Goal: Task Accomplishment & Management: Manage account settings

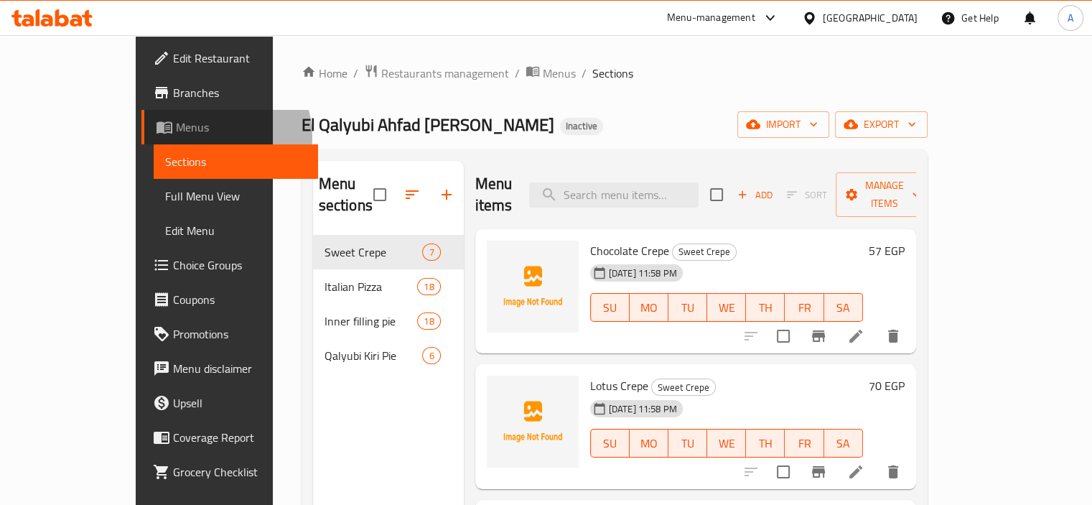
click at [141, 137] on link "Menus" at bounding box center [229, 127] width 177 height 34
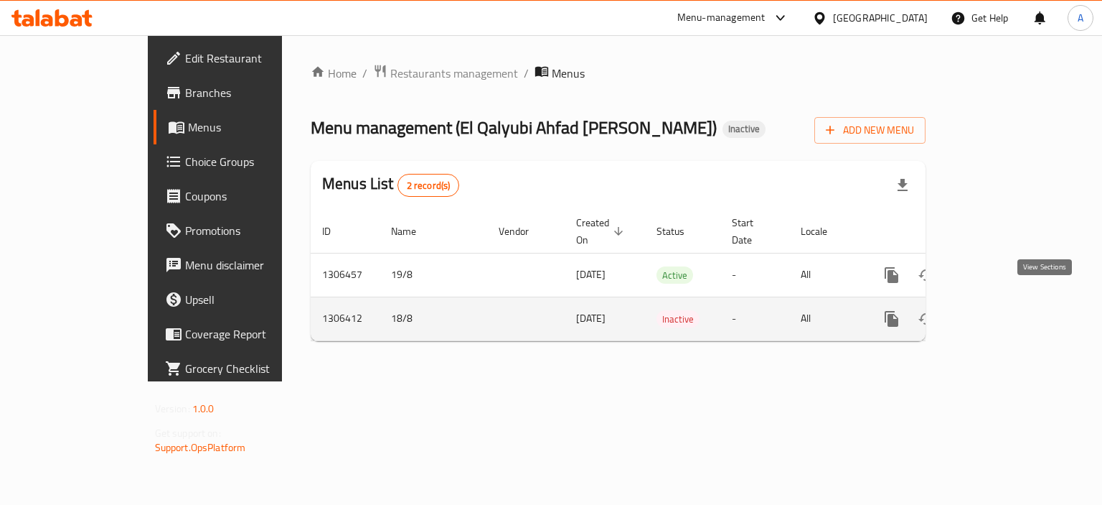
click at [1004, 310] on icon "enhanced table" at bounding box center [995, 318] width 17 height 17
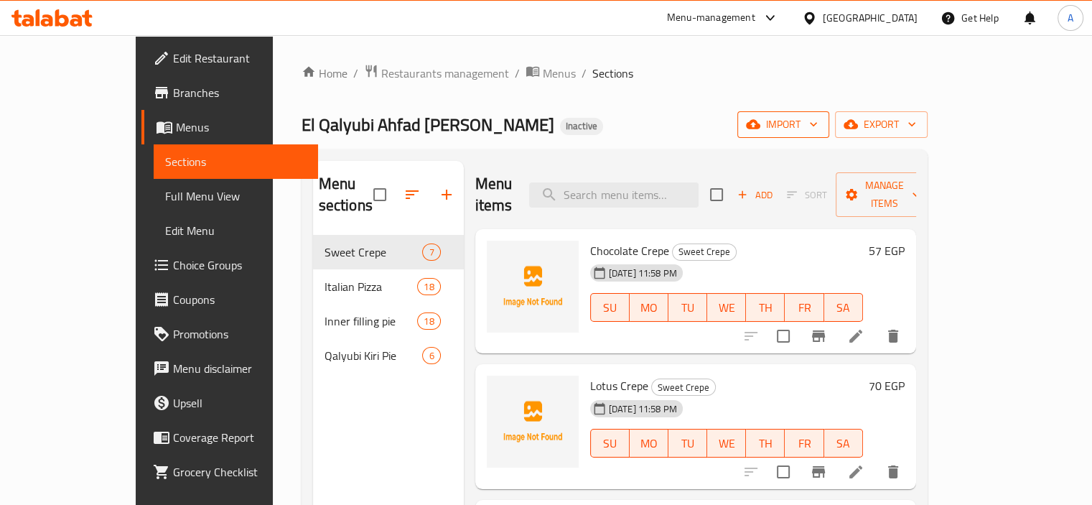
click at [818, 117] on span "import" at bounding box center [783, 125] width 69 height 18
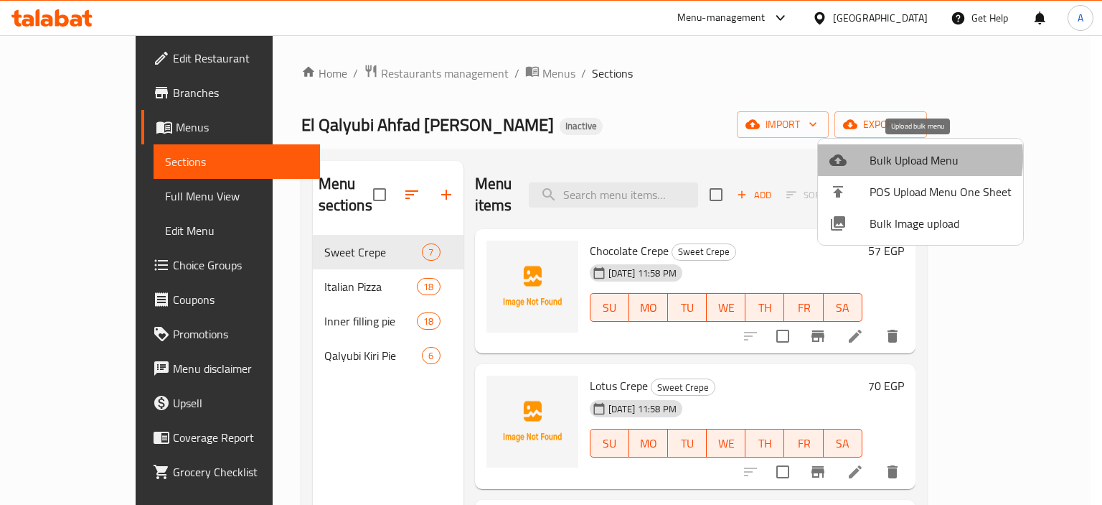
click at [885, 157] on span "Bulk Upload Menu" at bounding box center [941, 159] width 142 height 17
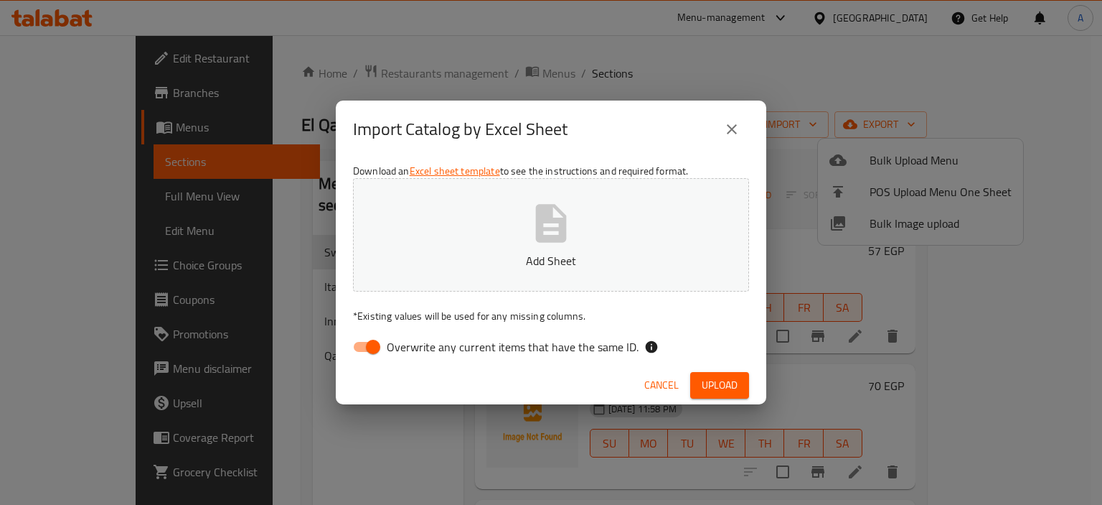
click at [461, 335] on label "Overwrite any current items that have the same ID." at bounding box center [492, 346] width 294 height 27
click at [414, 335] on input "Overwrite any current items that have the same ID." at bounding box center [373, 346] width 82 height 27
checkbox input "false"
click at [469, 263] on p "Add Sheet" at bounding box center [551, 260] width 352 height 17
click at [740, 125] on icon "close" at bounding box center [731, 129] width 17 height 17
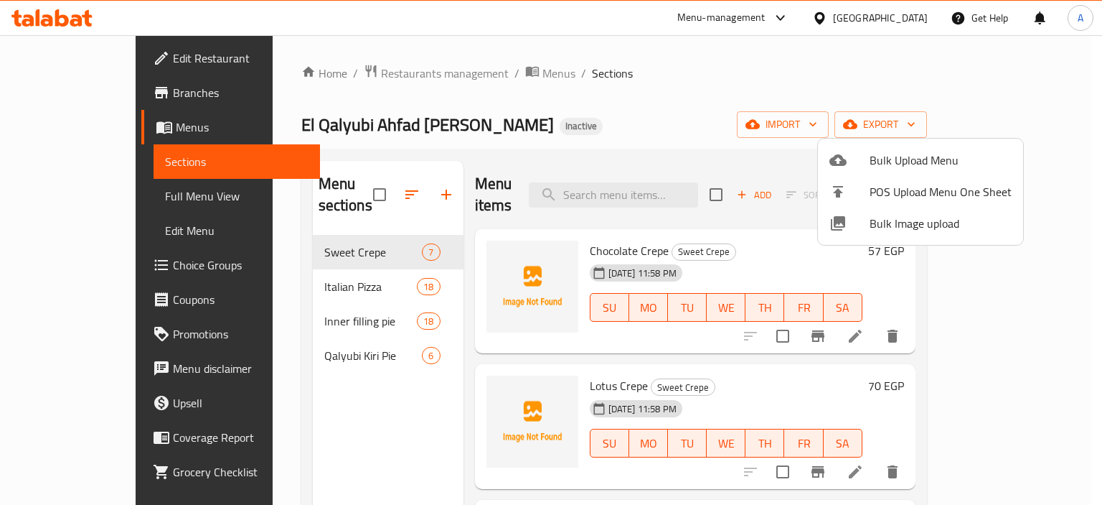
click at [108, 107] on div at bounding box center [551, 252] width 1102 height 505
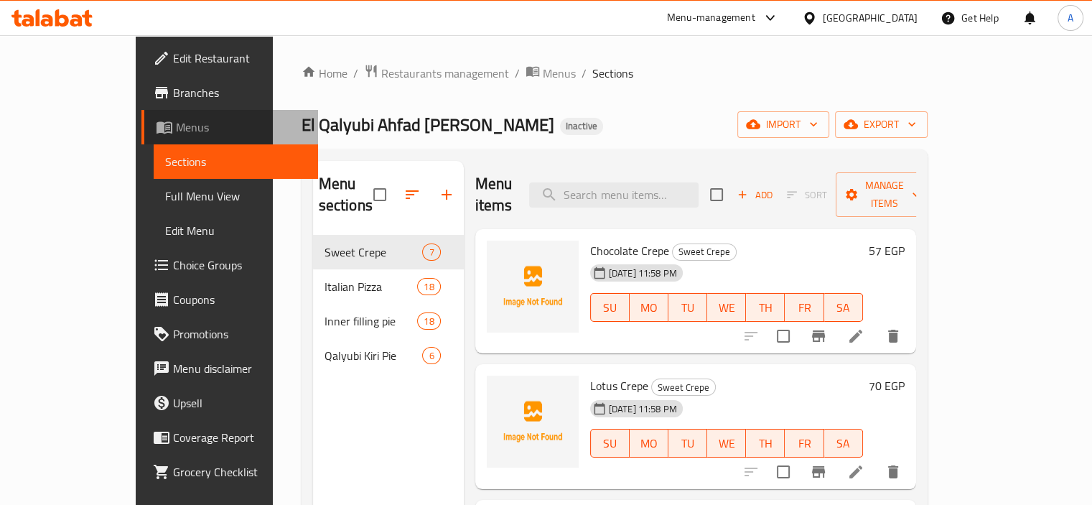
click at [176, 121] on span "Menus" at bounding box center [241, 126] width 131 height 17
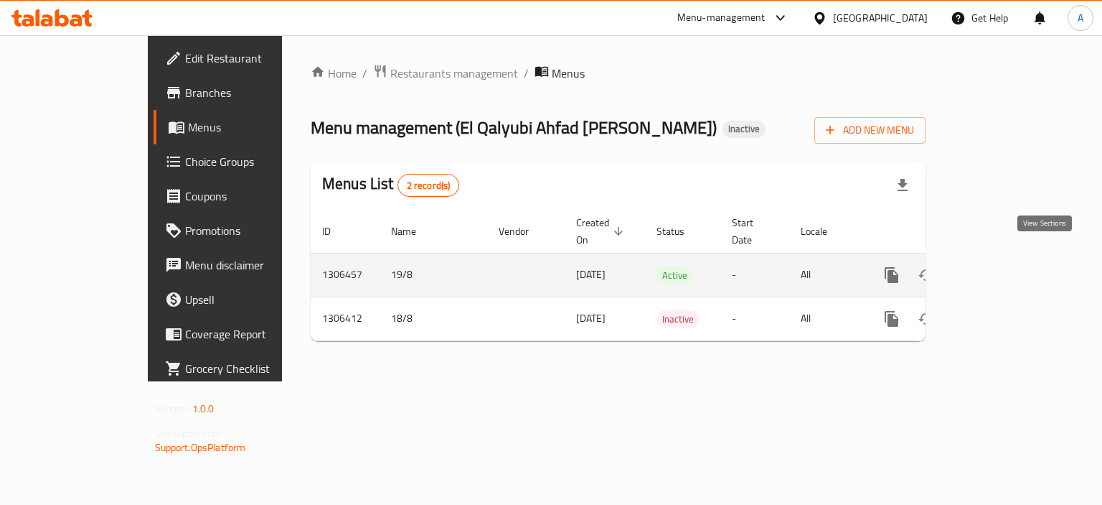
click at [1004, 266] on icon "enhanced table" at bounding box center [995, 274] width 17 height 17
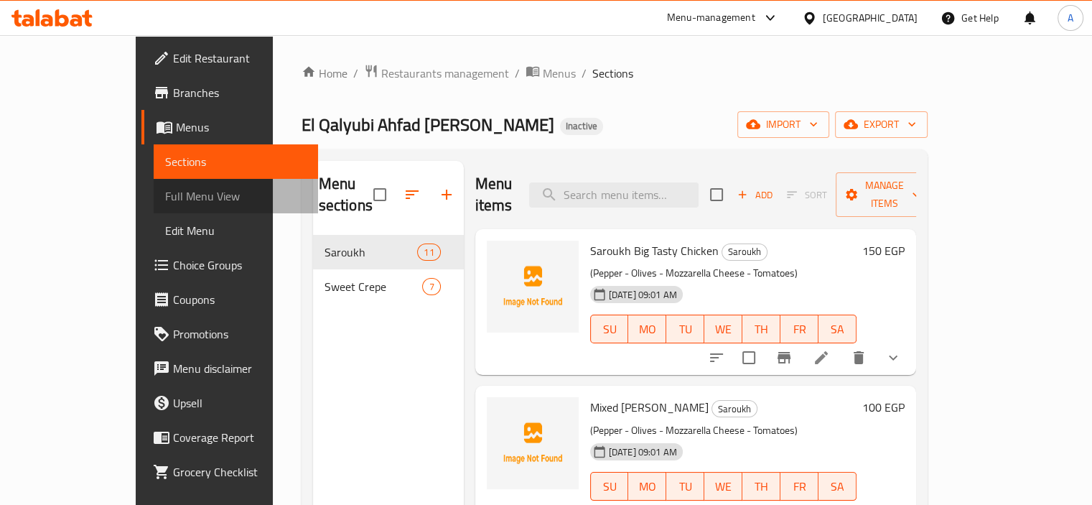
click at [154, 206] on link "Full Menu View" at bounding box center [236, 196] width 164 height 34
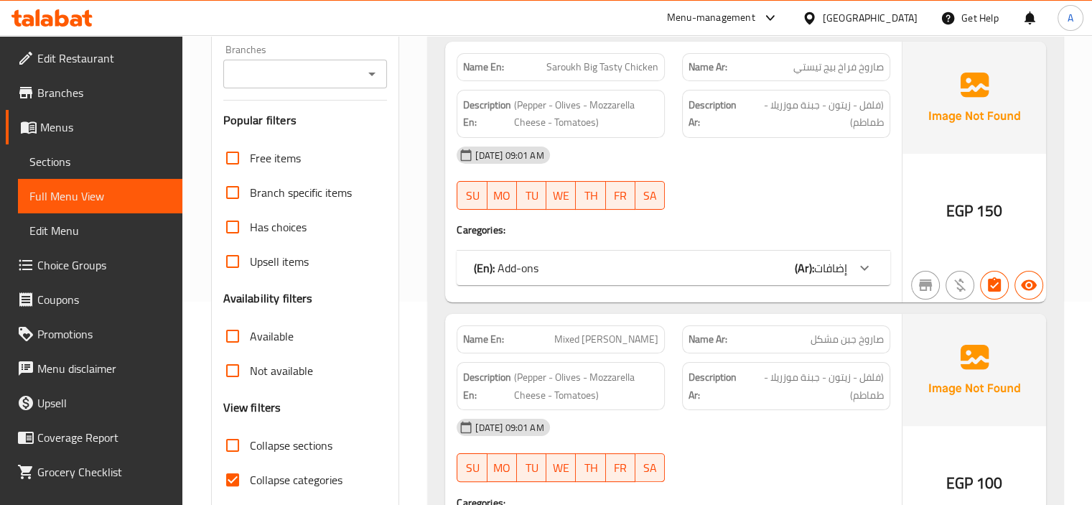
scroll to position [287, 0]
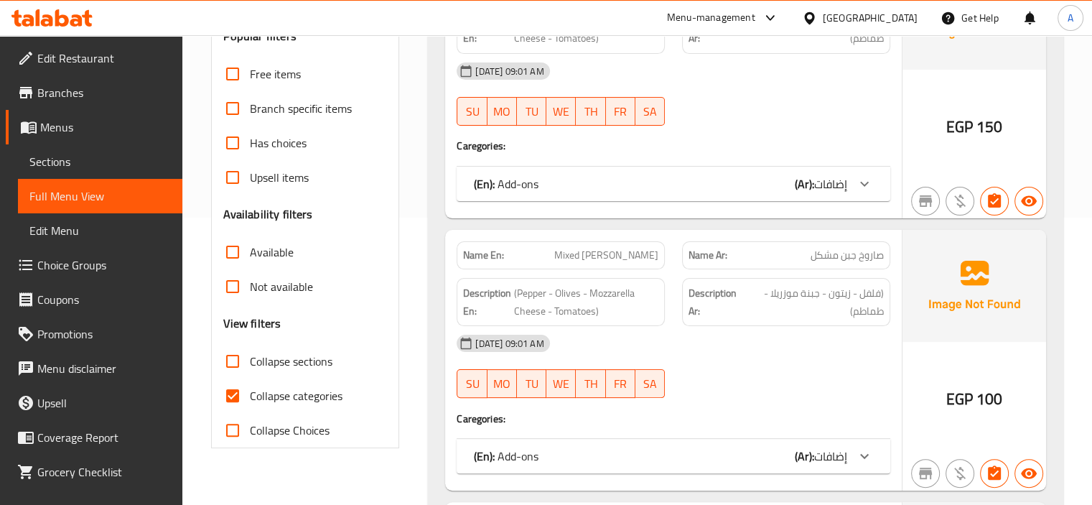
click at [288, 399] on span "Collapse categories" at bounding box center [296, 395] width 93 height 17
click at [250, 399] on input "Collapse categories" at bounding box center [232, 395] width 34 height 34
checkbox input "false"
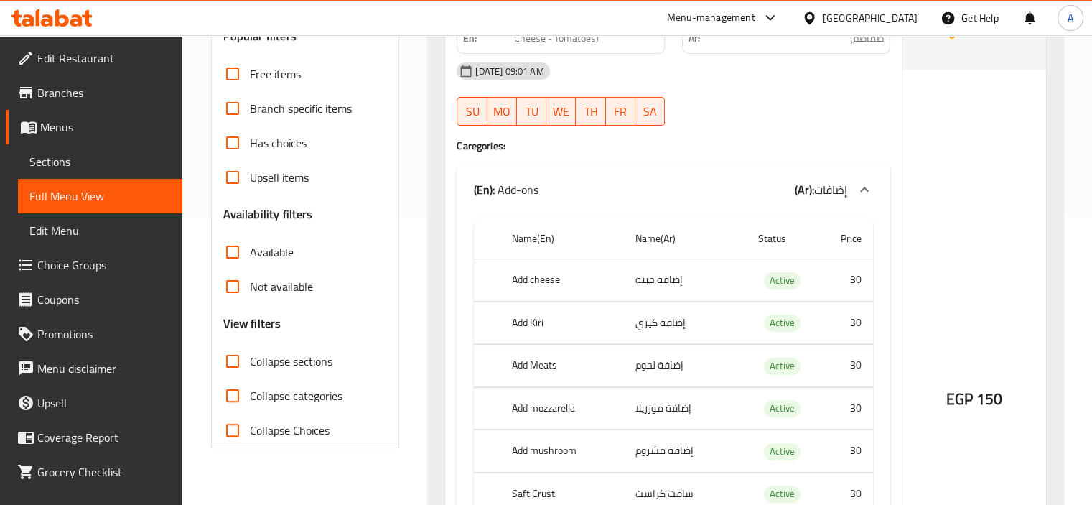
scroll to position [0, 0]
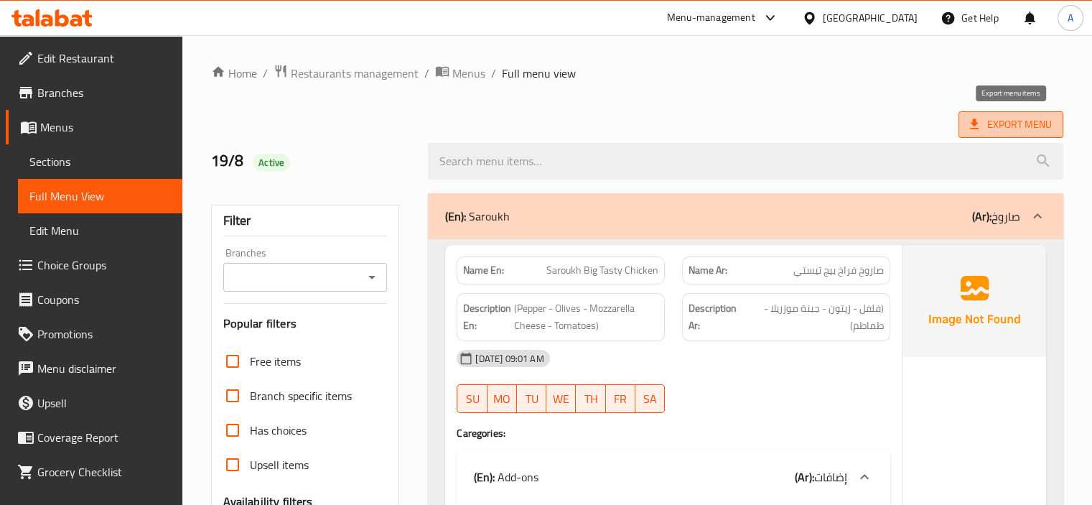
click at [1031, 123] on span "Export Menu" at bounding box center [1011, 125] width 82 height 18
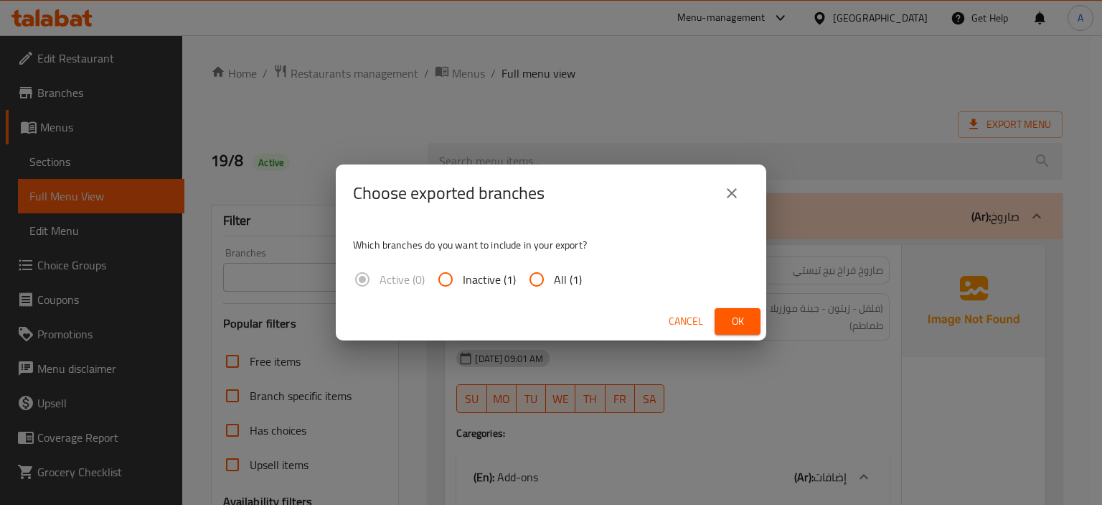
click at [533, 278] on input "All (1)" at bounding box center [537, 279] width 34 height 34
radio input "true"
click at [741, 322] on span "Ok" at bounding box center [737, 321] width 23 height 18
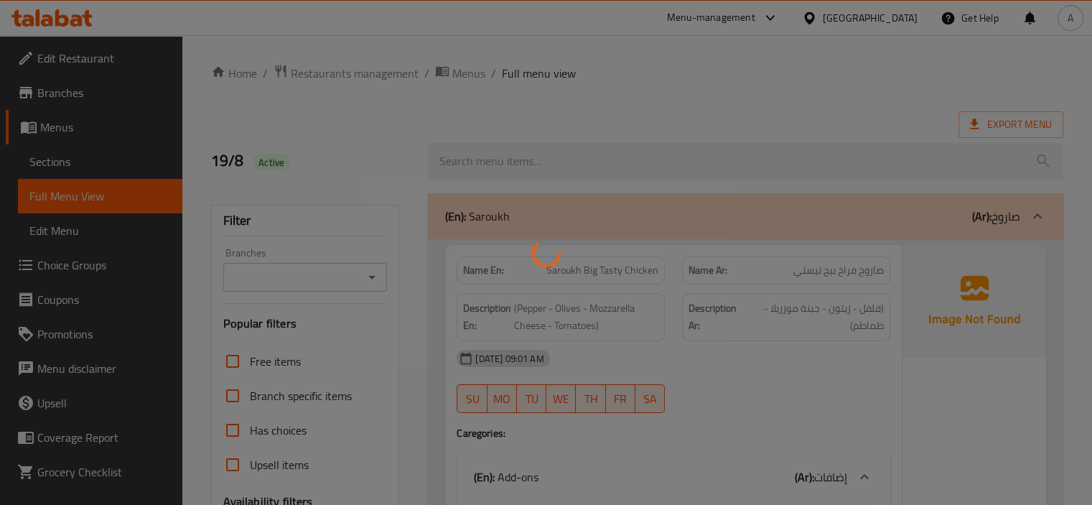
click at [68, 150] on div at bounding box center [546, 252] width 1092 height 505
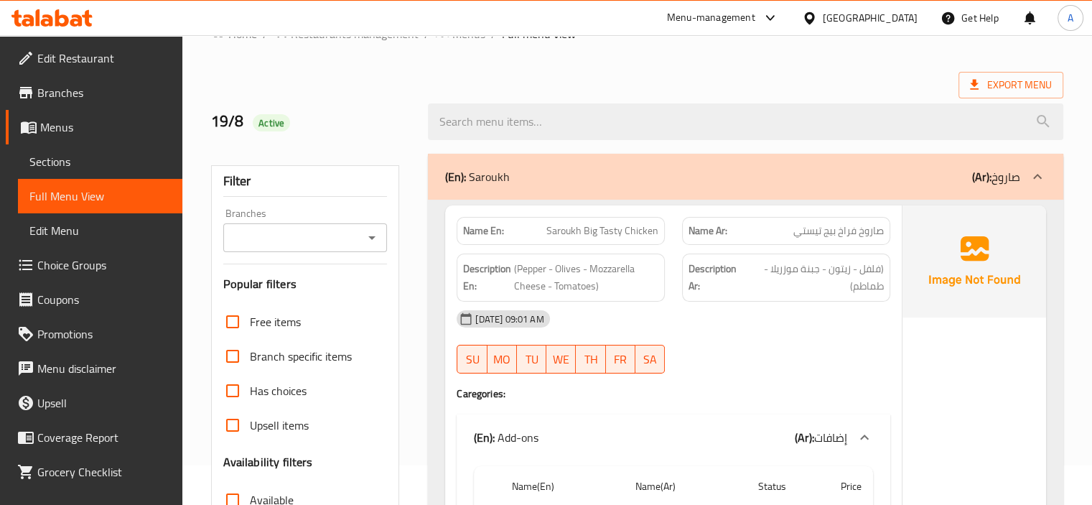
scroll to position [72, 0]
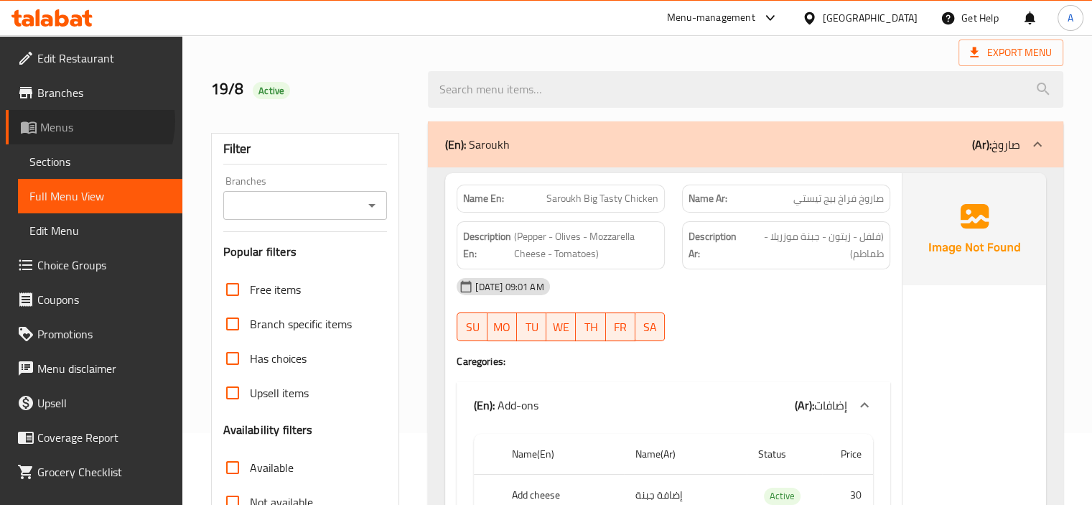
click at [85, 121] on span "Menus" at bounding box center [105, 126] width 131 height 17
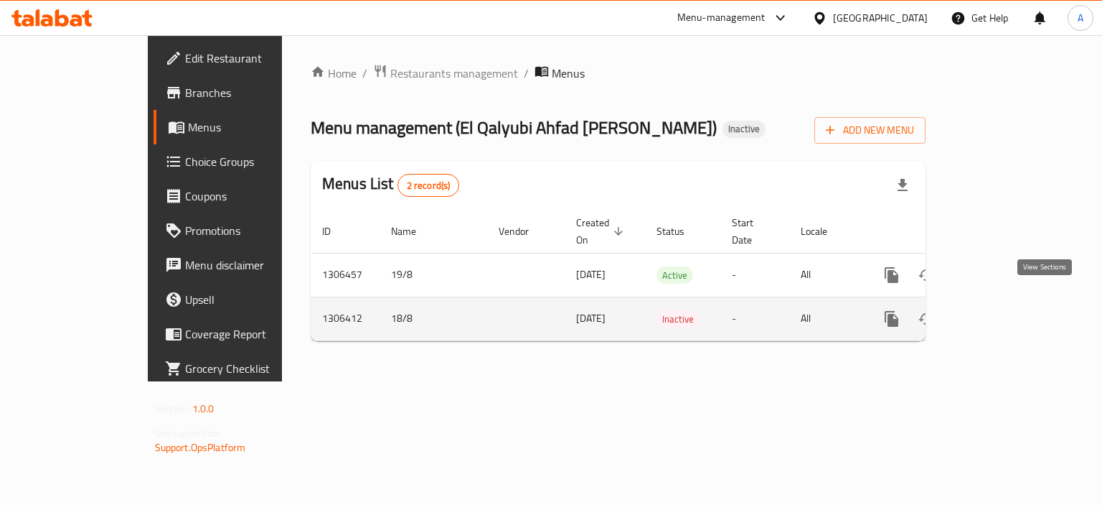
click at [1004, 310] on icon "enhanced table" at bounding box center [995, 318] width 17 height 17
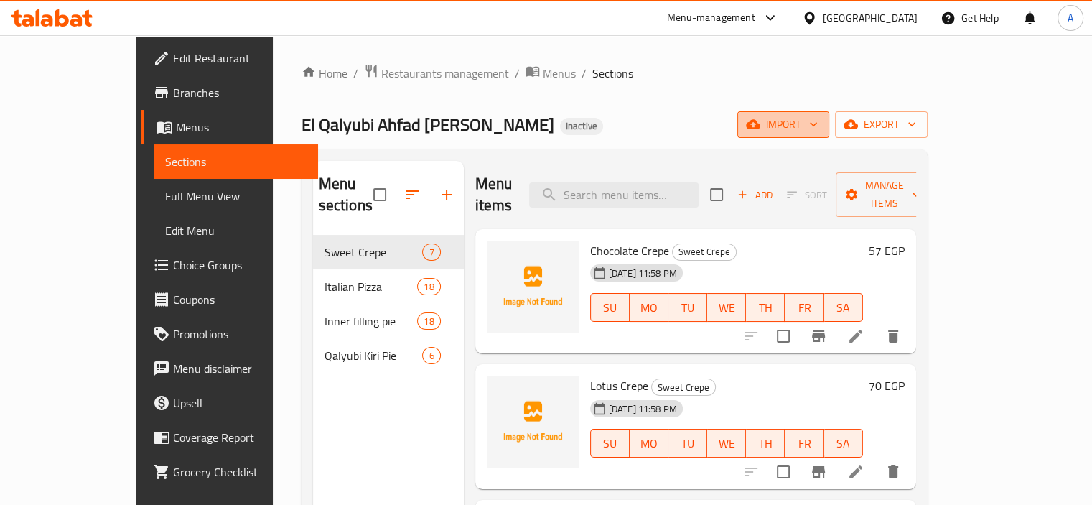
click at [818, 121] on span "import" at bounding box center [783, 125] width 69 height 18
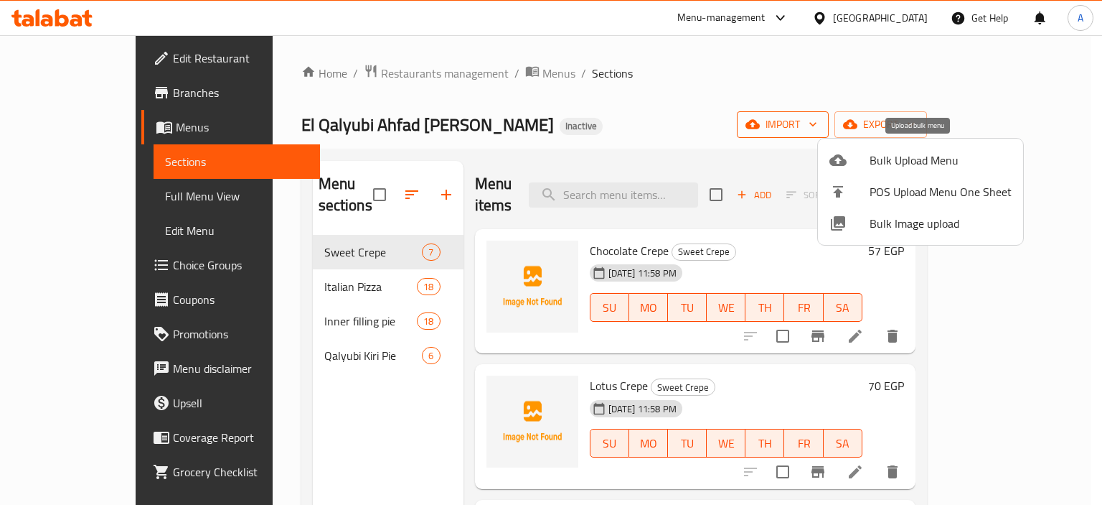
click at [856, 150] on li "Bulk Upload Menu" at bounding box center [920, 160] width 205 height 32
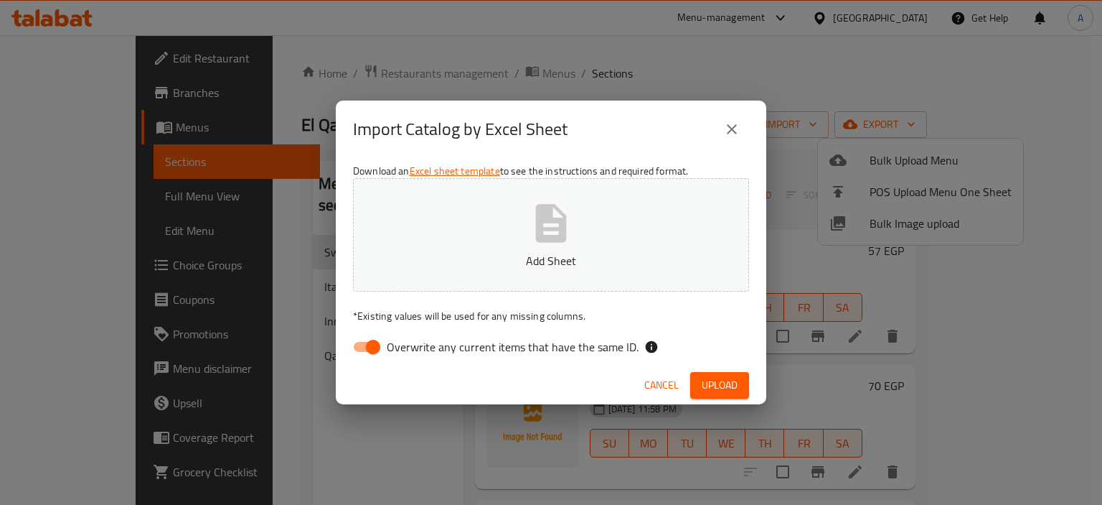
click at [468, 338] on span "Overwrite any current items that have the same ID." at bounding box center [513, 346] width 252 height 17
click at [414, 338] on input "Overwrite any current items that have the same ID." at bounding box center [373, 346] width 82 height 27
checkbox input "false"
click at [482, 232] on button "Add Sheet" at bounding box center [551, 234] width 396 height 113
click at [736, 384] on span "Upload" at bounding box center [720, 385] width 36 height 18
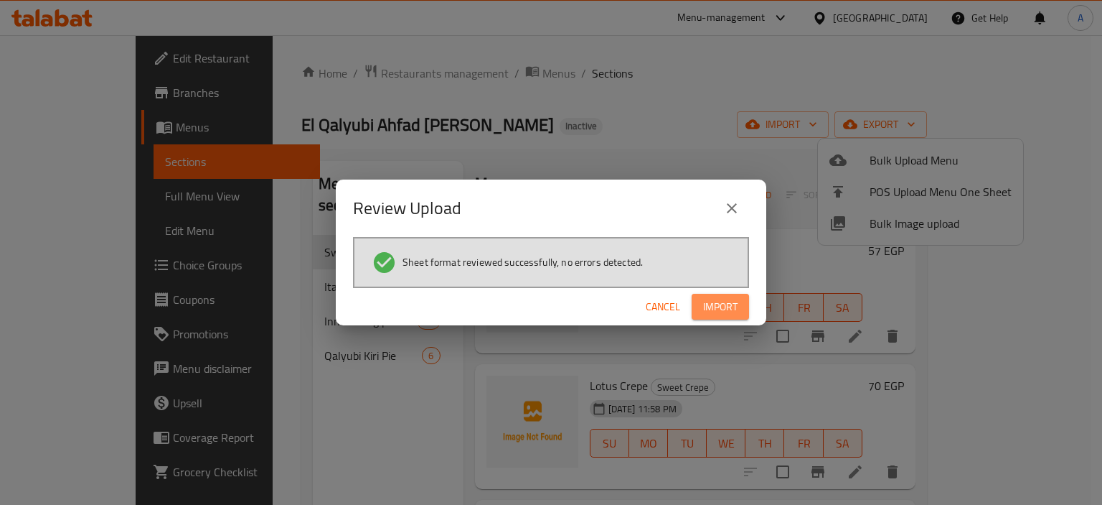
click at [707, 298] on span "Import" at bounding box center [720, 307] width 34 height 18
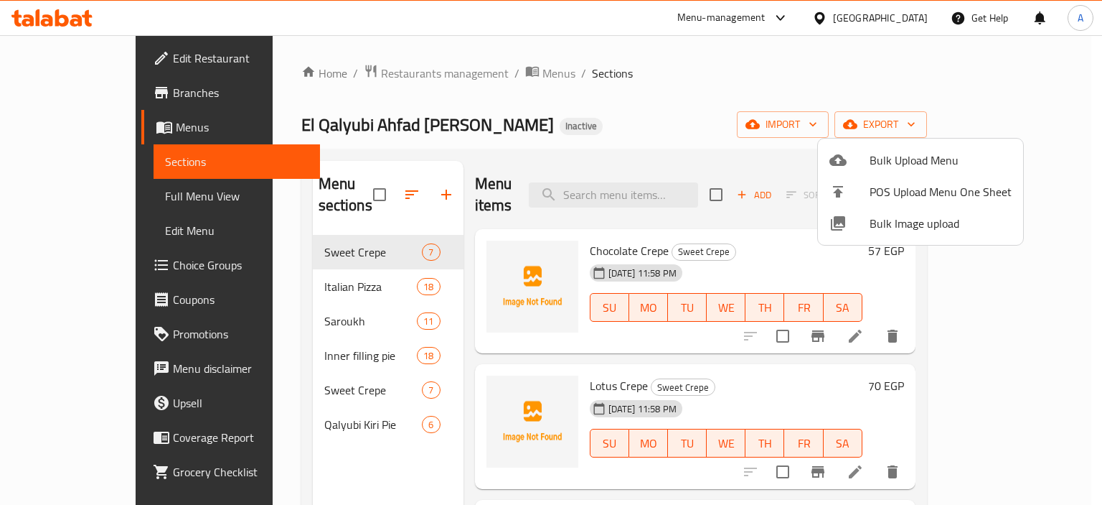
click at [379, 179] on div at bounding box center [551, 252] width 1102 height 505
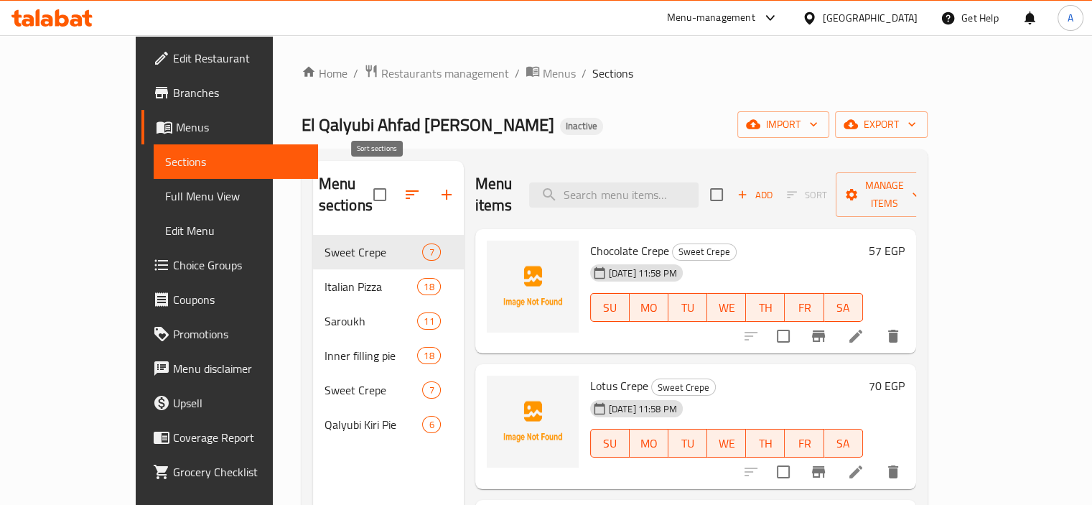
click at [403, 186] on icon "button" at bounding box center [411, 194] width 17 height 17
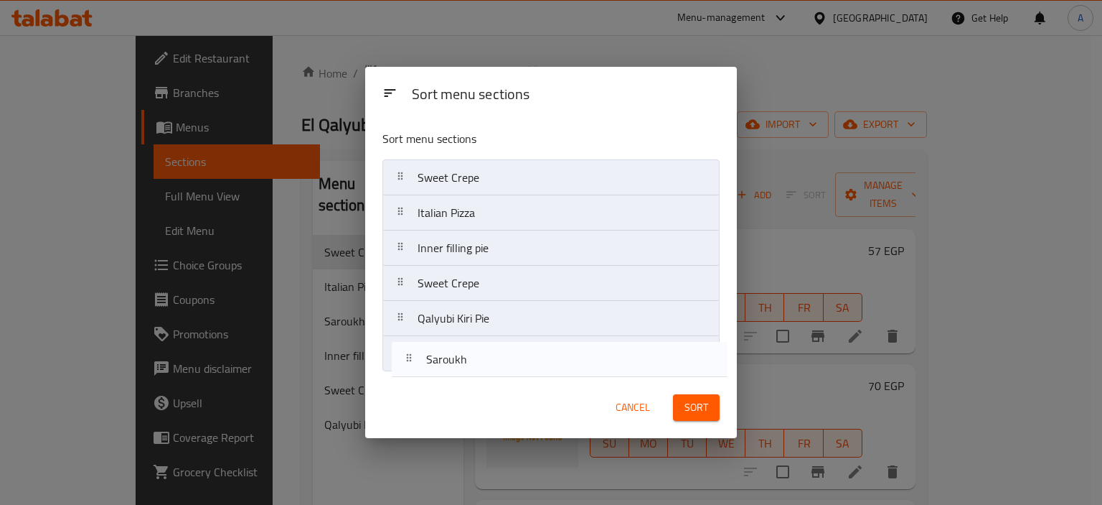
drag, startPoint x: 404, startPoint y: 248, endPoint x: 411, endPoint y: 363, distance: 115.1
click at [411, 363] on nav "Sweet Crepe Italian Pizza Saroukh Inner filling pie Sweet Crepe Qalyubi Kiri Pie" at bounding box center [551, 265] width 337 height 212
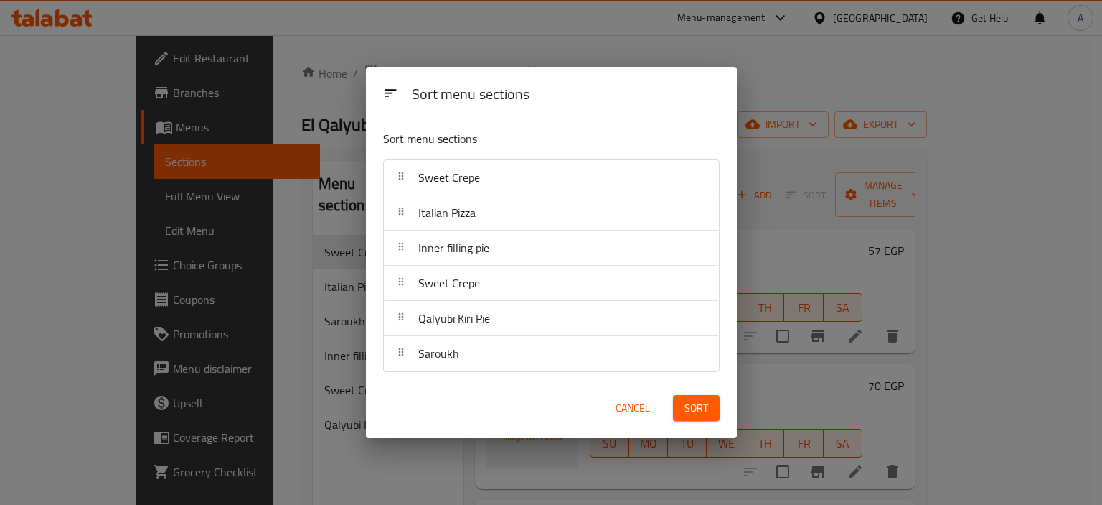
click at [623, 404] on span "Cancel" at bounding box center [633, 408] width 34 height 18
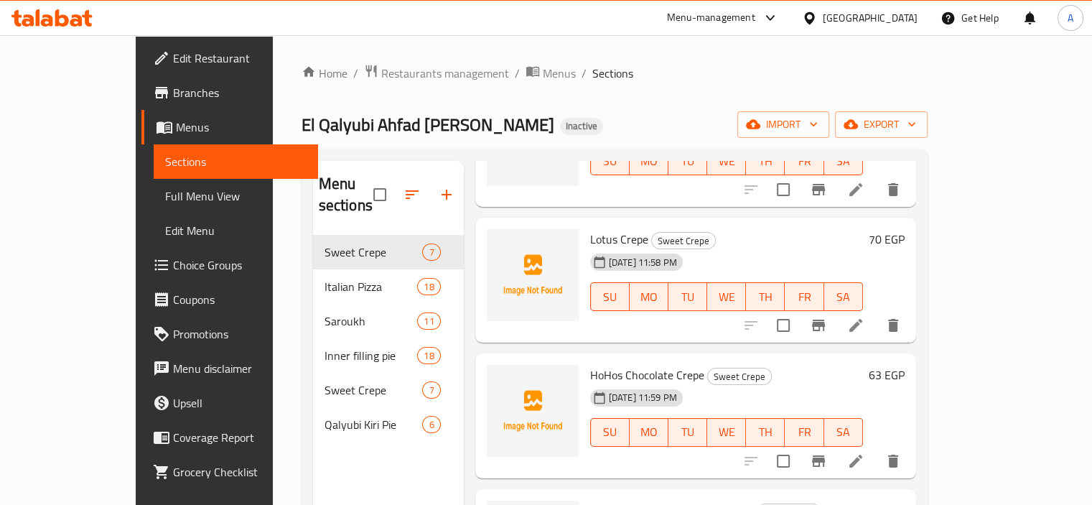
scroll to position [287, 0]
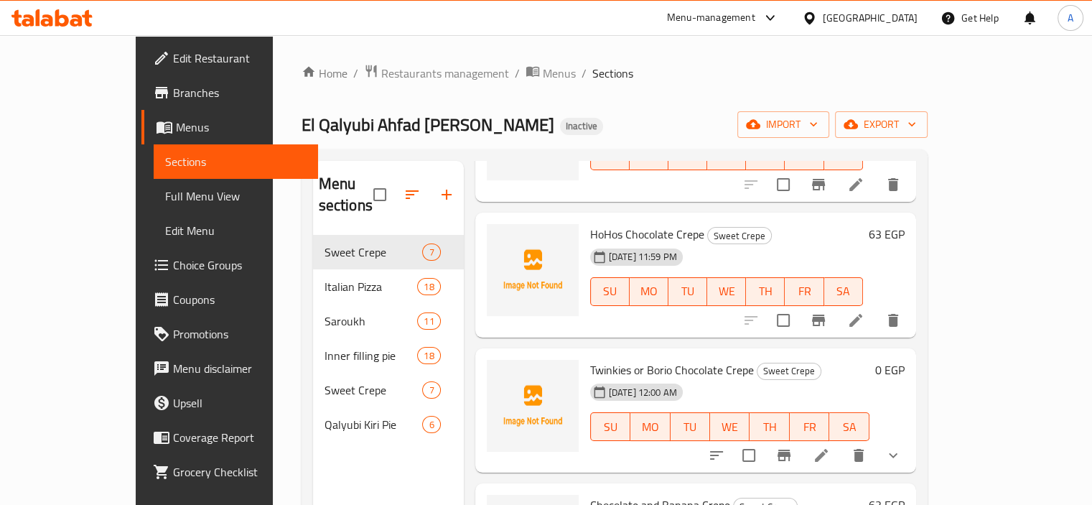
click at [165, 197] on span "Full Menu View" at bounding box center [235, 195] width 141 height 17
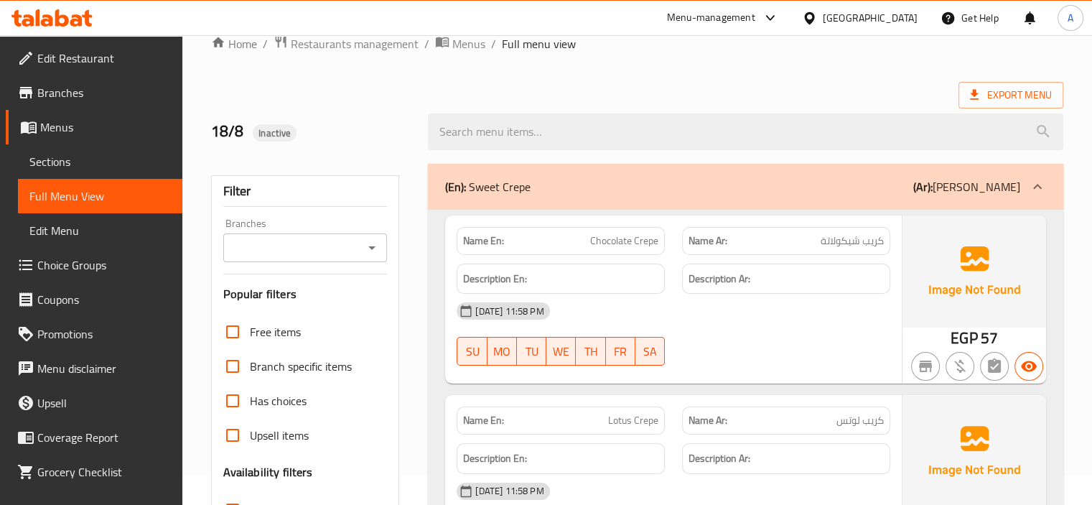
scroll to position [215, 0]
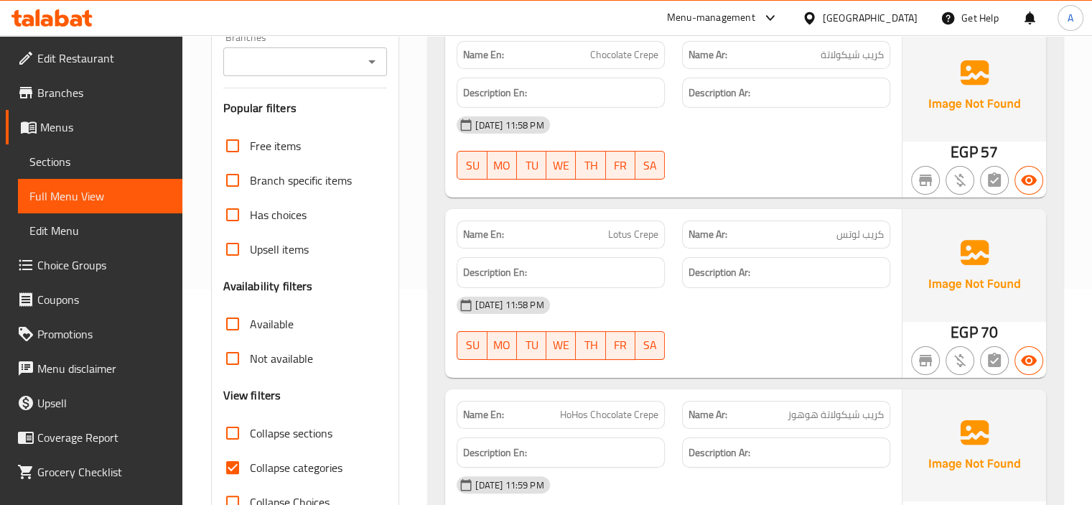
click at [116, 156] on span "Sections" at bounding box center [99, 161] width 141 height 17
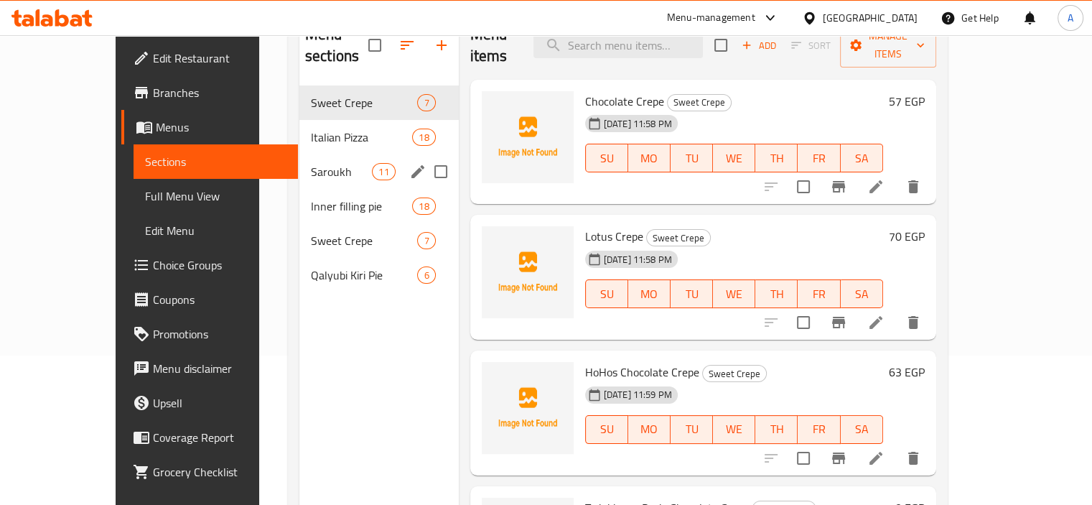
scroll to position [57, 0]
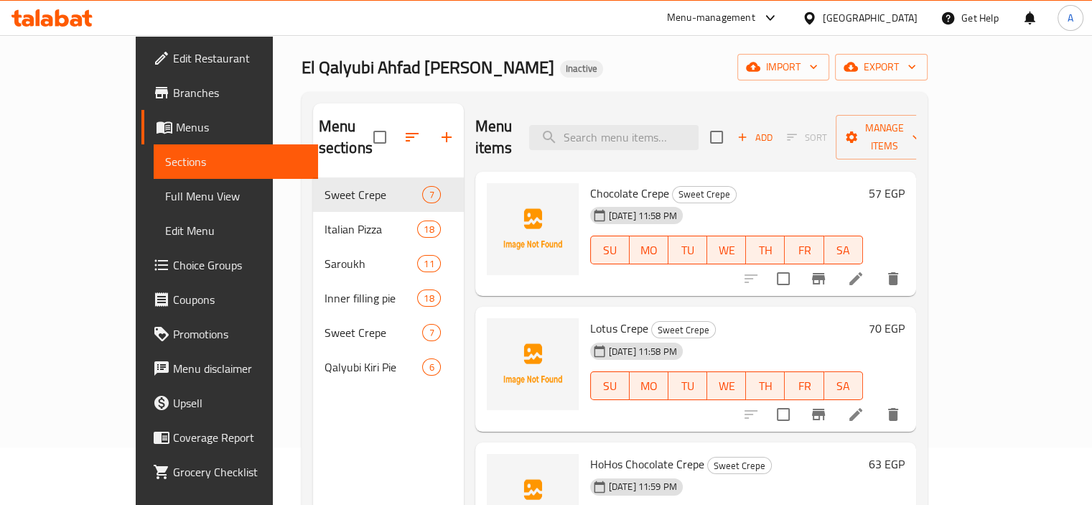
click at [154, 207] on link "Full Menu View" at bounding box center [236, 196] width 164 height 34
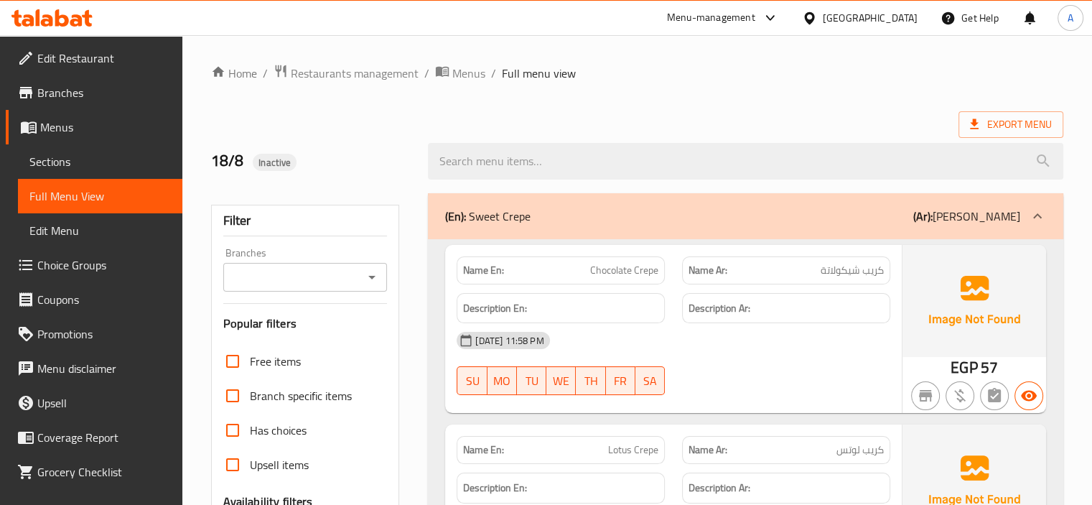
scroll to position [215, 0]
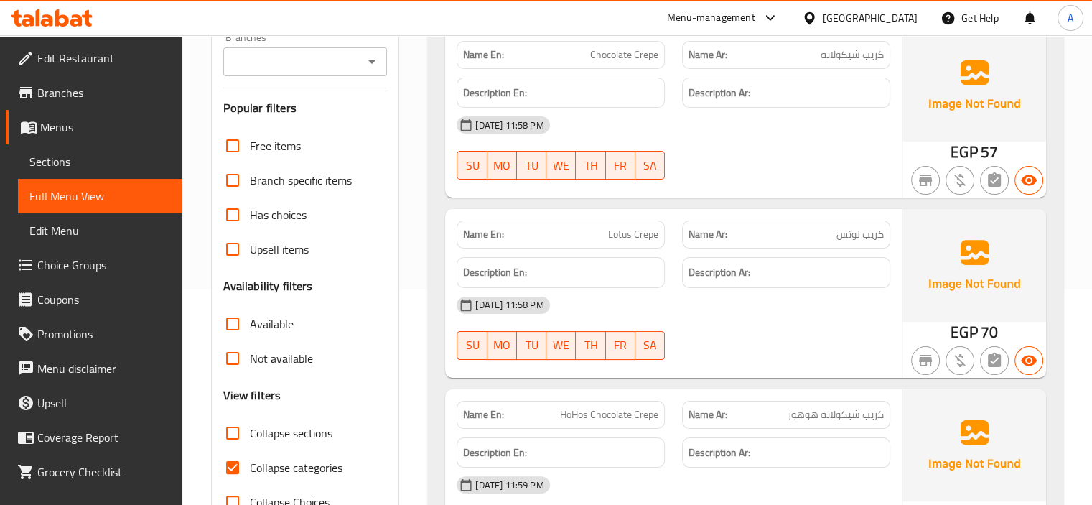
click at [288, 464] on span "Collapse categories" at bounding box center [296, 467] width 93 height 17
click at [250, 464] on input "Collapse categories" at bounding box center [232, 467] width 34 height 34
checkbox input "false"
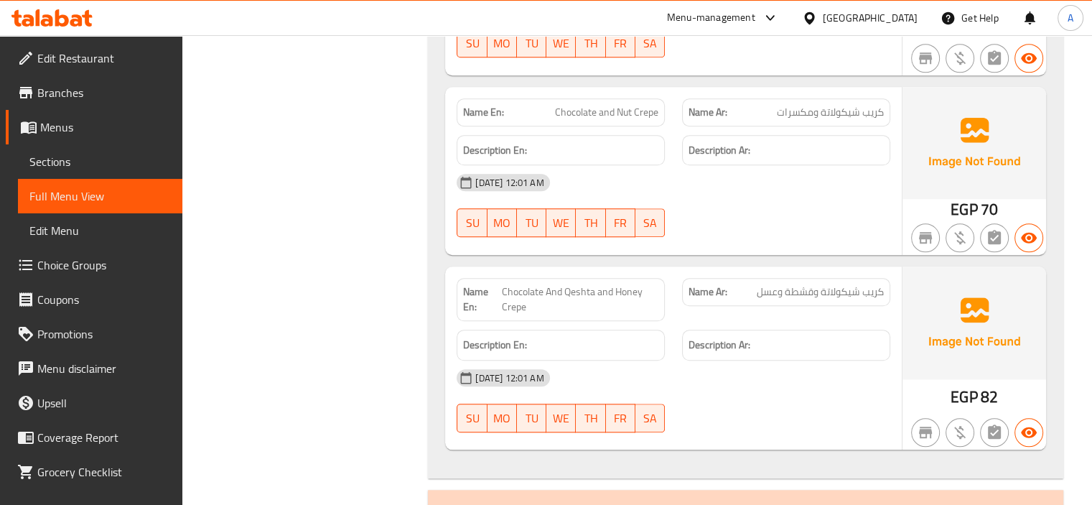
scroll to position [1579, 0]
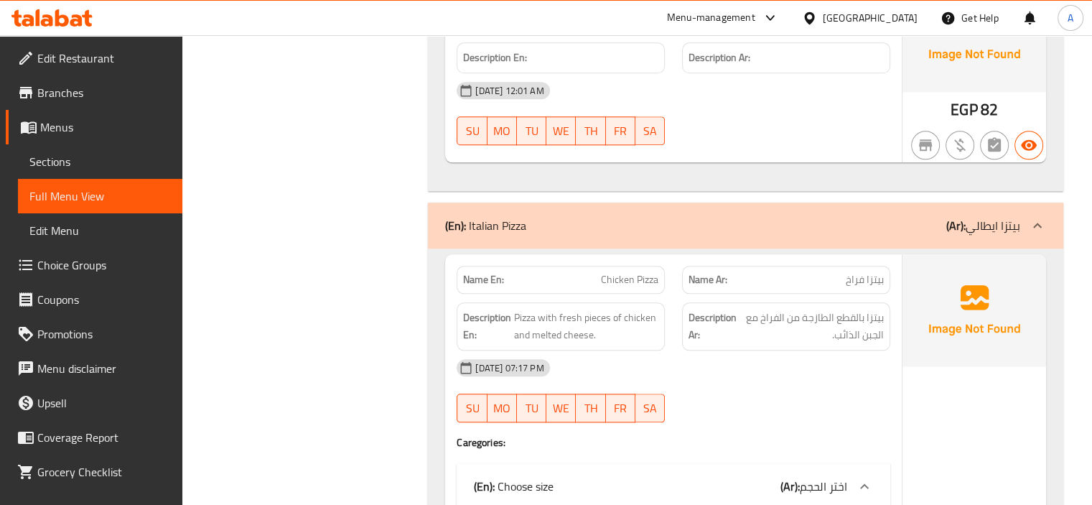
click at [70, 167] on span "Sections" at bounding box center [99, 161] width 141 height 17
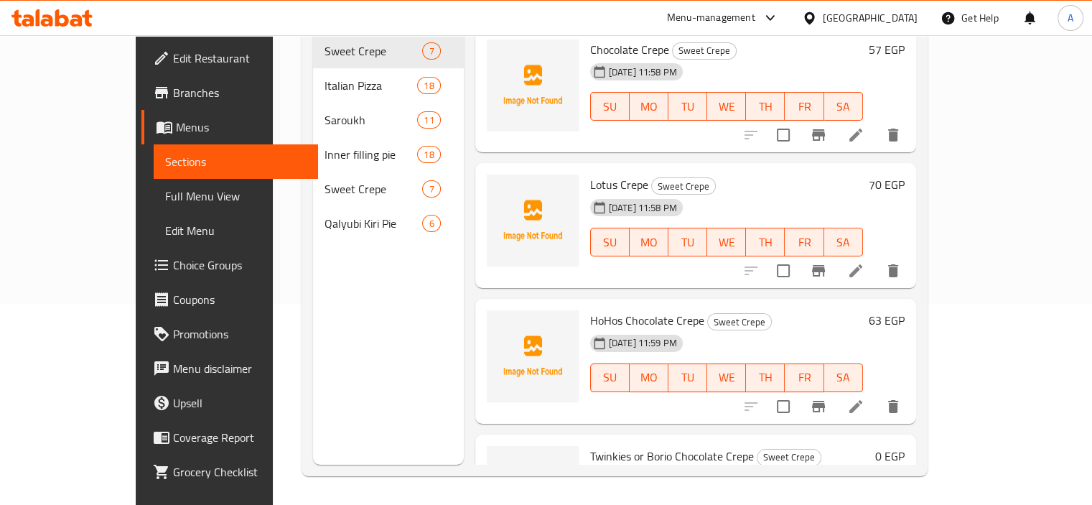
scroll to position [201, 0]
click at [176, 129] on span "Menus" at bounding box center [241, 126] width 131 height 17
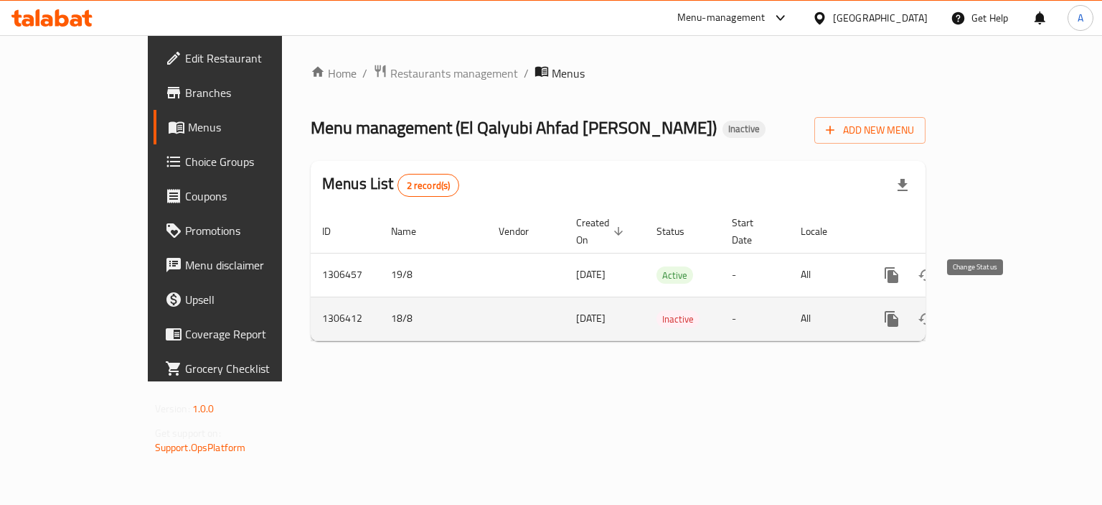
click at [935, 310] on icon "enhanced table" at bounding box center [926, 318] width 17 height 17
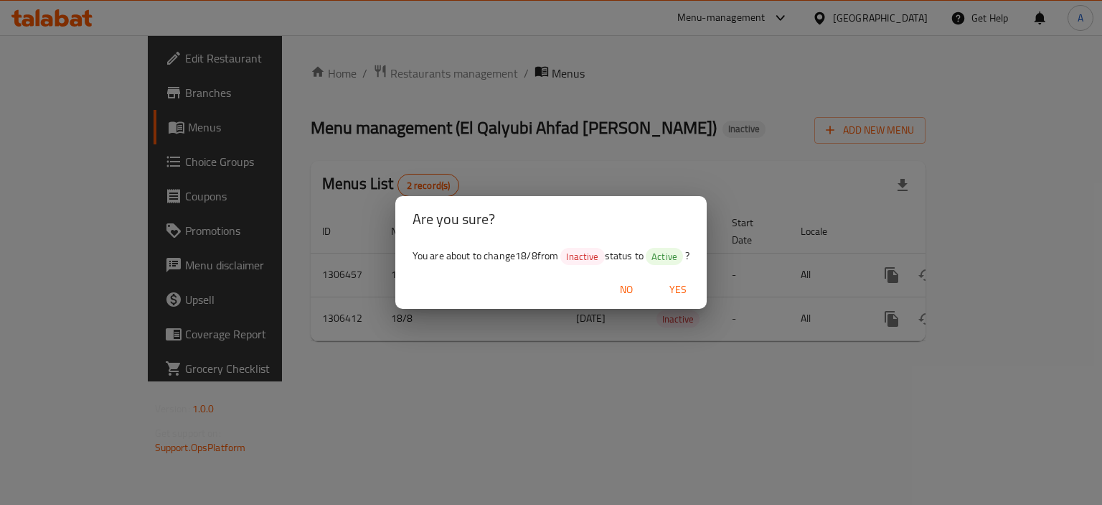
click at [680, 295] on span "Yes" at bounding box center [678, 290] width 34 height 18
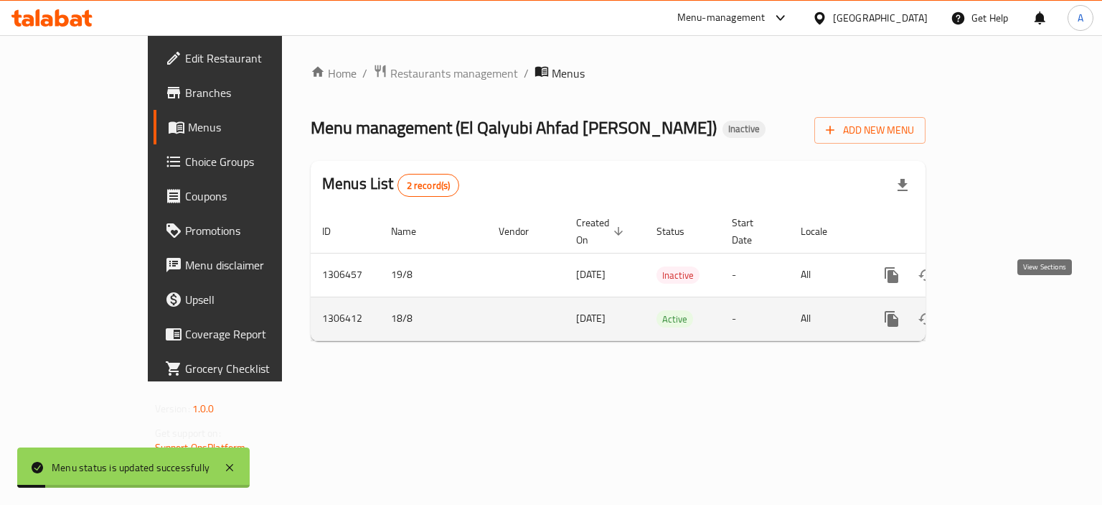
click at [1002, 312] on icon "enhanced table" at bounding box center [995, 318] width 13 height 13
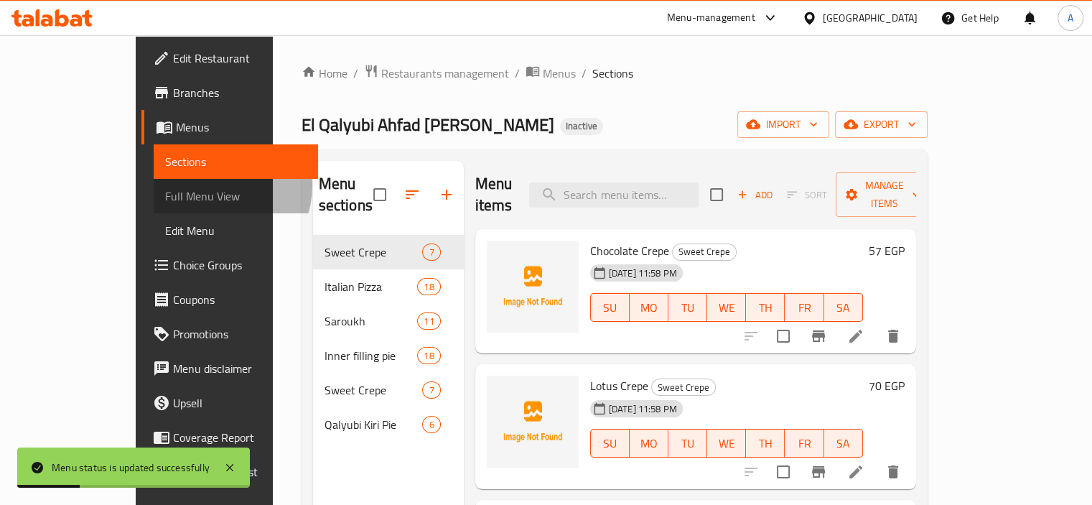
click at [165, 187] on span "Full Menu View" at bounding box center [235, 195] width 141 height 17
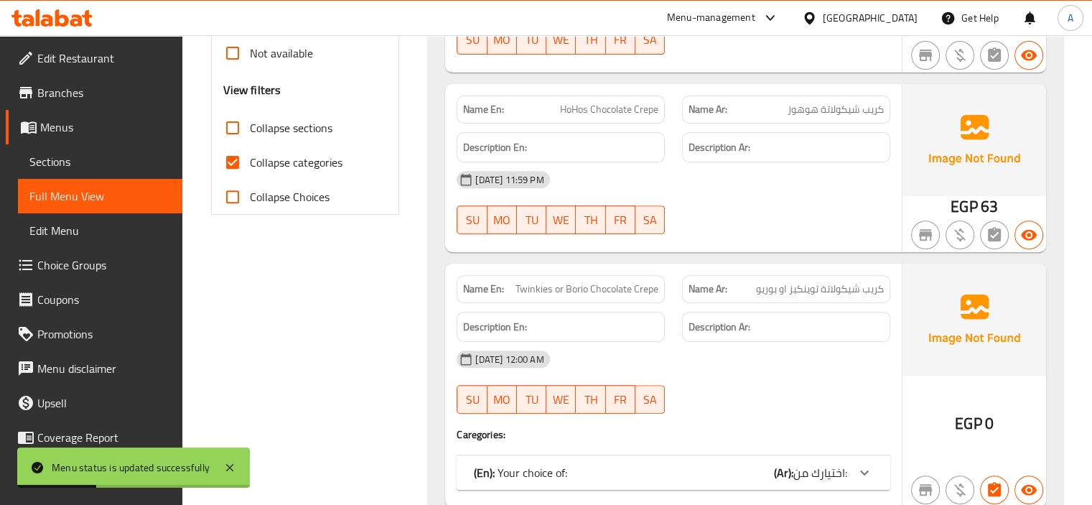
scroll to position [560, 0]
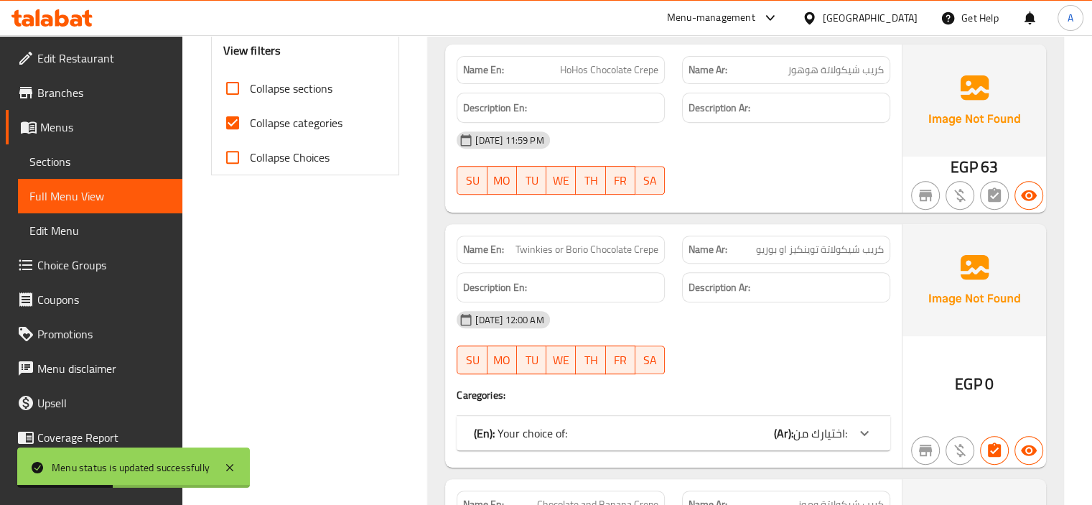
click at [298, 126] on span "Collapse categories" at bounding box center [296, 122] width 93 height 17
click at [250, 126] on input "Collapse categories" at bounding box center [232, 123] width 34 height 34
checkbox input "false"
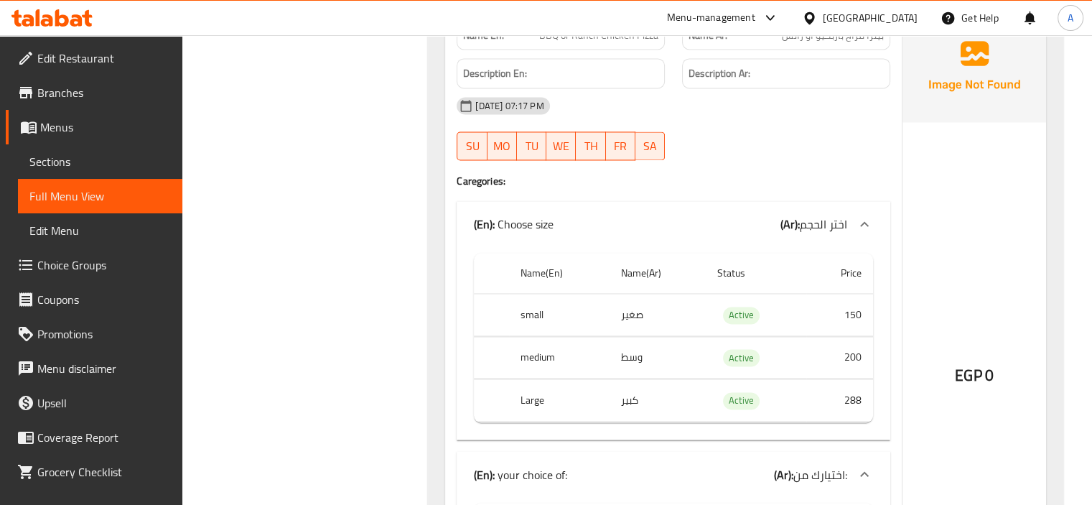
scroll to position [2139, 0]
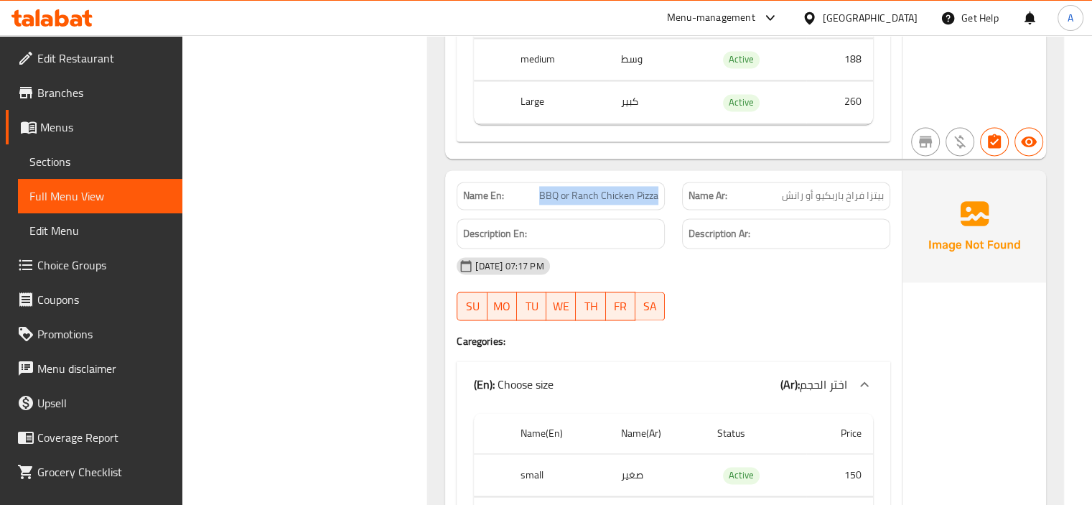
drag, startPoint x: 537, startPoint y: 189, endPoint x: 663, endPoint y: 195, distance: 126.5
copy span "BBQ or Ranch Chicken Pizza"
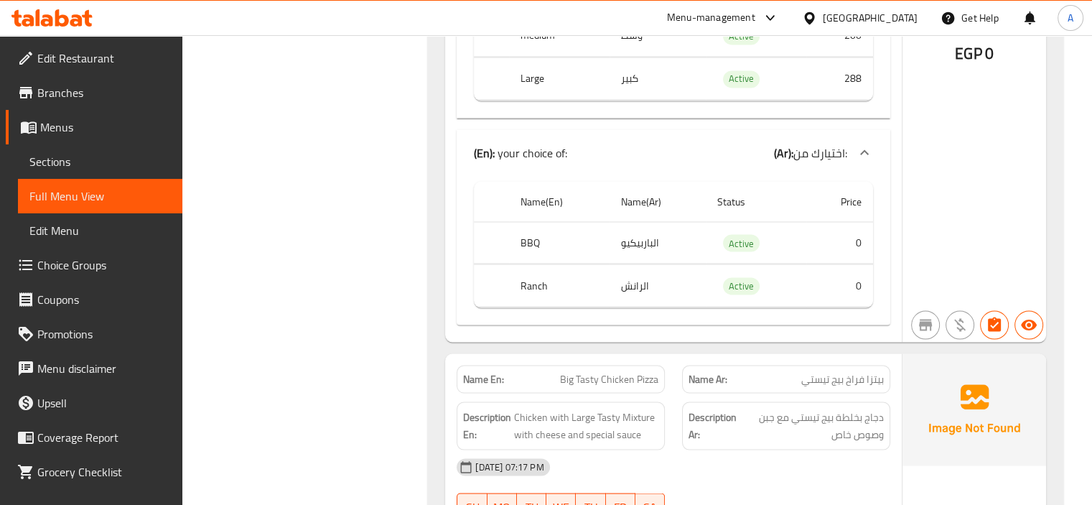
scroll to position [2785, 0]
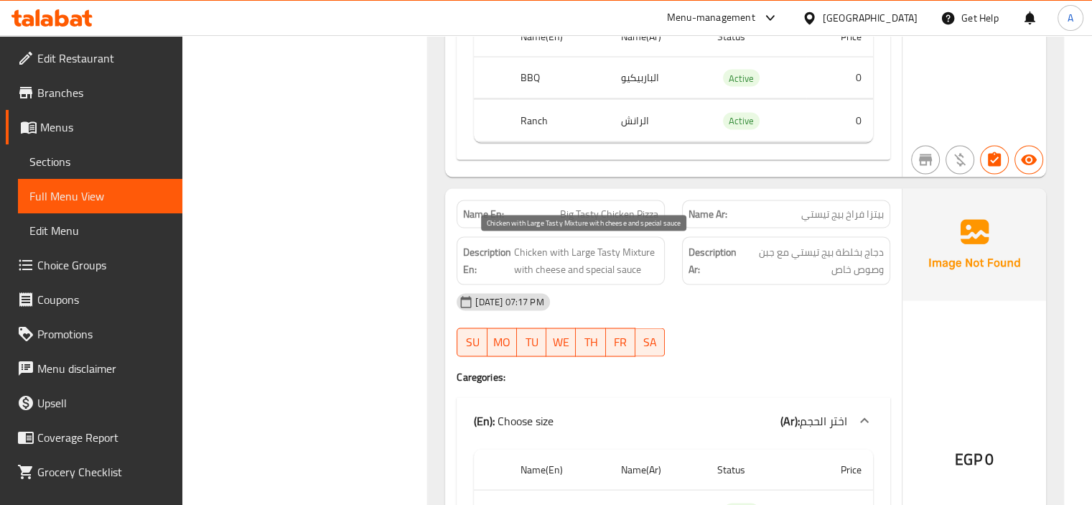
click at [598, 248] on span "Chicken with Large Tasty Mixture with cheese and special sauce" at bounding box center [586, 260] width 144 height 35
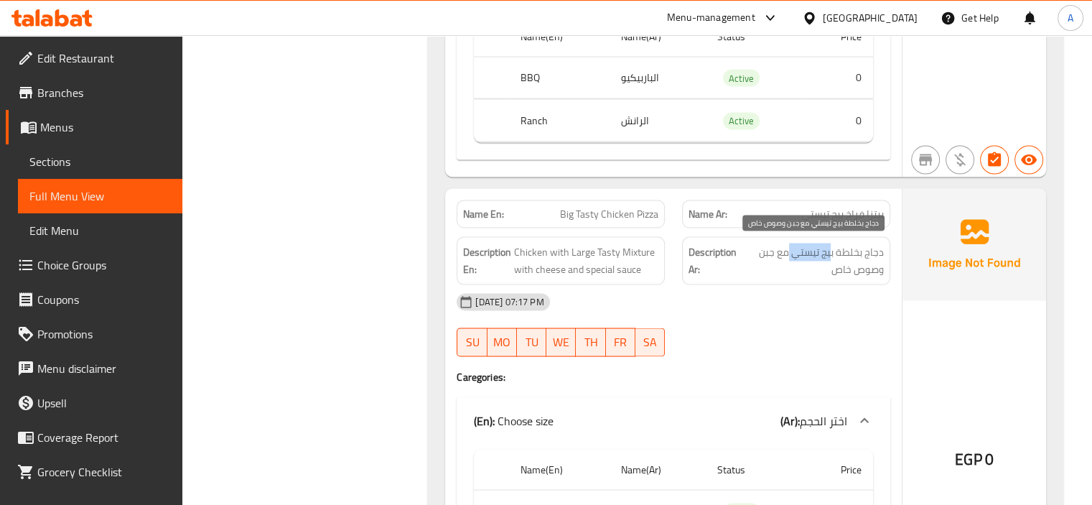
drag, startPoint x: 792, startPoint y: 252, endPoint x: 833, endPoint y: 249, distance: 41.0
click at [833, 249] on span "دجاج بخلطة بيج تيستي مع جبن وصوص خاص" at bounding box center [812, 260] width 143 height 35
copy span "بيج تيستي"
drag, startPoint x: 560, startPoint y: 215, endPoint x: 600, endPoint y: 215, distance: 40.2
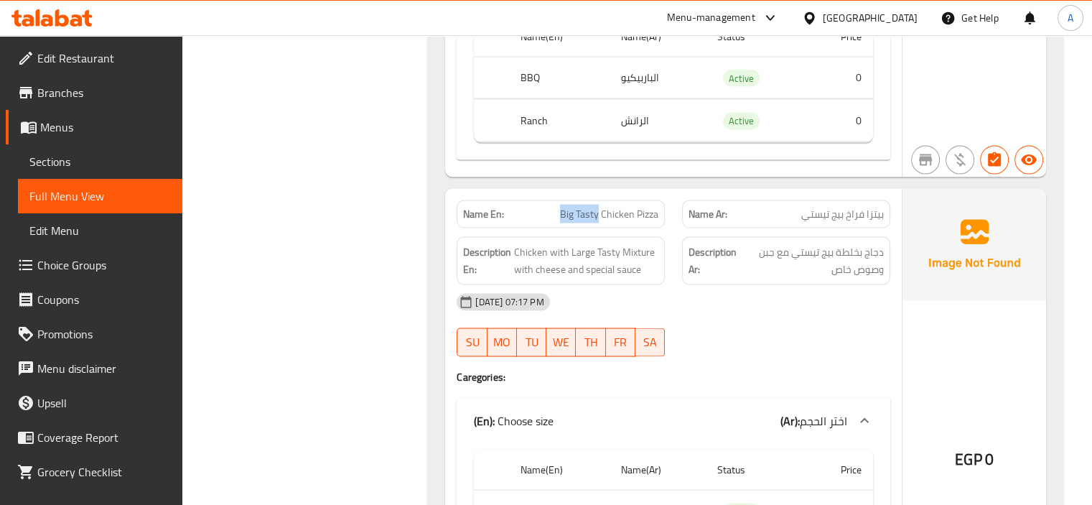
copy span "Big Tasty"
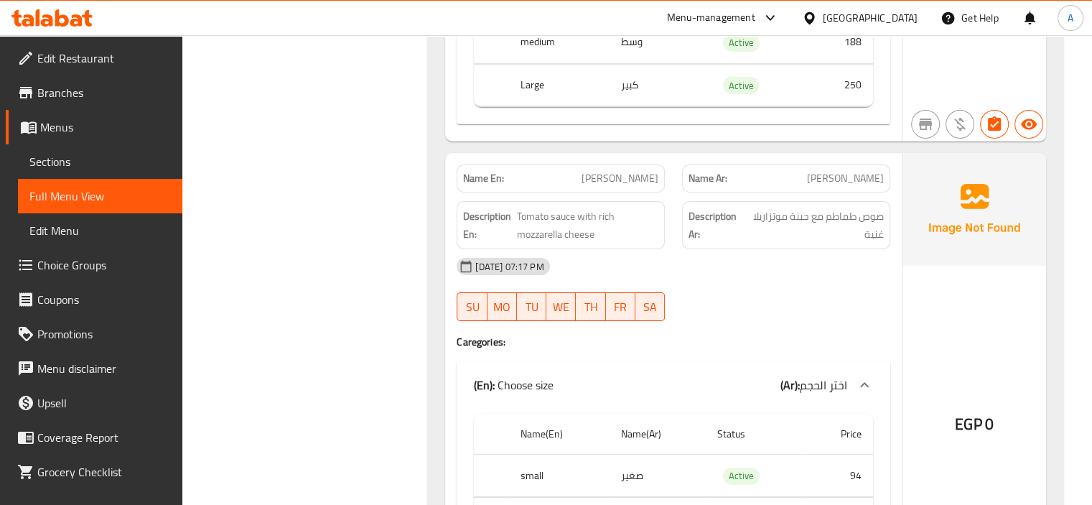
scroll to position [4938, 0]
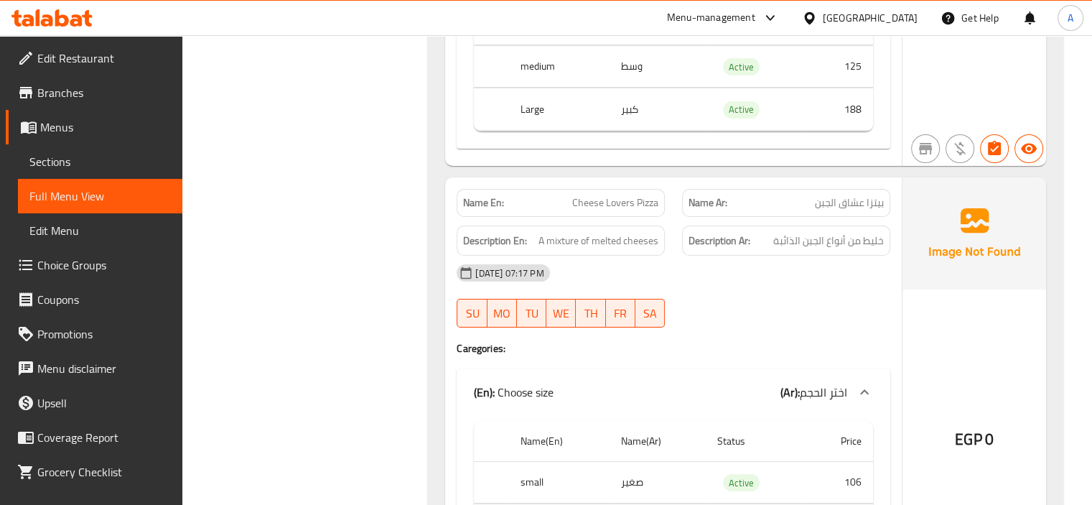
scroll to position [5441, 0]
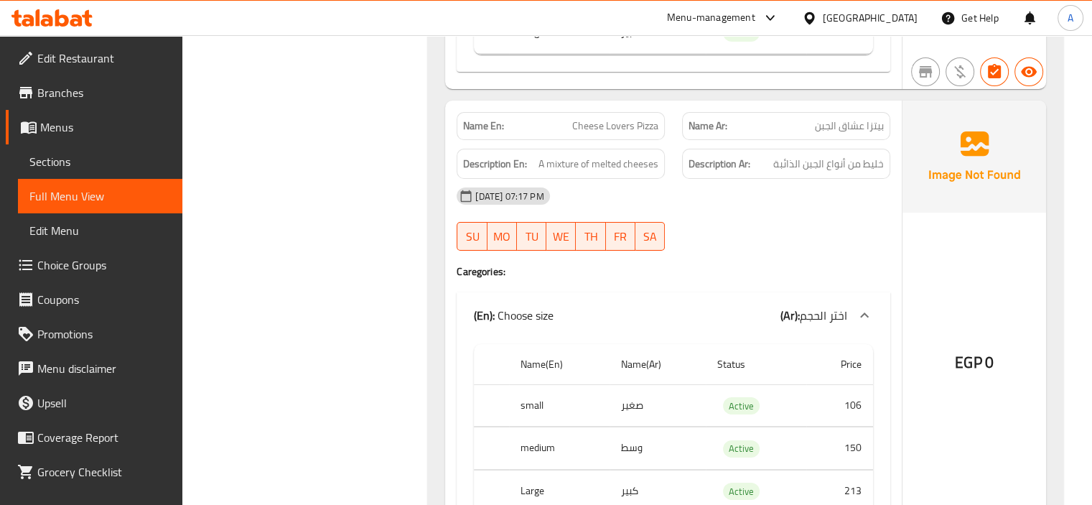
click at [746, 187] on div "18-08-2025 07:17 PM" at bounding box center [673, 196] width 451 height 34
click at [838, 162] on span "خليط من أنواع الجبن الذائبة" at bounding box center [828, 164] width 111 height 18
copy div "خليط من أنواع الجبن الذائبة"
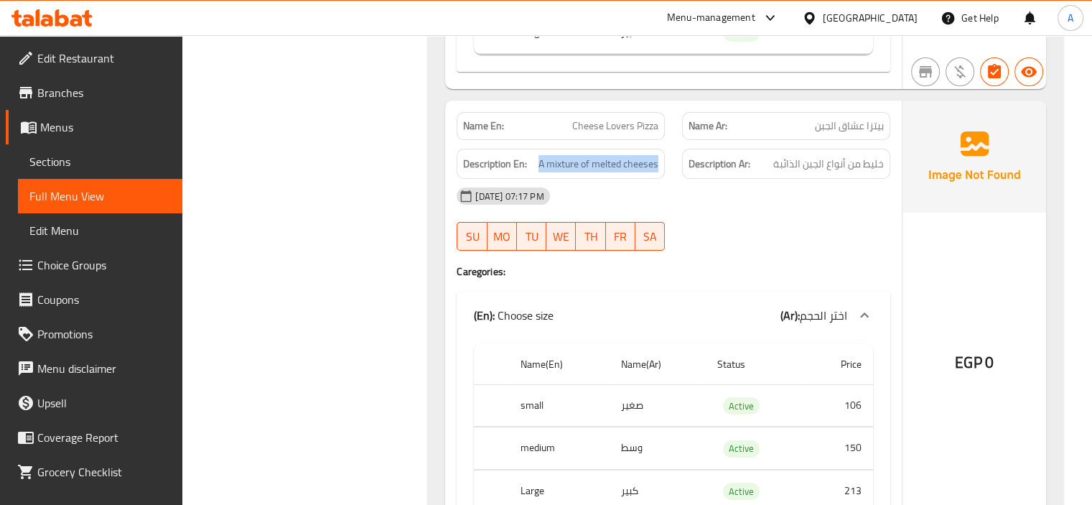
drag, startPoint x: 535, startPoint y: 159, endPoint x: 662, endPoint y: 165, distance: 127.2
click at [662, 165] on div "Description En: A mixture of melted cheeses" at bounding box center [560, 164] width 208 height 31
copy span "A mixture of melted cheeses"
click at [802, 184] on div "18-08-2025 07:17 PM" at bounding box center [673, 196] width 451 height 34
click at [834, 163] on span "خليط من أنواع الجبن الذائبة" at bounding box center [828, 164] width 111 height 18
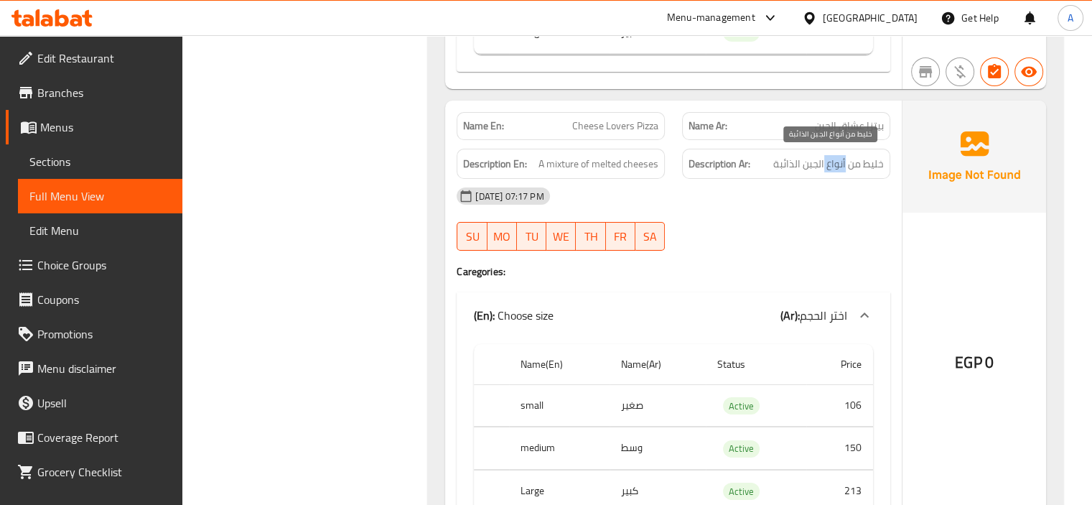
click at [834, 163] on span "خليط من أنواع الجبن الذائبة" at bounding box center [828, 164] width 111 height 18
copy span "أنواع"
drag, startPoint x: 559, startPoint y: 134, endPoint x: 593, endPoint y: 210, distance: 83.2
click at [660, 125] on div "Name En: Cheese Lovers Pizza" at bounding box center [560, 126] width 208 height 28
copy span "Cheese Lovers Pizza"
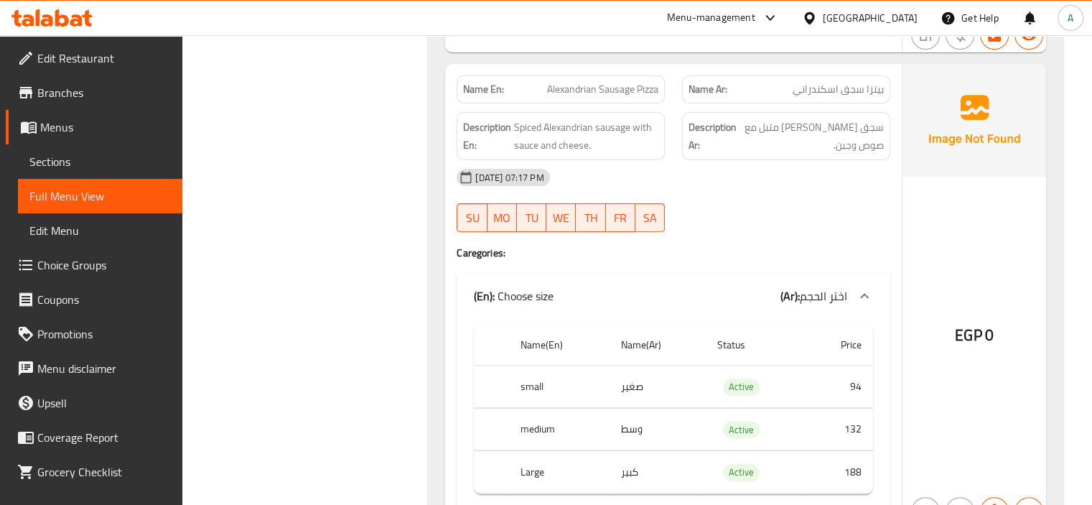
scroll to position [5943, 0]
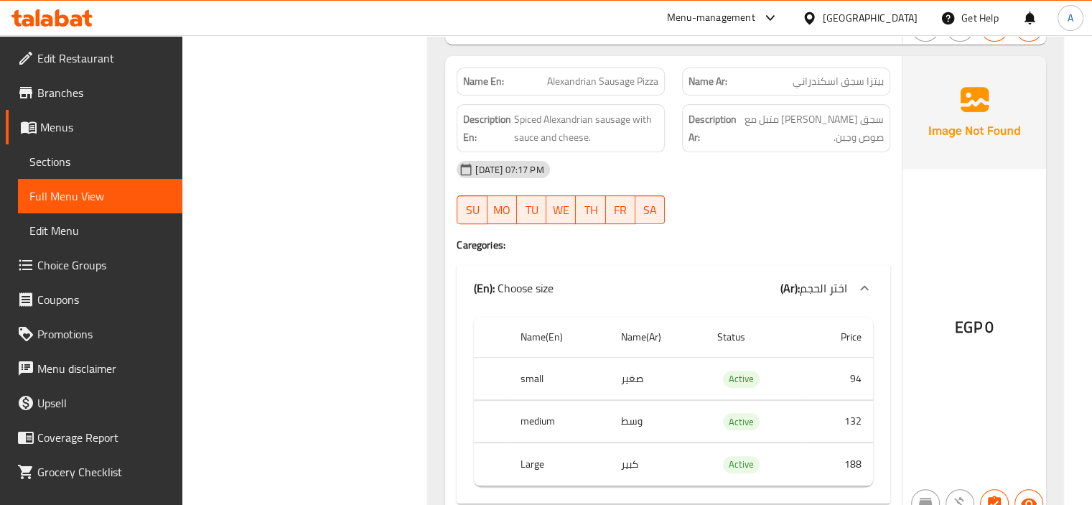
click at [744, 189] on div "18-08-2025 07:17 PM SU MO TU WE TH FR SA" at bounding box center [673, 192] width 451 height 80
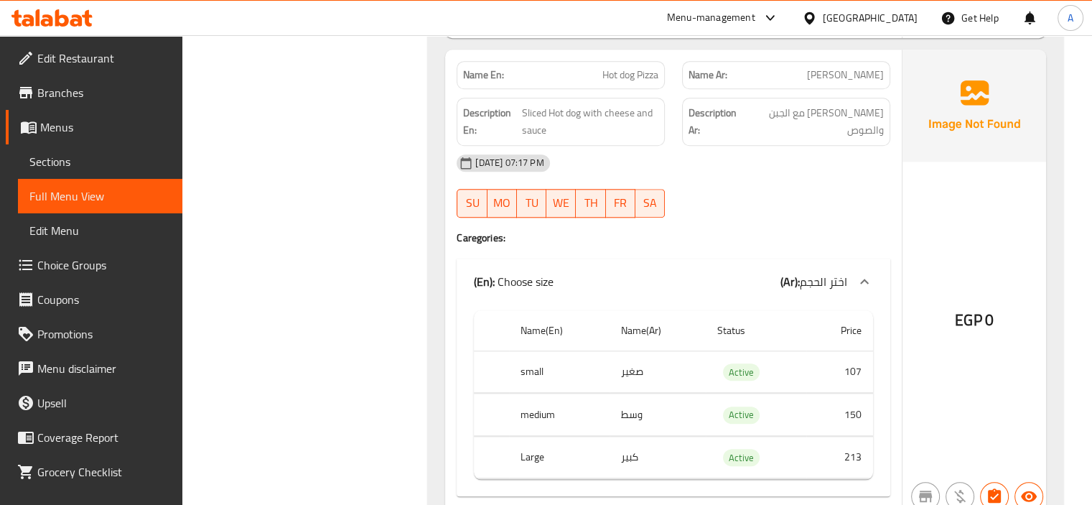
scroll to position [6876, 0]
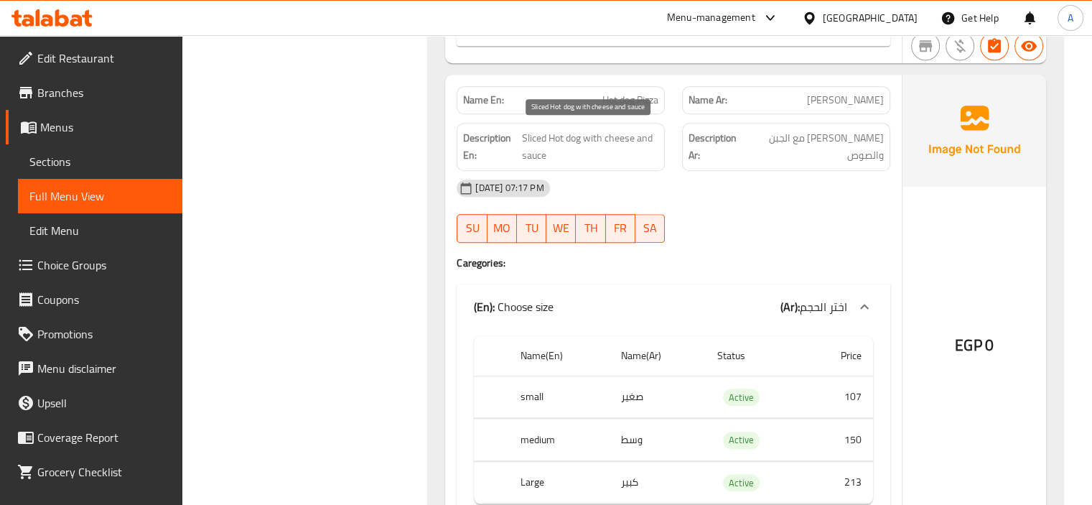
click at [554, 136] on span "Sliced Hot dog with cheese and sauce" at bounding box center [590, 146] width 136 height 35
drag, startPoint x: 818, startPoint y: 134, endPoint x: 890, endPoint y: 131, distance: 72.6
click at [890, 131] on div "Description Ar: سوسيس شرائح مع الجبن والصوص" at bounding box center [785, 146] width 225 height 65
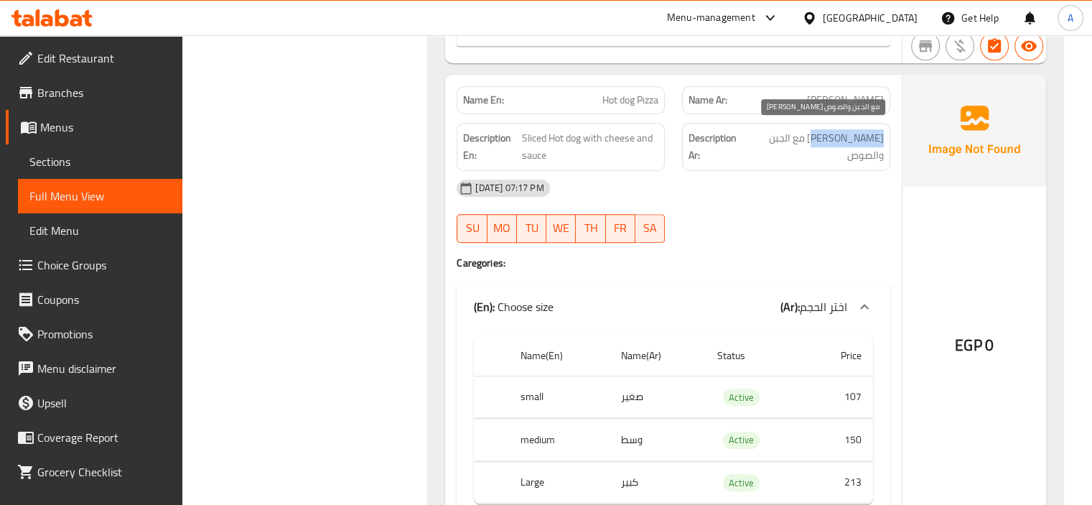
click at [818, 141] on span "سوسيس شرائح مع الجبن والصوص" at bounding box center [814, 146] width 137 height 35
drag, startPoint x: 819, startPoint y: 134, endPoint x: 890, endPoint y: 119, distance: 72.6
click at [890, 119] on div "Description Ar: سوسيس شرائح مع الجبن والصوص" at bounding box center [785, 146] width 225 height 65
copy span "سوسيس شرائح"
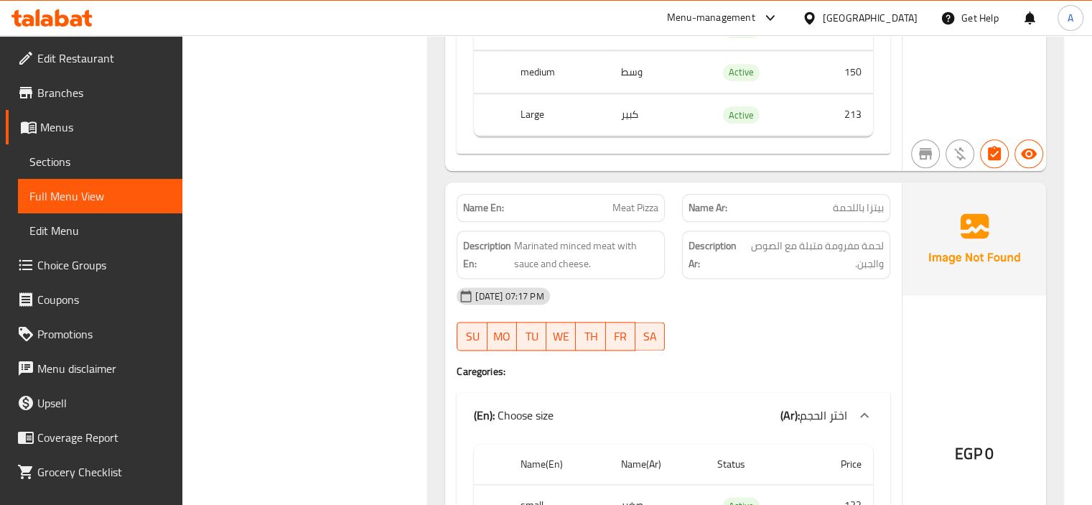
scroll to position [7235, 0]
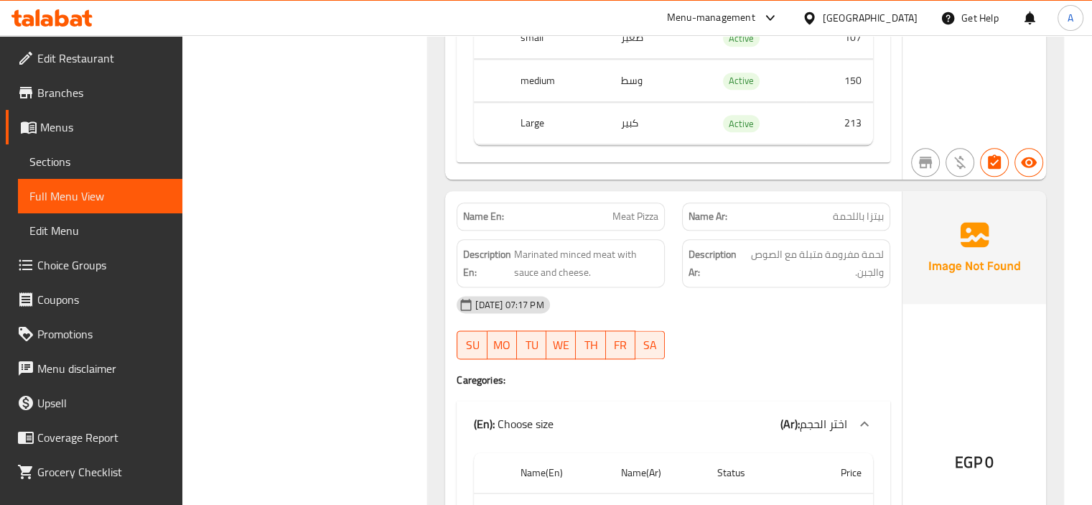
click at [612, 209] on span "Meat Pizza" at bounding box center [635, 216] width 46 height 15
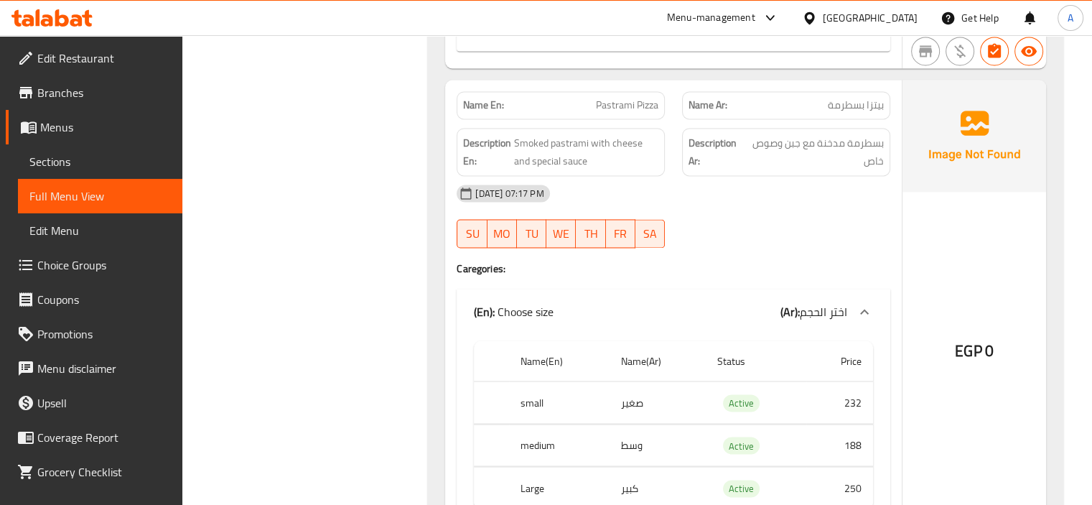
scroll to position [7737, 0]
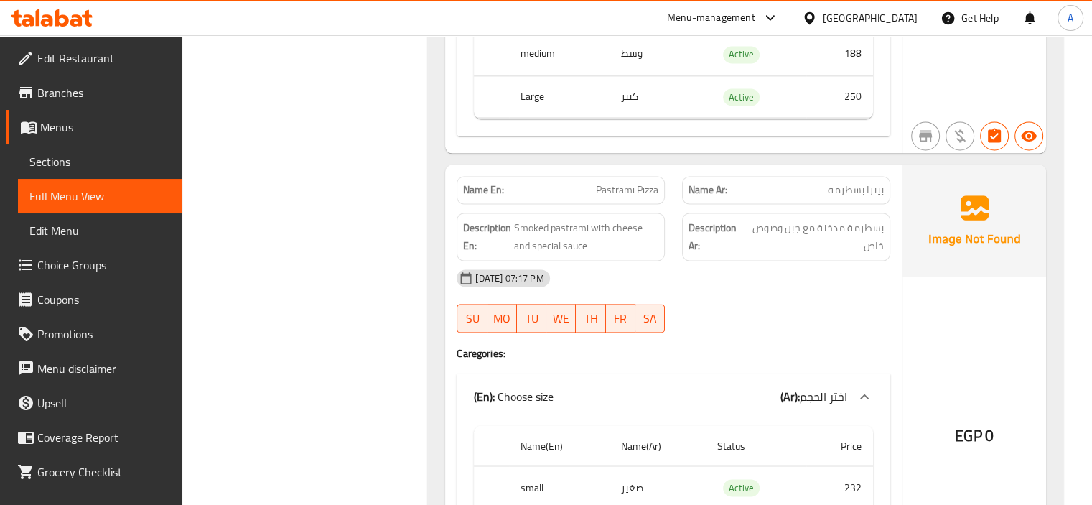
click at [629, 189] on span "Pastrami Pizza" at bounding box center [627, 189] width 62 height 15
copy span "Pastrami Pizza"
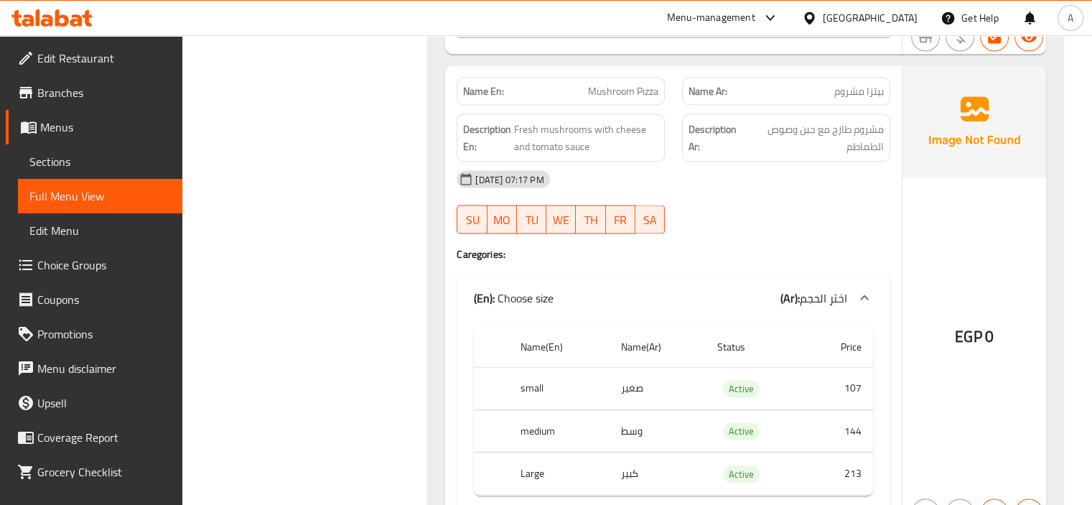
scroll to position [8312, 0]
click at [690, 252] on h4 "Caregories:" at bounding box center [673, 254] width 434 height 14
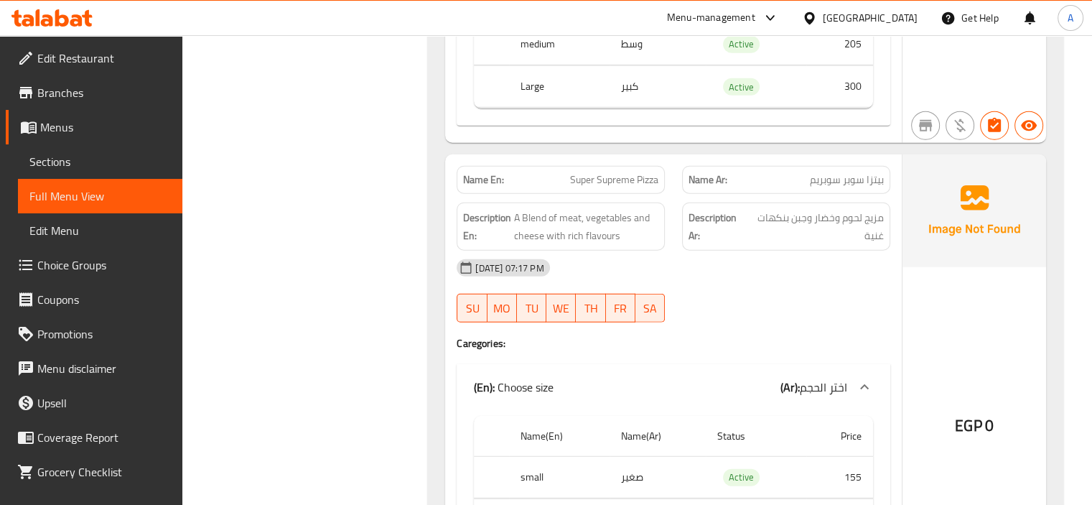
scroll to position [9173, 0]
click at [715, 276] on div "18-08-2025 07:17 PM" at bounding box center [673, 269] width 451 height 34
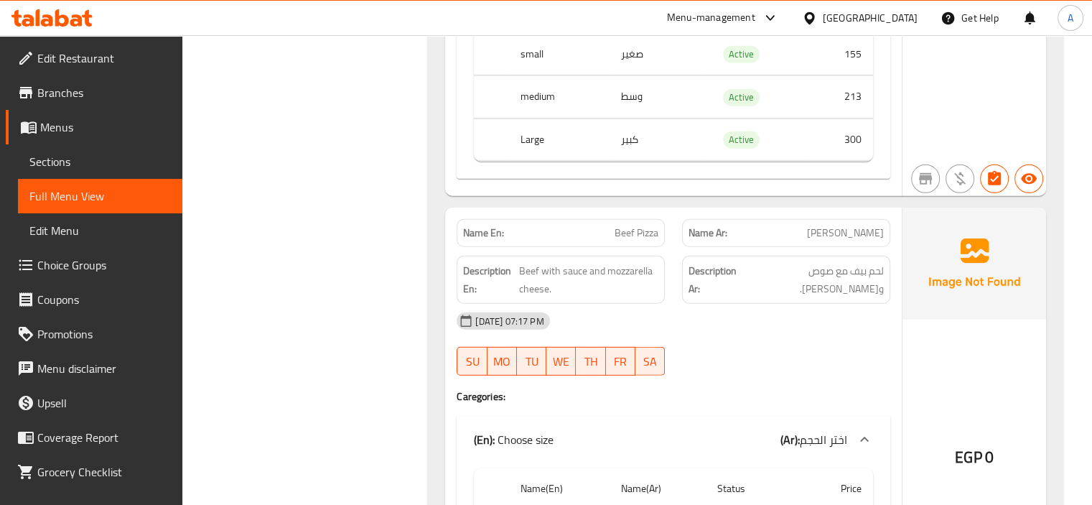
scroll to position [9604, 0]
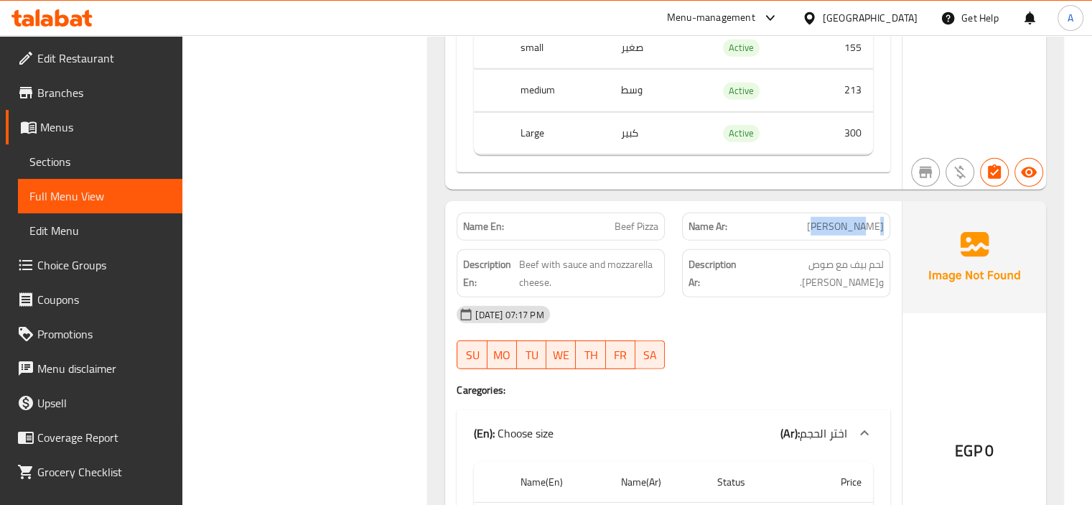
drag, startPoint x: 840, startPoint y: 225, endPoint x: 886, endPoint y: 218, distance: 46.4
click at [886, 218] on div "Name Ar: بيتزا بيفي" at bounding box center [786, 226] width 208 height 28
copy span "بيتزا بيفي"
drag, startPoint x: 687, startPoint y: 306, endPoint x: 810, endPoint y: 295, distance: 123.3
click at [688, 306] on div "18-08-2025 07:17 PM" at bounding box center [673, 314] width 451 height 34
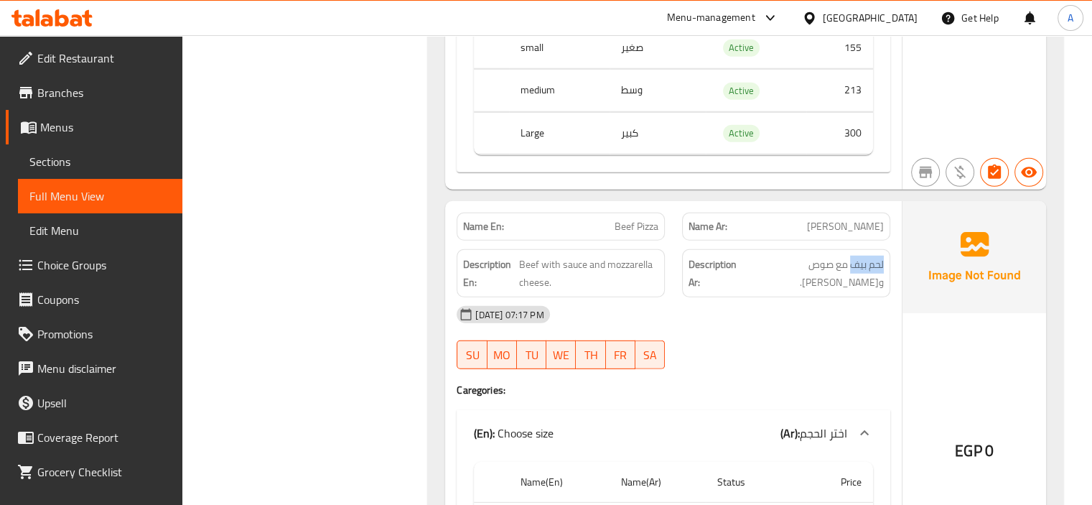
drag, startPoint x: 852, startPoint y: 264, endPoint x: 889, endPoint y: 258, distance: 37.9
click at [889, 258] on div "Description Ar: لحم بيف مع صوص وجبن موتزاريلا." at bounding box center [786, 273] width 208 height 48
click at [636, 271] on span "Beef with sauce and mozzarella cheese." at bounding box center [588, 273] width 139 height 35
click at [880, 258] on span "لحم بيف مع صوص وجبن موتزاريلا." at bounding box center [813, 273] width 139 height 35
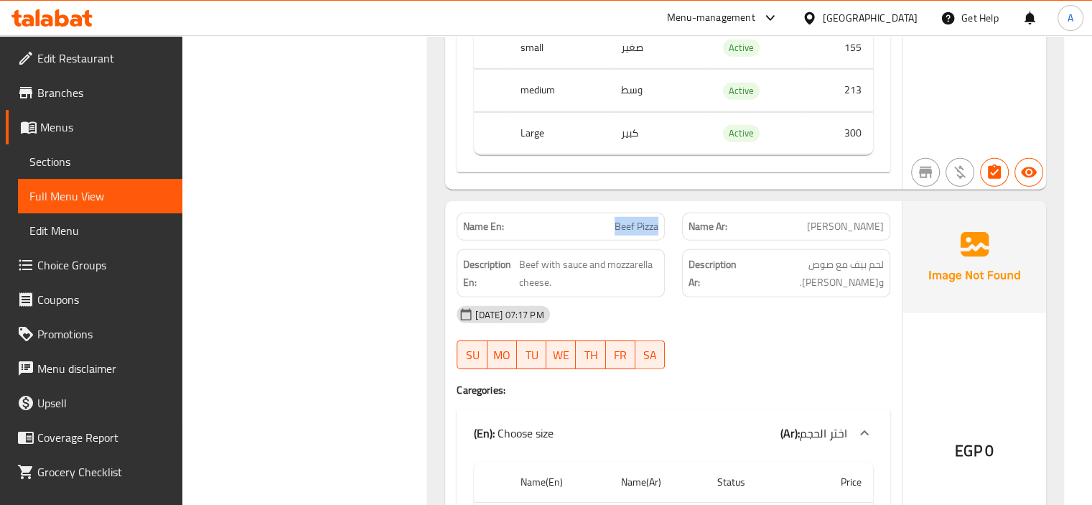
drag, startPoint x: 608, startPoint y: 220, endPoint x: 659, endPoint y: 226, distance: 51.3
click at [659, 226] on div "Name En: Beef Pizza" at bounding box center [560, 226] width 208 height 28
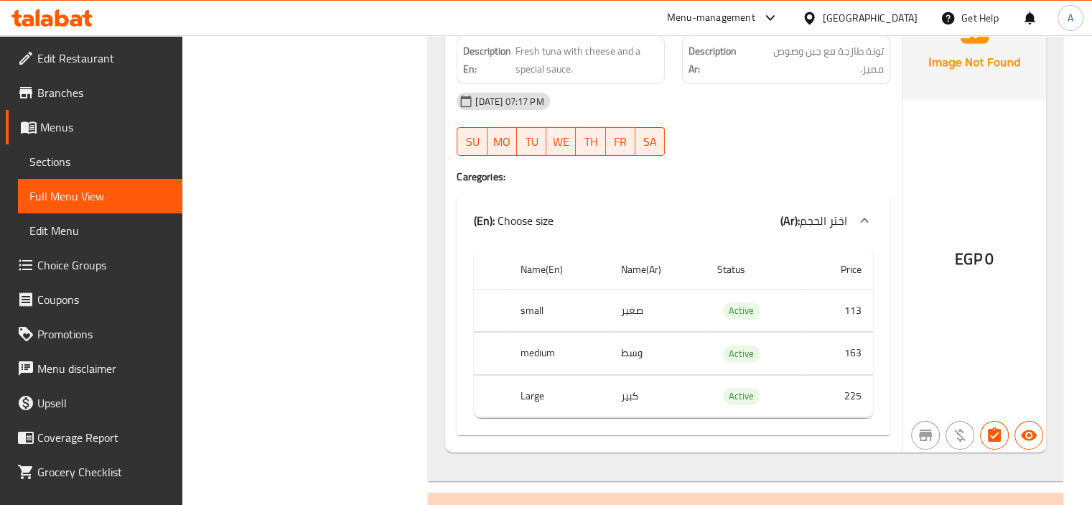
scroll to position [10178, 0]
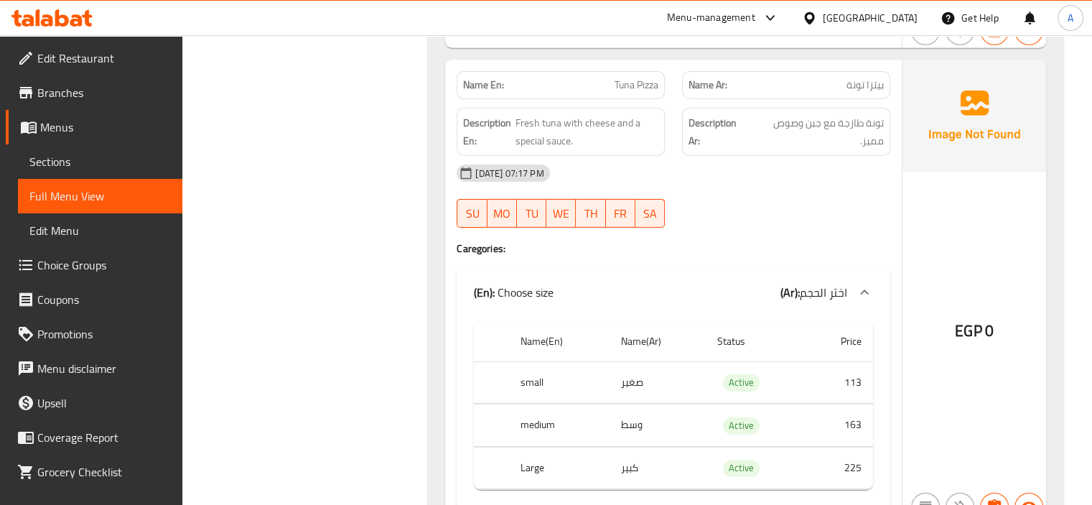
click at [745, 169] on div "18-08-2025 07:17 PM" at bounding box center [673, 173] width 451 height 34
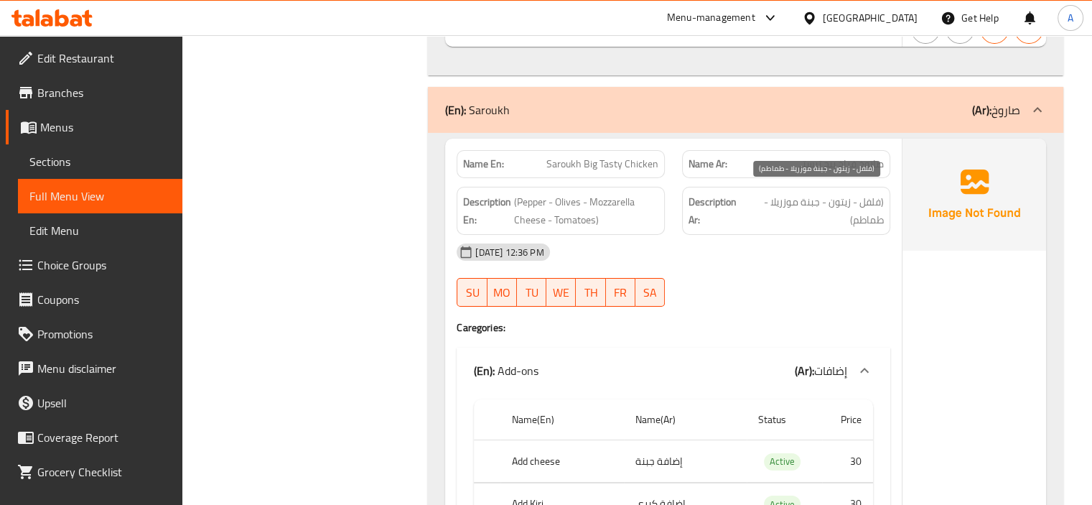
scroll to position [10680, 0]
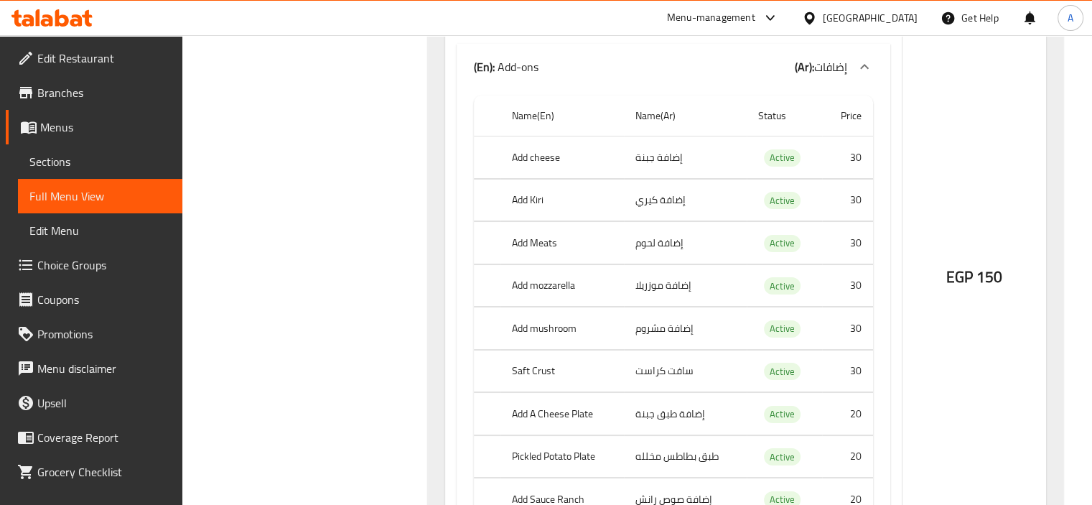
scroll to position [10967, 0]
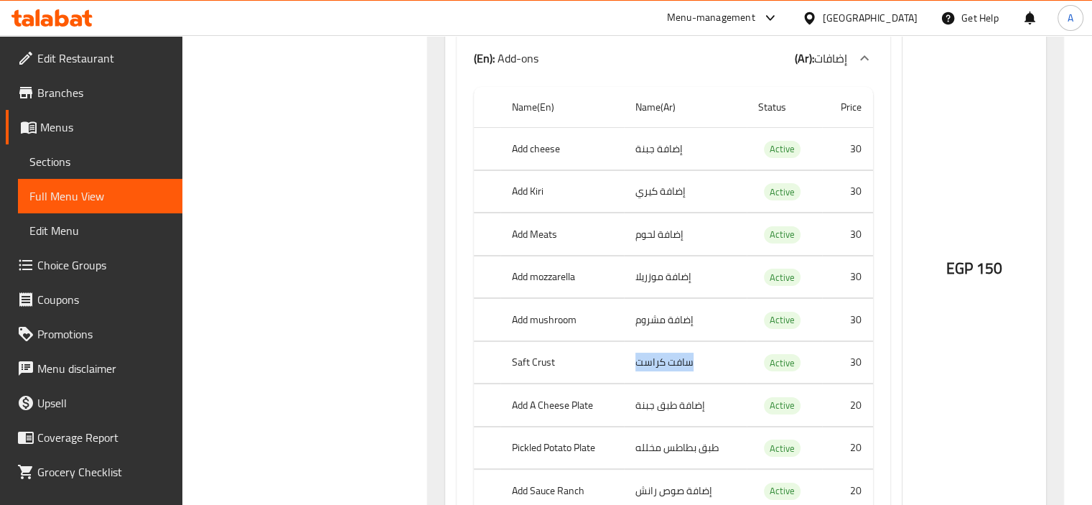
drag, startPoint x: 637, startPoint y: 355, endPoint x: 692, endPoint y: 357, distance: 55.3
click at [692, 357] on td "سافت کراست" at bounding box center [685, 362] width 123 height 42
click at [479, 281] on td "choices table" at bounding box center [487, 277] width 27 height 42
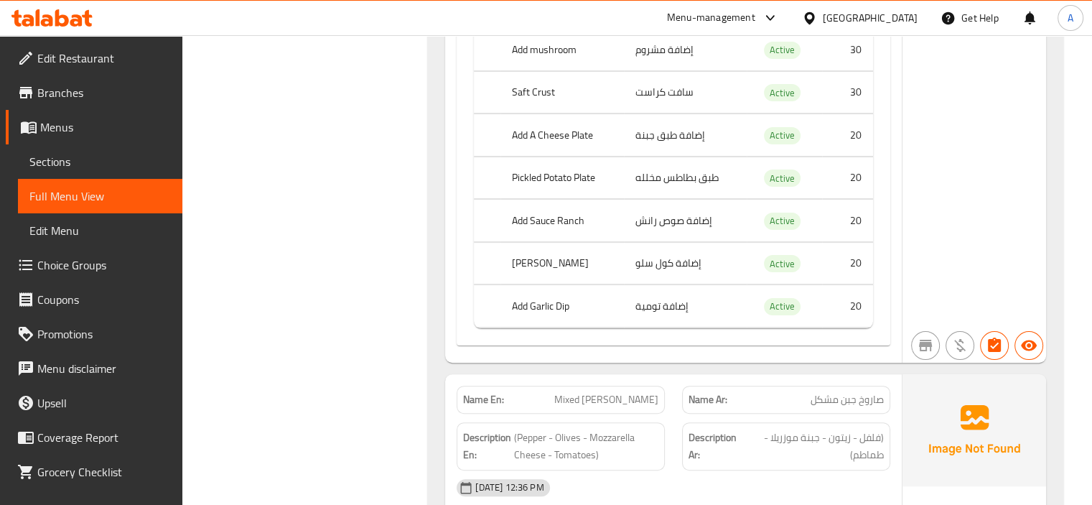
scroll to position [11039, 0]
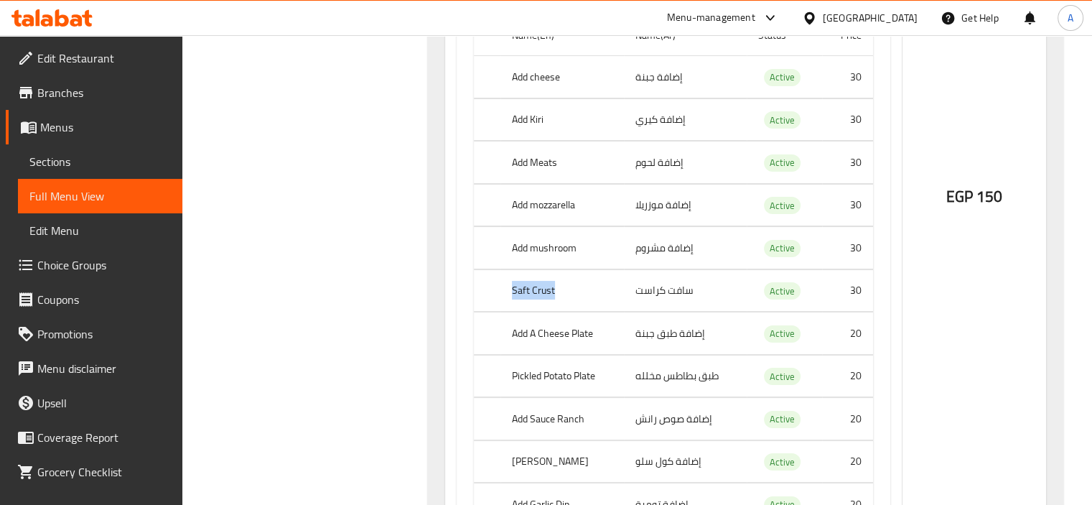
drag, startPoint x: 509, startPoint y: 289, endPoint x: 560, endPoint y: 282, distance: 51.5
click at [560, 282] on th "Saft Crust" at bounding box center [561, 290] width 123 height 42
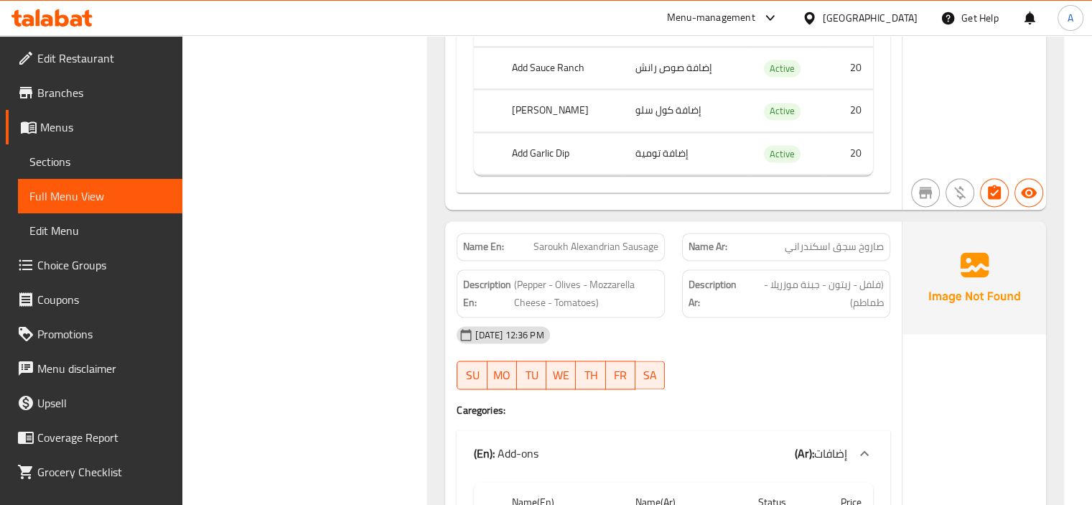
scroll to position [13110, 0]
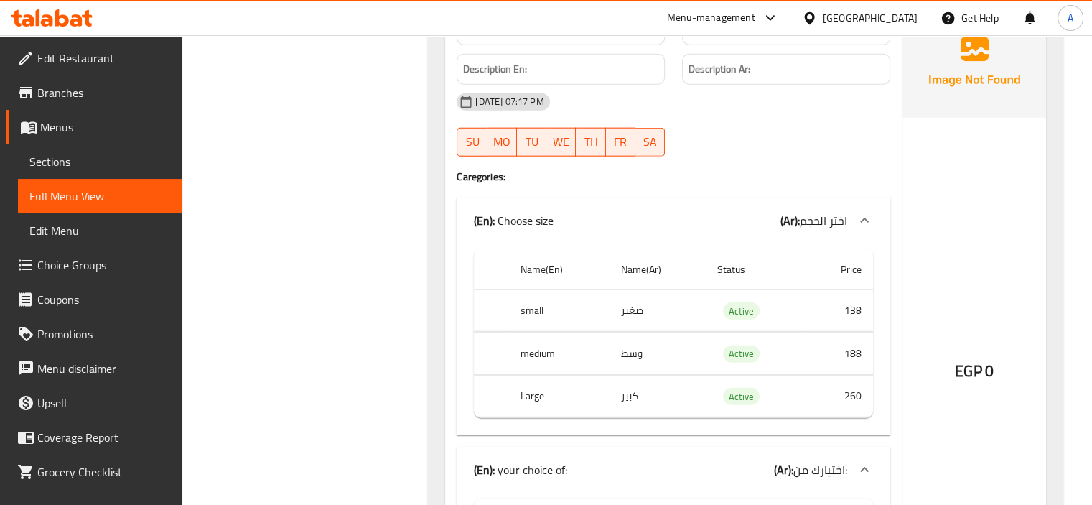
scroll to position [19785, 0]
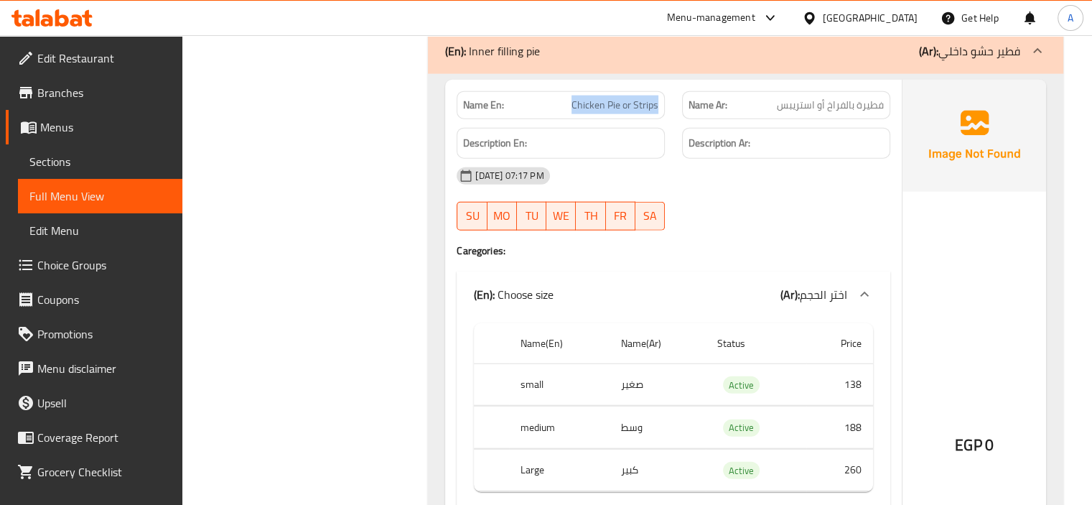
drag, startPoint x: 571, startPoint y: 104, endPoint x: 663, endPoint y: 97, distance: 92.2
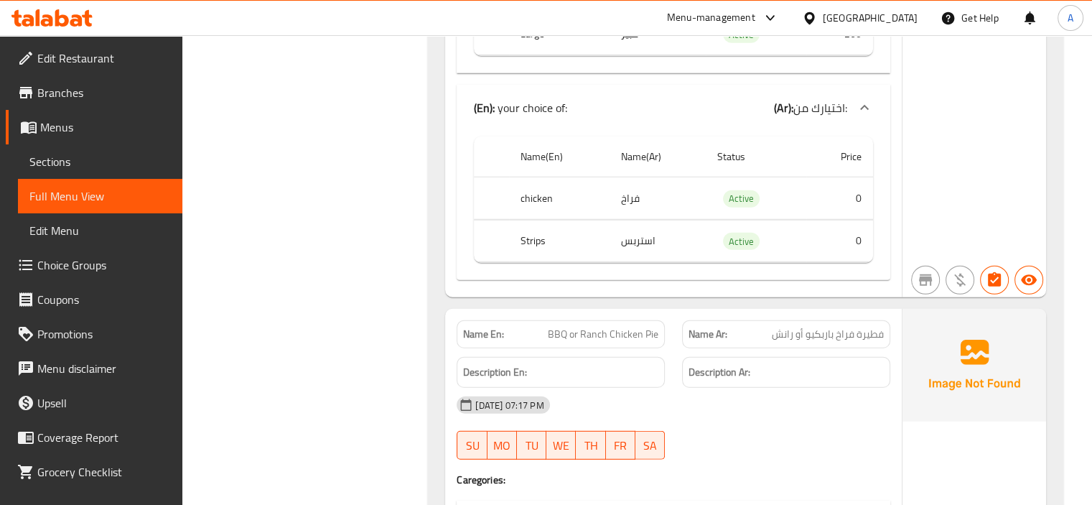
scroll to position [20359, 0]
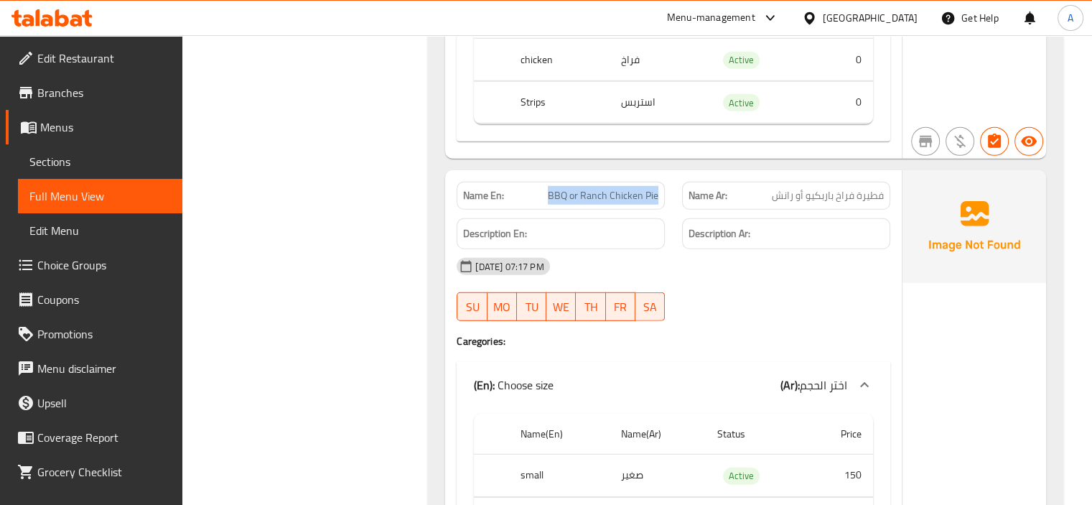
drag, startPoint x: 548, startPoint y: 197, endPoint x: 658, endPoint y: 192, distance: 109.9
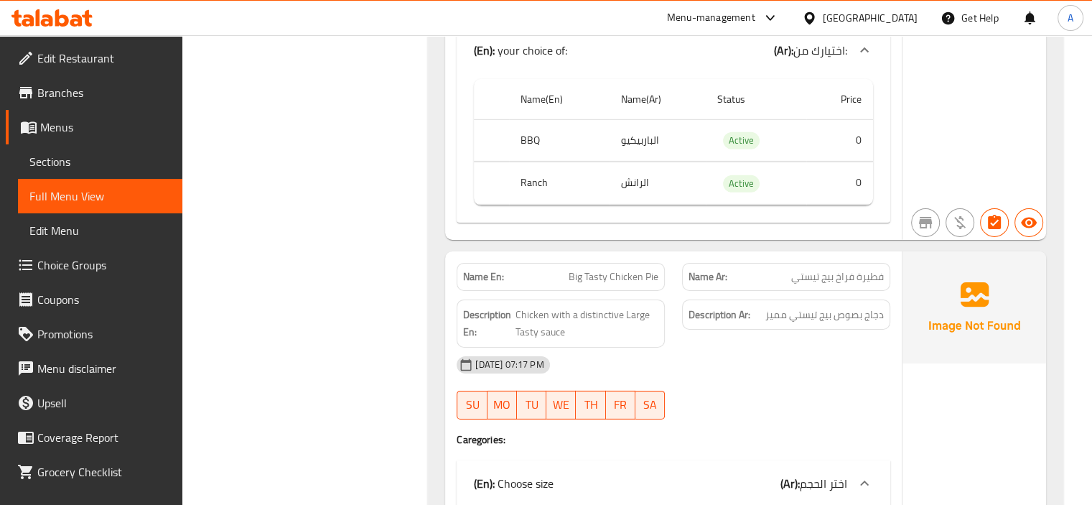
scroll to position [21005, 0]
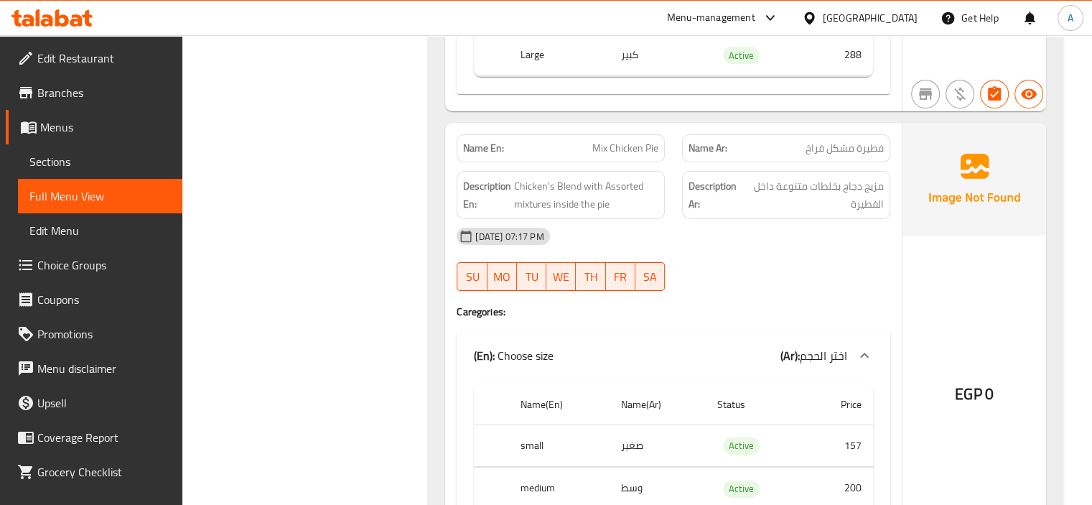
scroll to position [21579, 0]
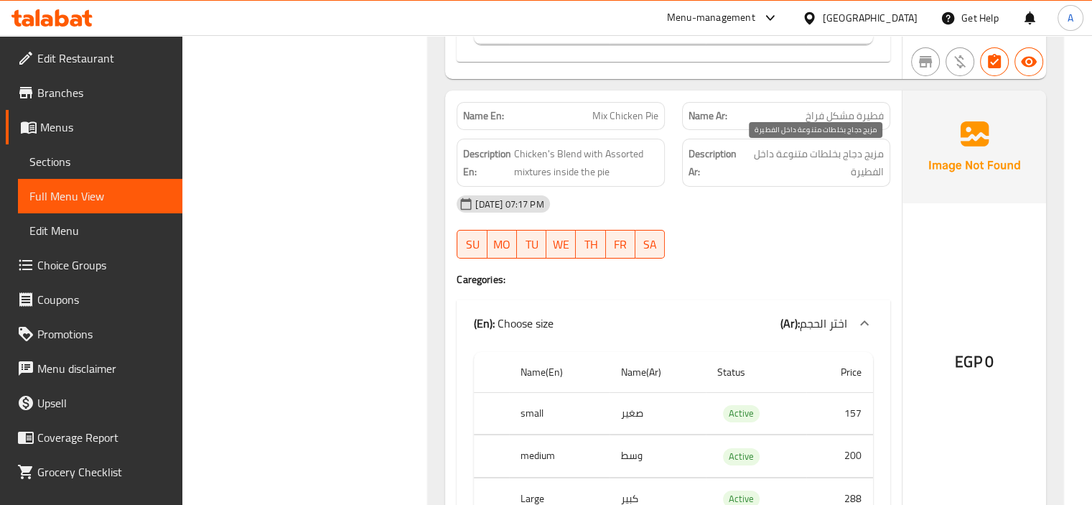
click at [812, 164] on span "مزيج دجاج بخلطات متنوعة داخل الفطيرة" at bounding box center [814, 162] width 140 height 35
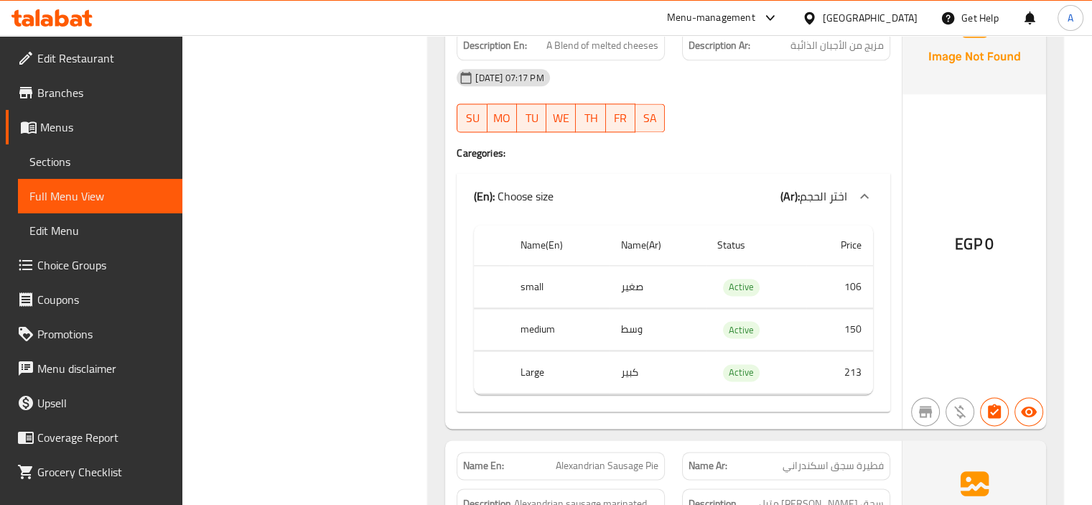
scroll to position [23804, 0]
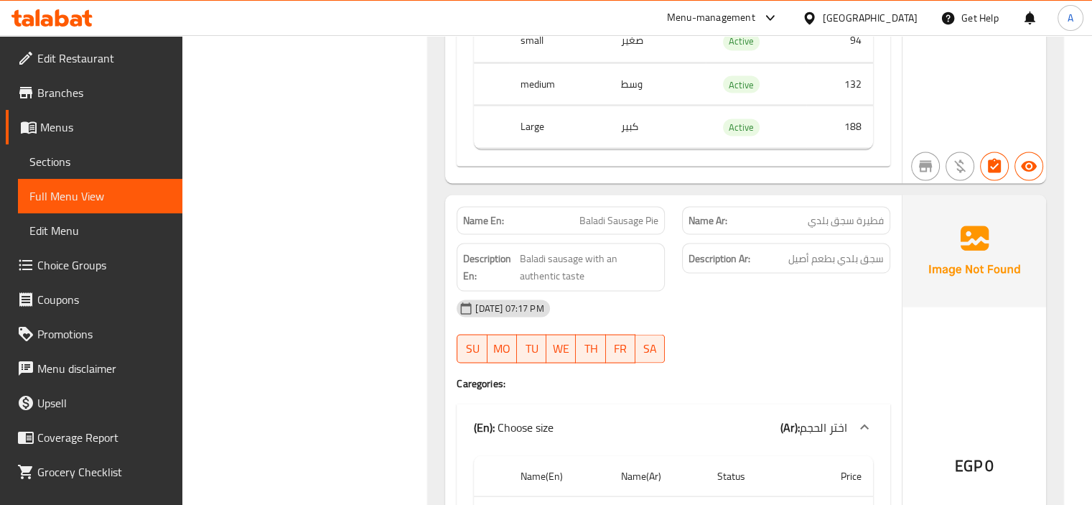
scroll to position [24522, 0]
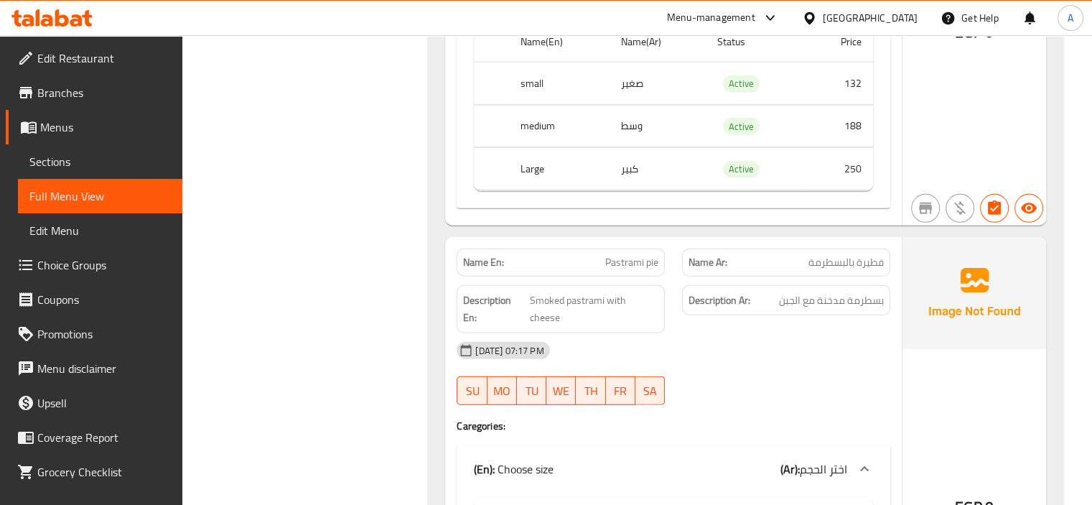
scroll to position [25958, 0]
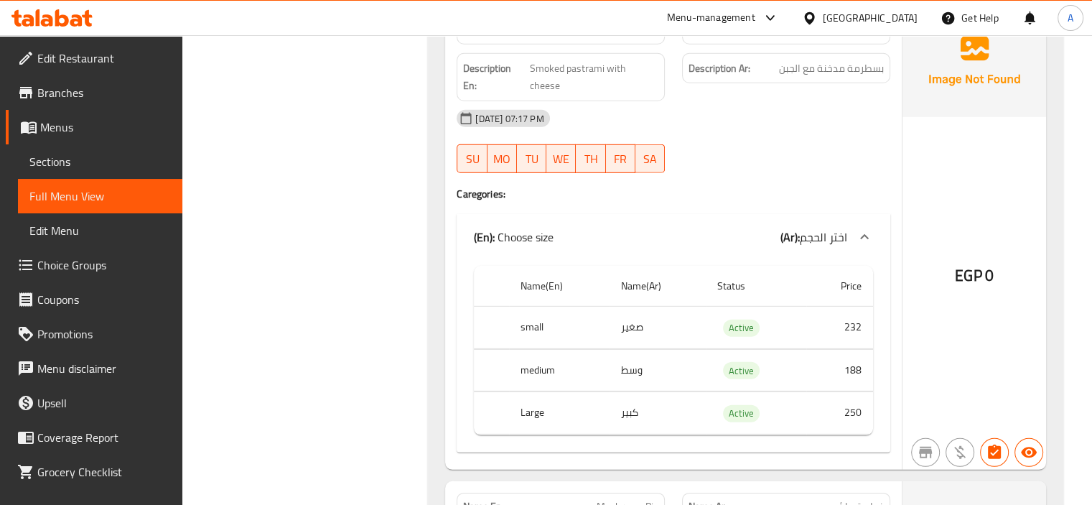
scroll to position [26029, 0]
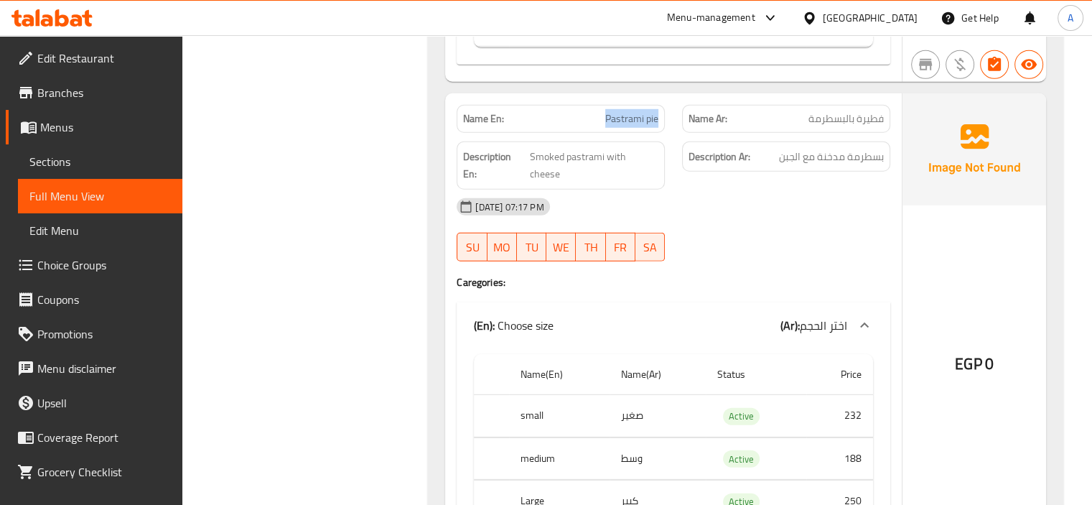
drag, startPoint x: 599, startPoint y: 118, endPoint x: 657, endPoint y: 119, distance: 58.1
drag, startPoint x: 276, startPoint y: 220, endPoint x: 304, endPoint y: 210, distance: 30.0
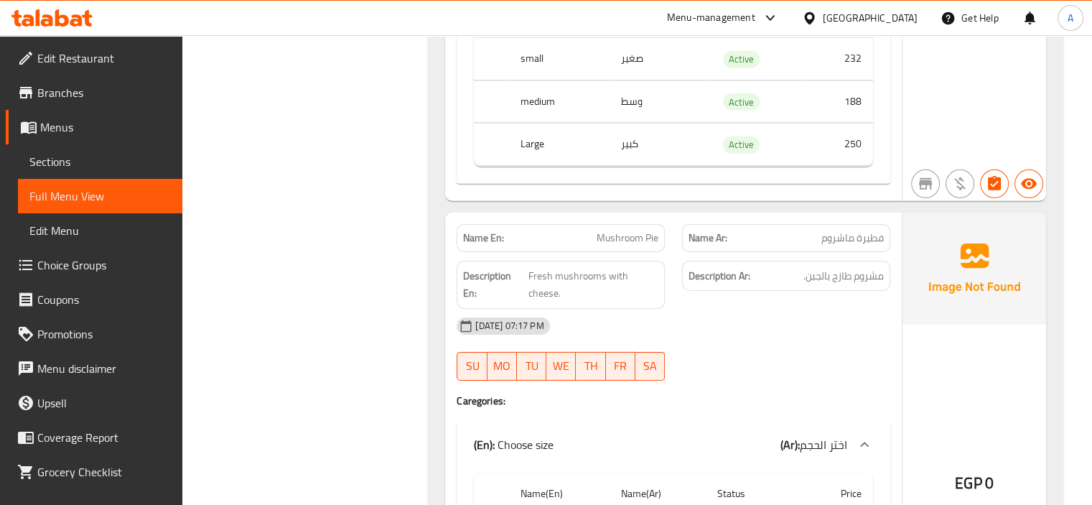
scroll to position [26388, 0]
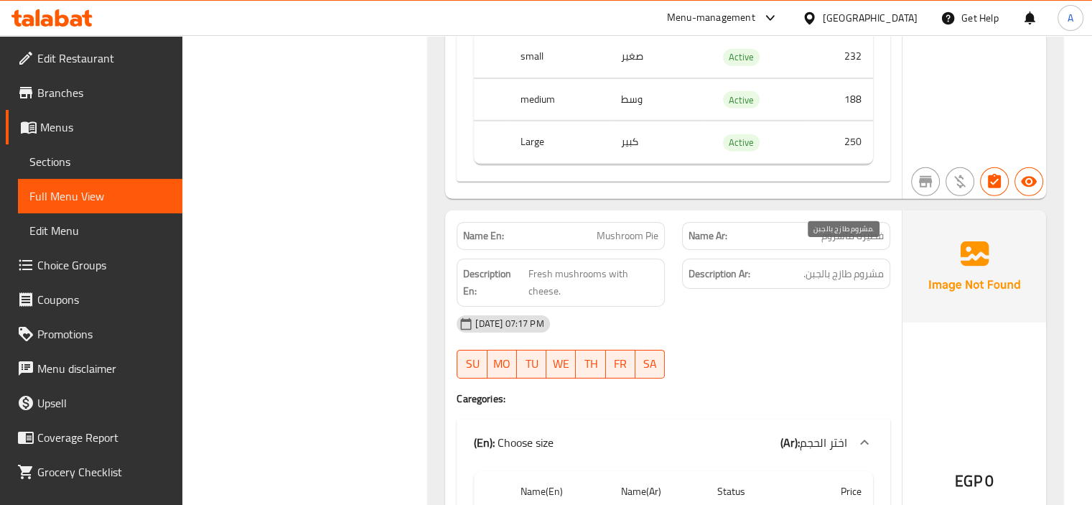
click at [803, 265] on span "مشروم طازج بالجبن." at bounding box center [843, 274] width 80 height 18
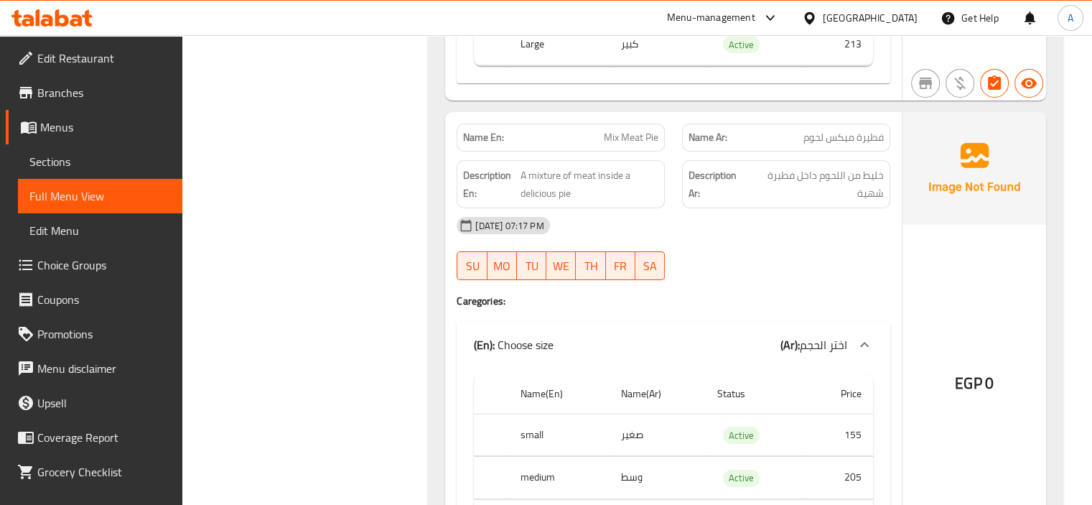
scroll to position [26962, 0]
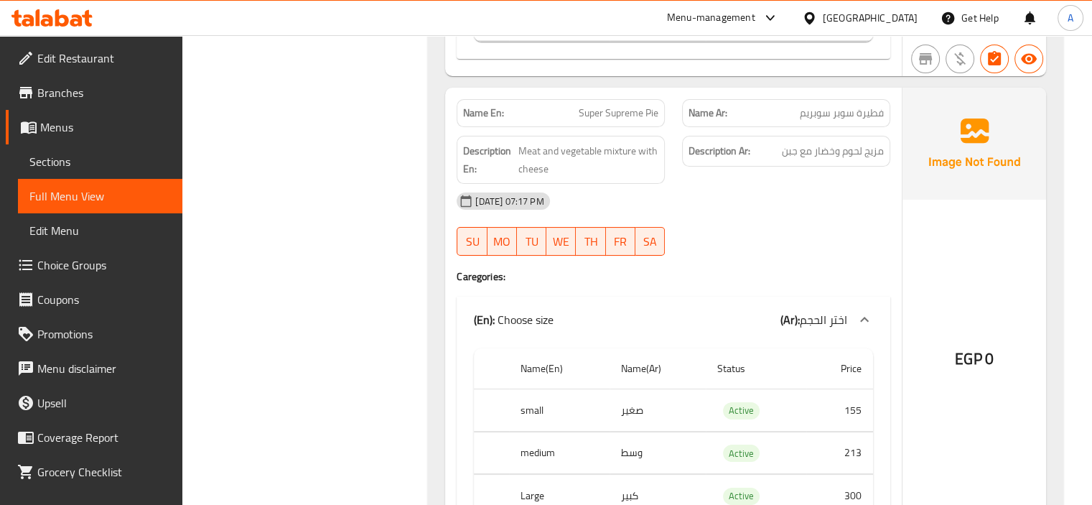
scroll to position [27465, 0]
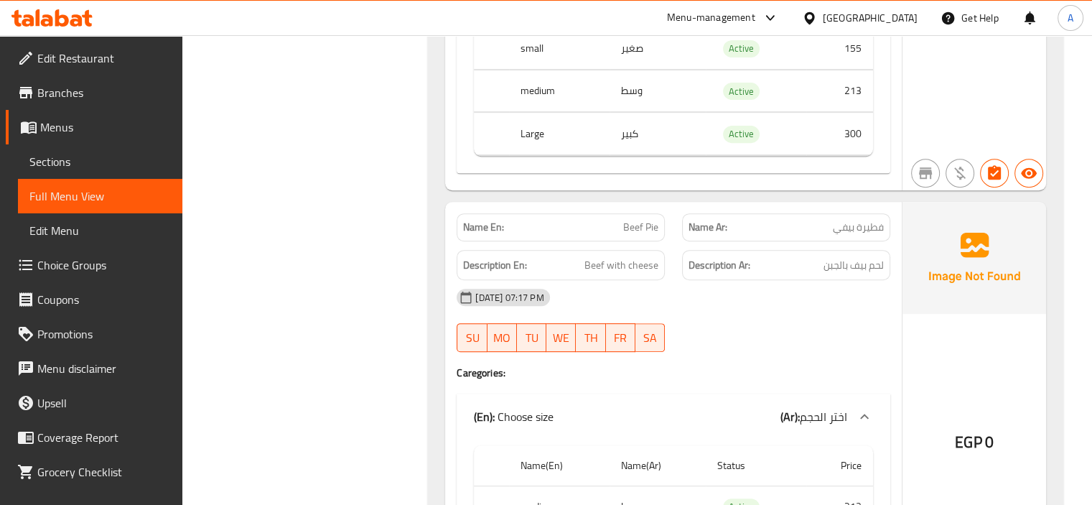
scroll to position [27896, 0]
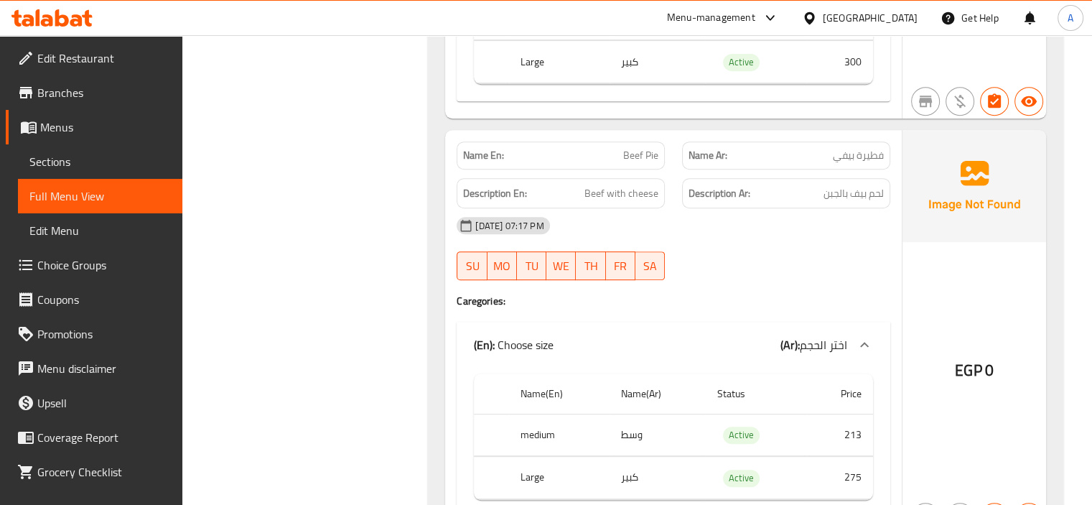
click at [879, 184] on span "لحم بيف بالجبن" at bounding box center [853, 193] width 60 height 18
drag, startPoint x: 618, startPoint y: 138, endPoint x: 661, endPoint y: 139, distance: 43.1
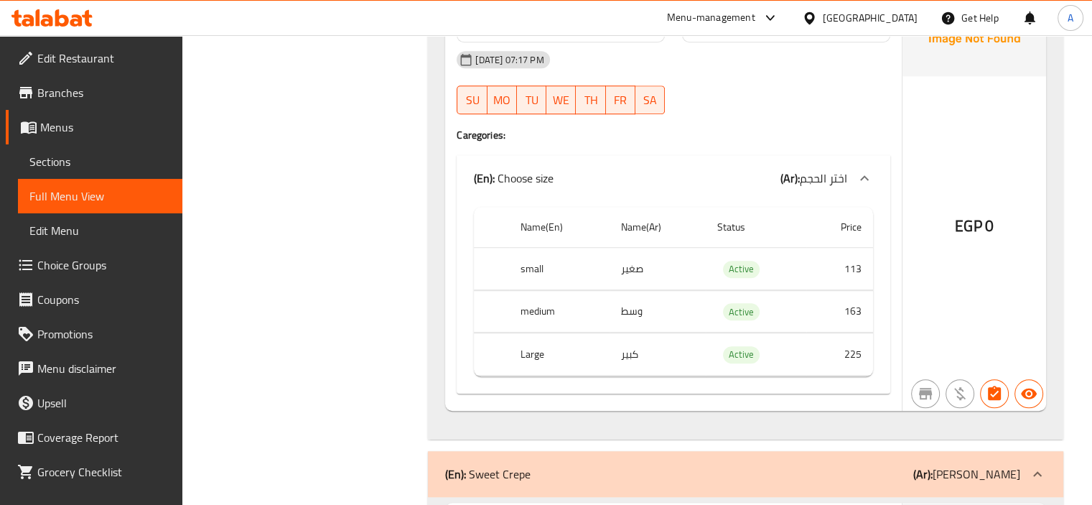
scroll to position [28542, 0]
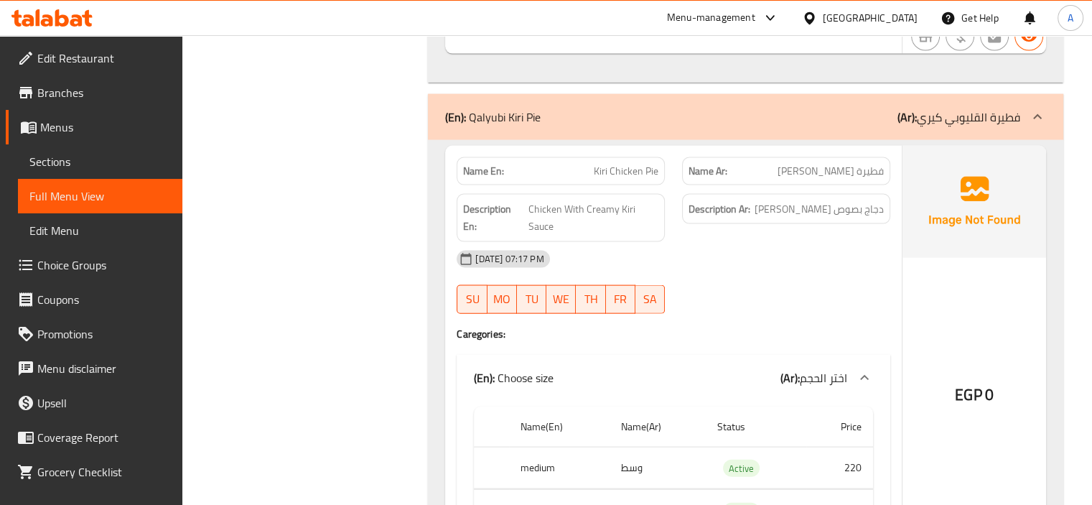
scroll to position [30336, 0]
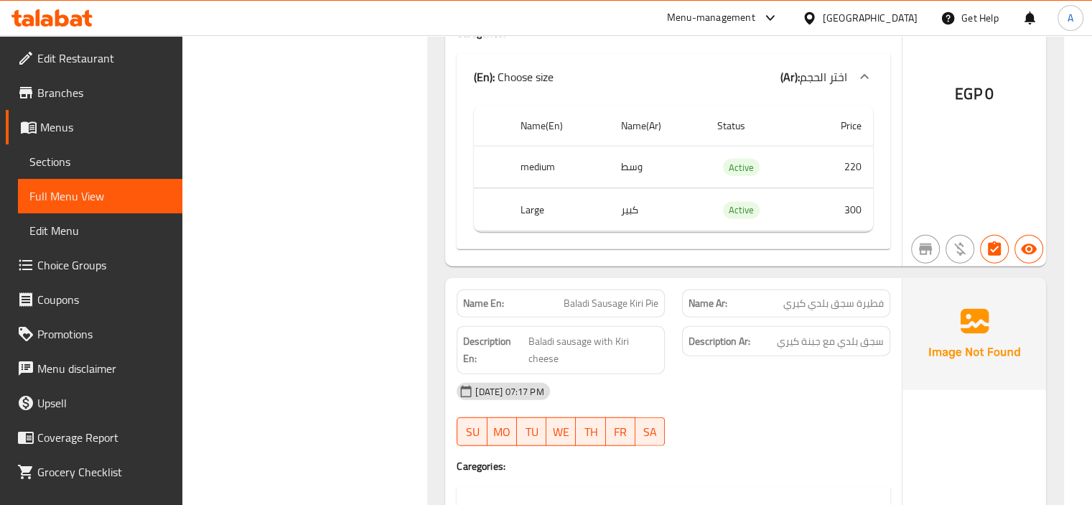
scroll to position [30838, 0]
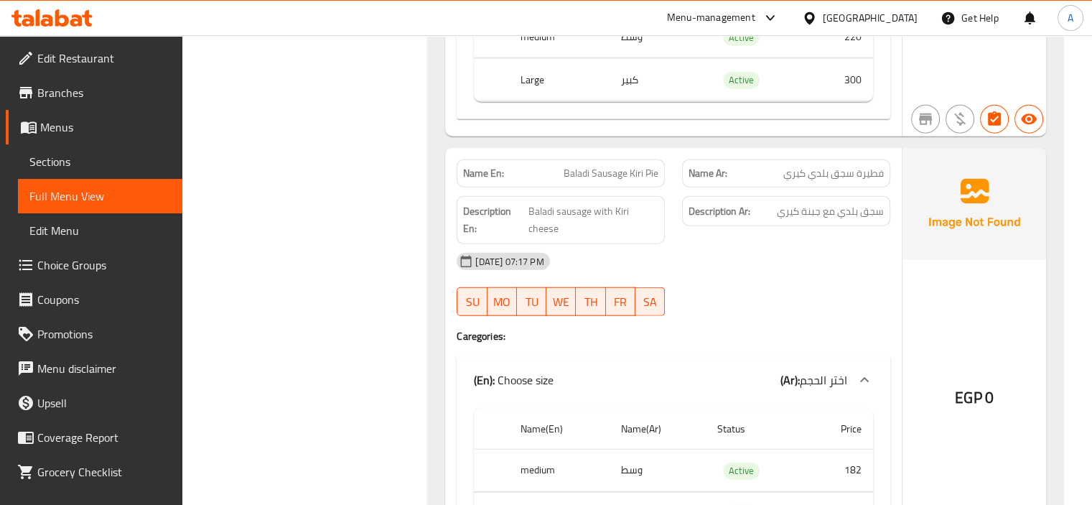
drag, startPoint x: 560, startPoint y: 151, endPoint x: 658, endPoint y: 159, distance: 98.6
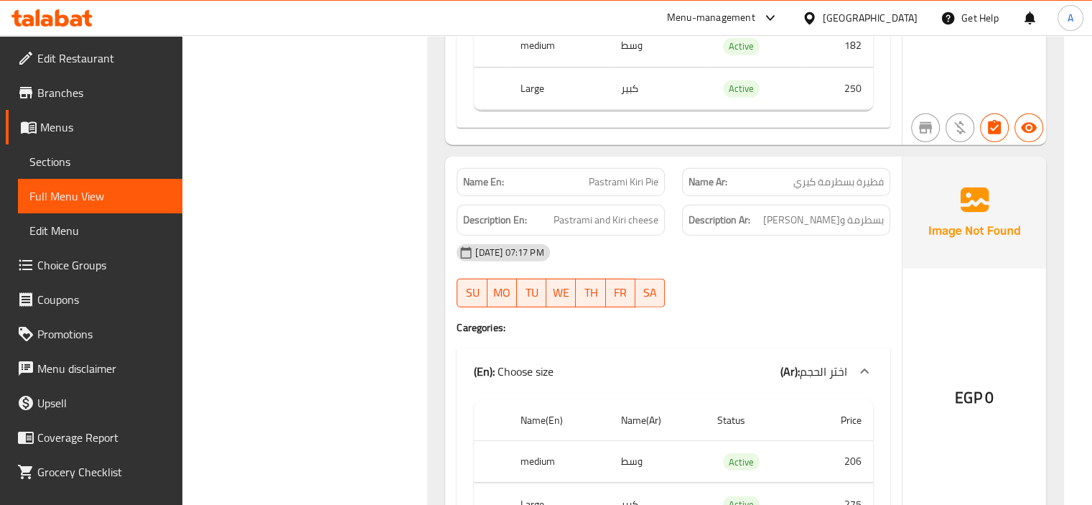
scroll to position [31269, 0]
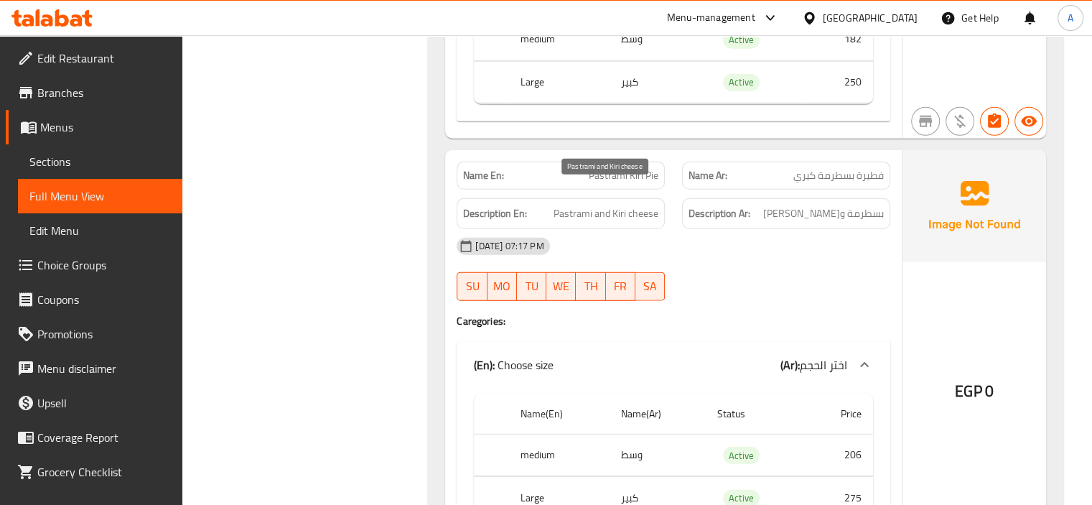
click at [579, 205] on span "Pastrami and Kiri cheese" at bounding box center [605, 214] width 105 height 18
drag, startPoint x: 584, startPoint y: 151, endPoint x: 658, endPoint y: 159, distance: 74.3
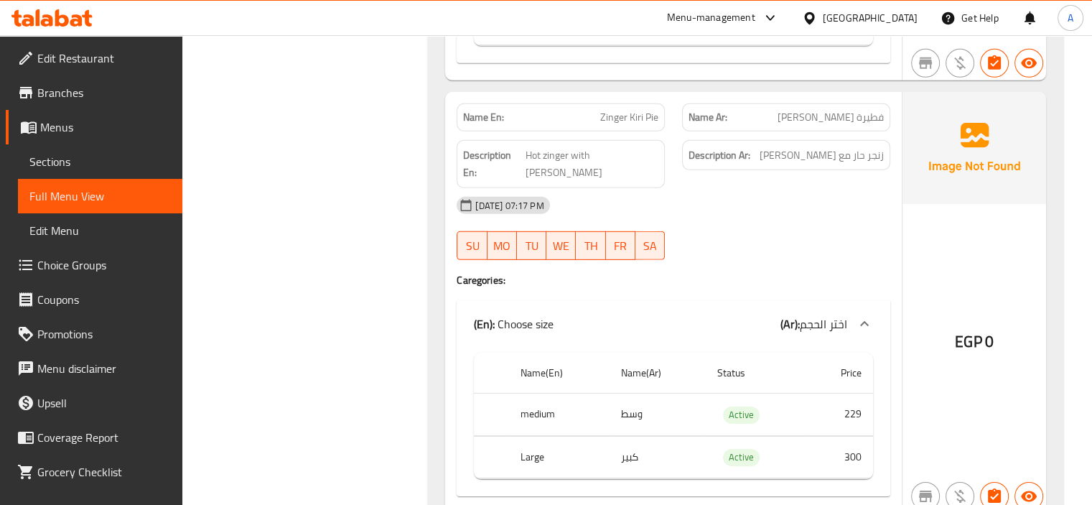
scroll to position [31771, 0]
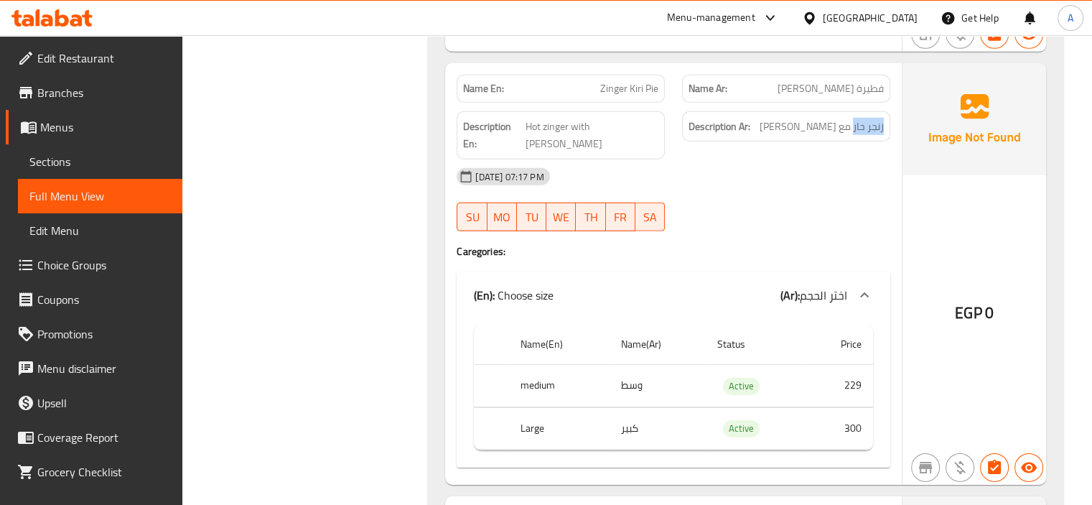
drag, startPoint x: 853, startPoint y: 106, endPoint x: 885, endPoint y: 102, distance: 32.6
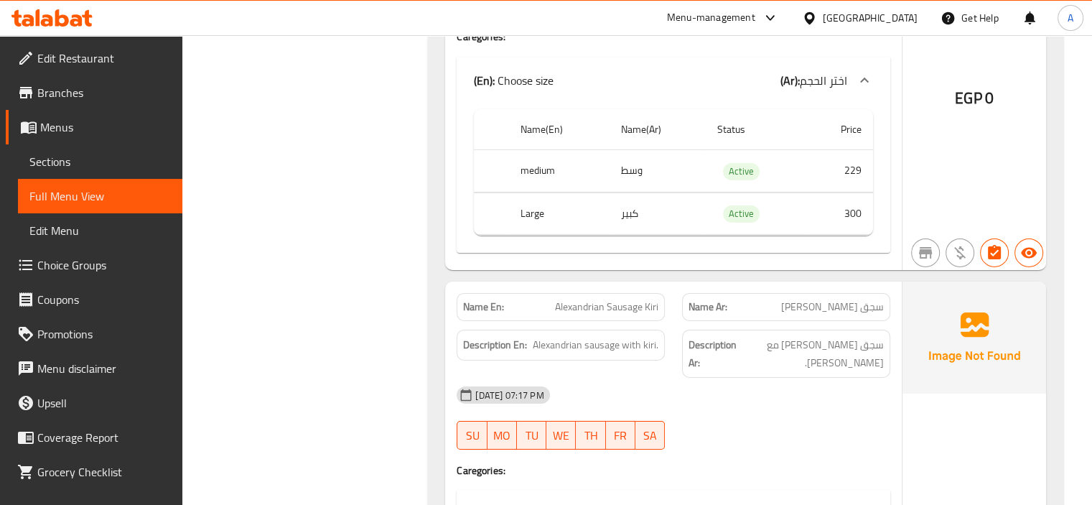
scroll to position [31987, 0]
drag, startPoint x: 554, startPoint y: 266, endPoint x: 657, endPoint y: 272, distance: 103.5
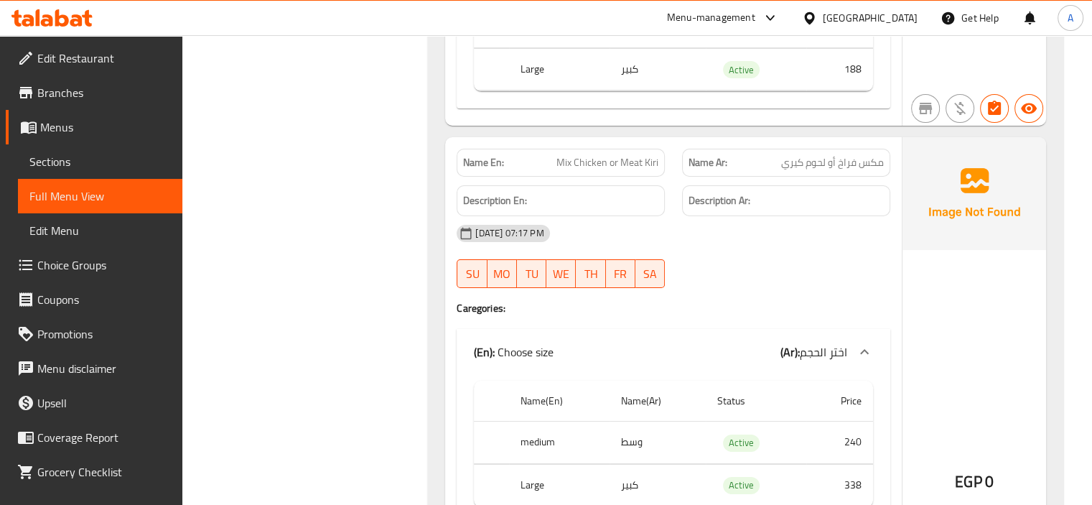
scroll to position [32489, 0]
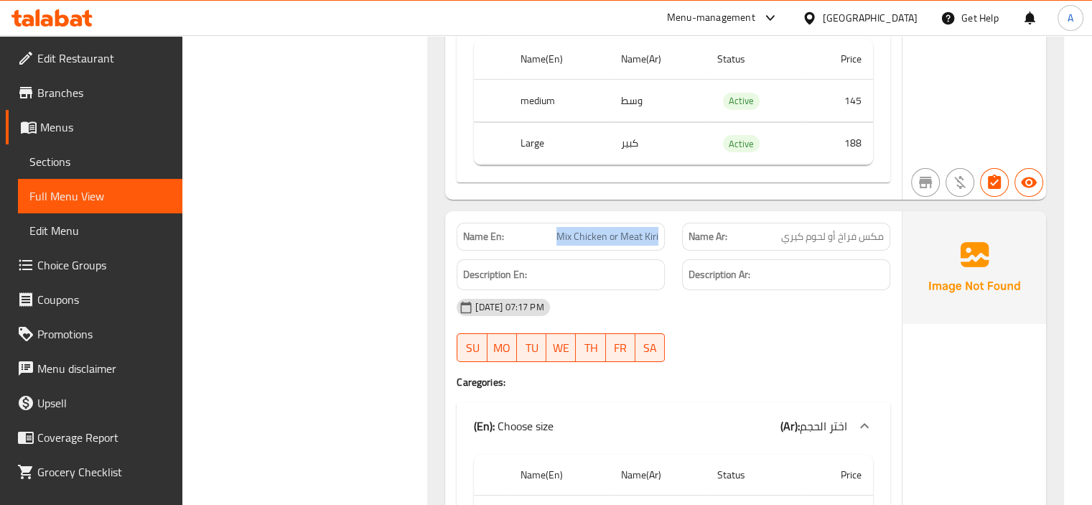
drag, startPoint x: 553, startPoint y: 183, endPoint x: 666, endPoint y: 176, distance: 112.9
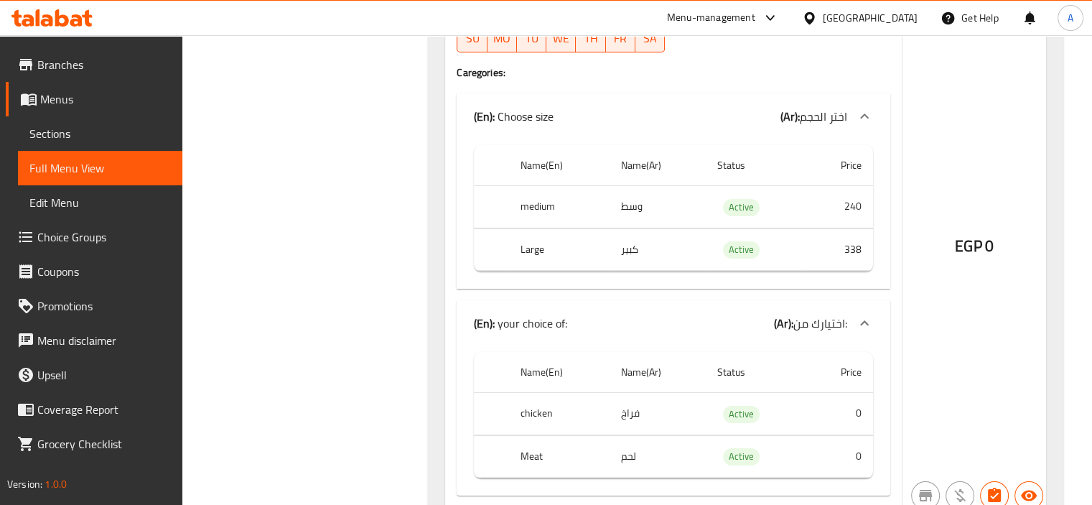
scroll to position [32807, 0]
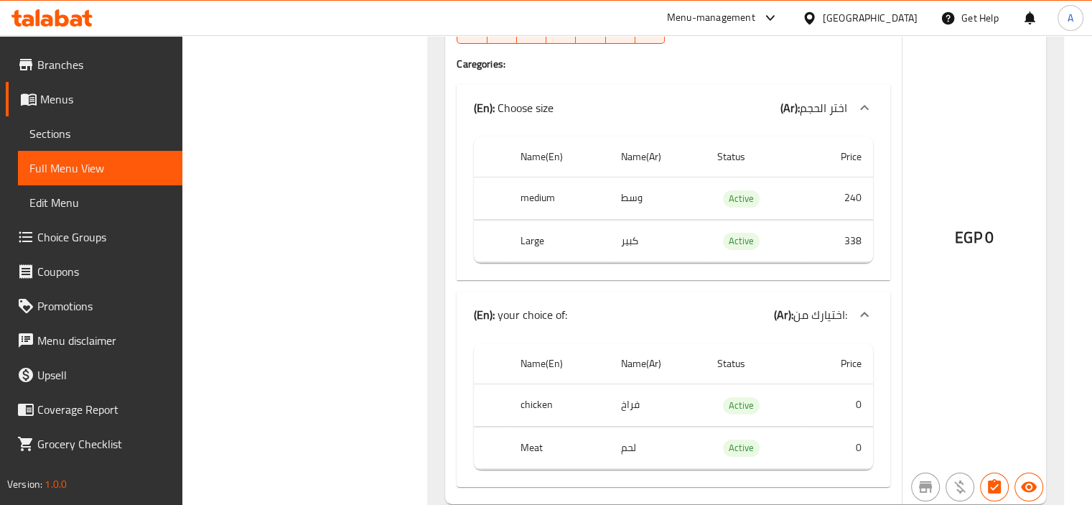
click at [39, 137] on span "Sections" at bounding box center [99, 133] width 141 height 17
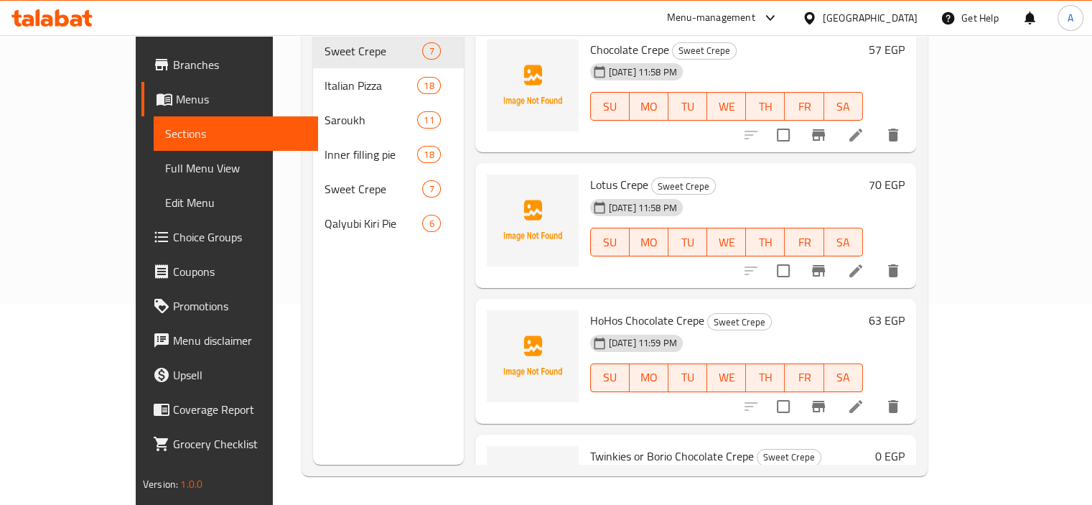
scroll to position [201, 0]
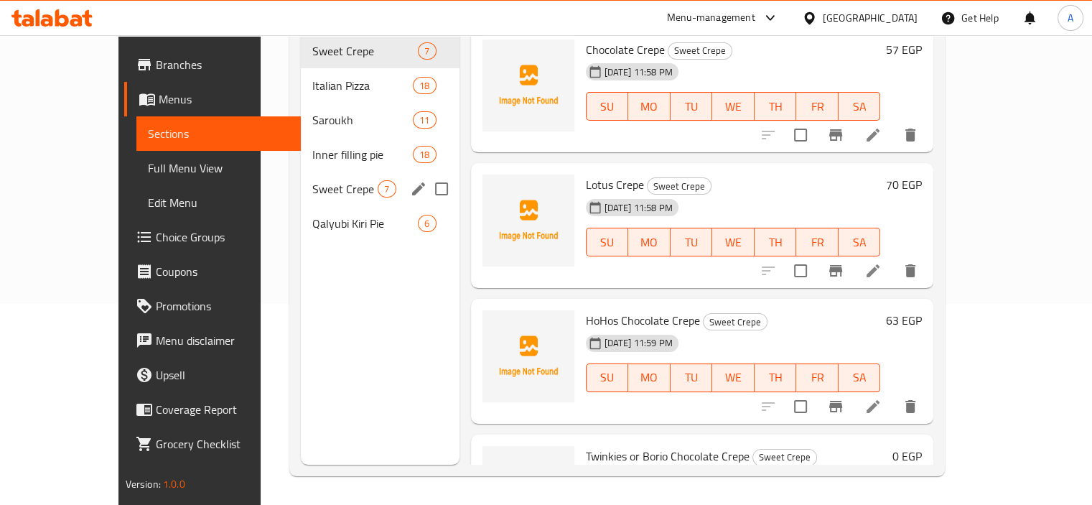
click at [426, 174] on input "Menu sections" at bounding box center [441, 189] width 30 height 30
checkbox input "true"
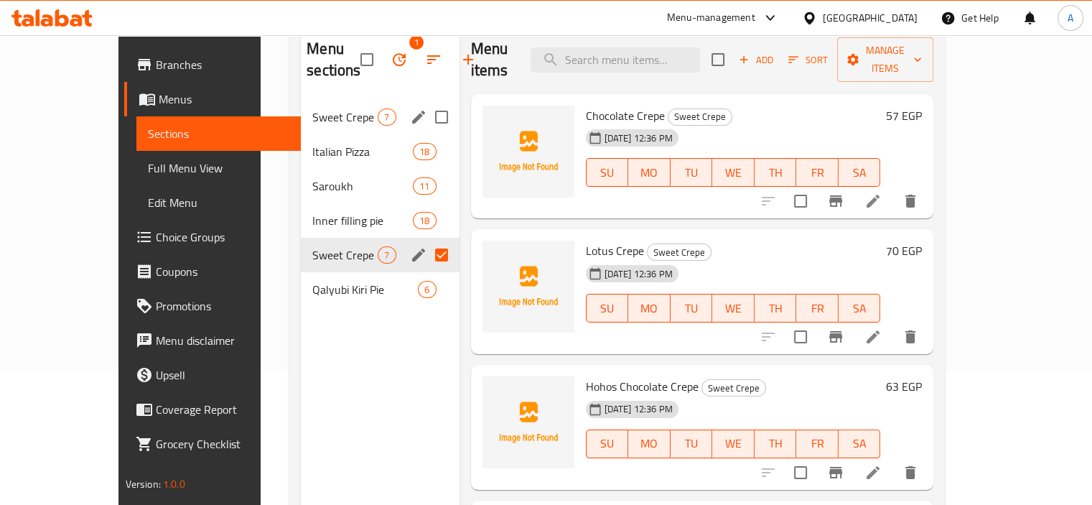
scroll to position [57, 0]
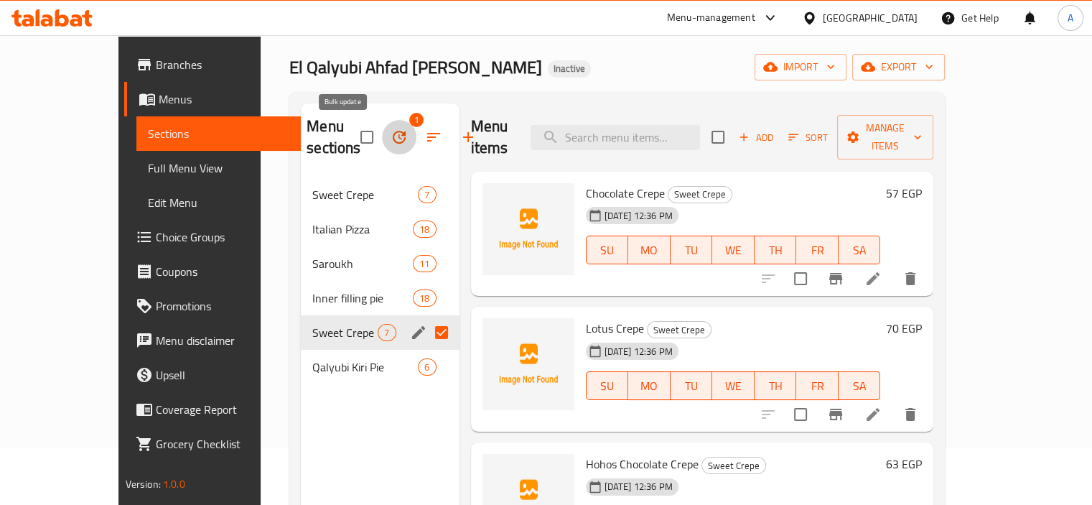
click at [390, 131] on icon "button" at bounding box center [398, 136] width 17 height 17
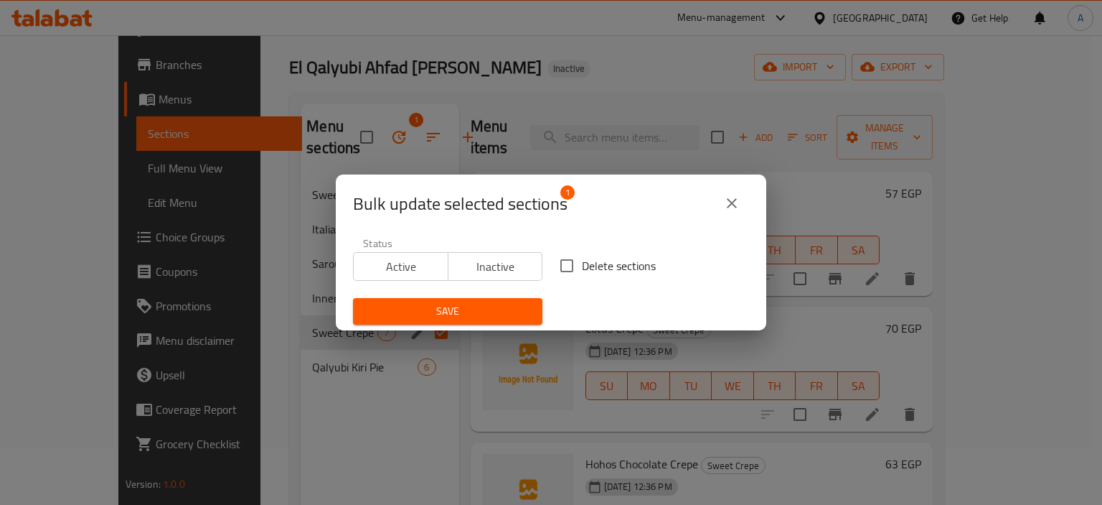
click at [562, 261] on input "Delete sections" at bounding box center [567, 265] width 30 height 30
checkbox input "true"
click at [485, 301] on button "Save" at bounding box center [447, 311] width 189 height 27
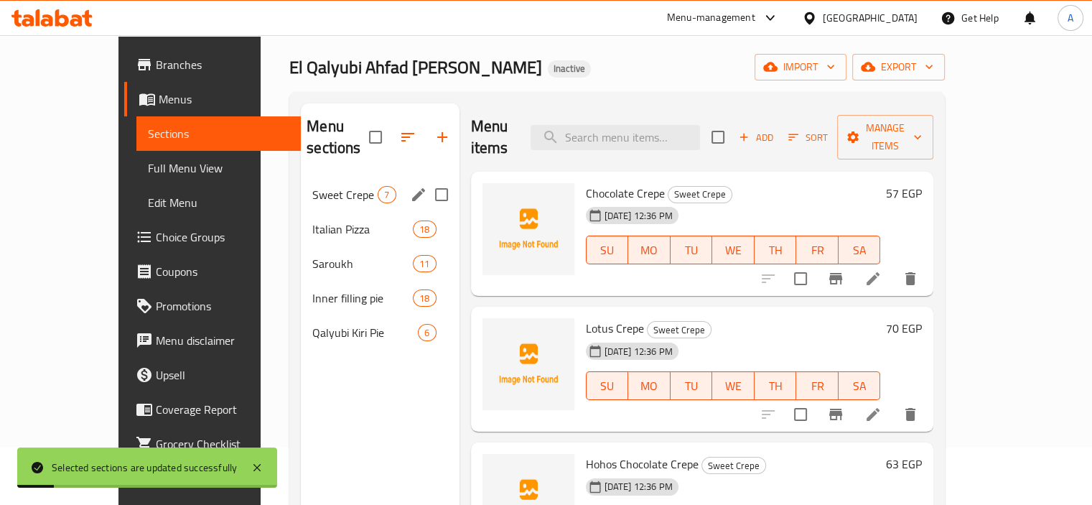
click at [301, 183] on div "Sweet Crepe 7" at bounding box center [380, 194] width 158 height 34
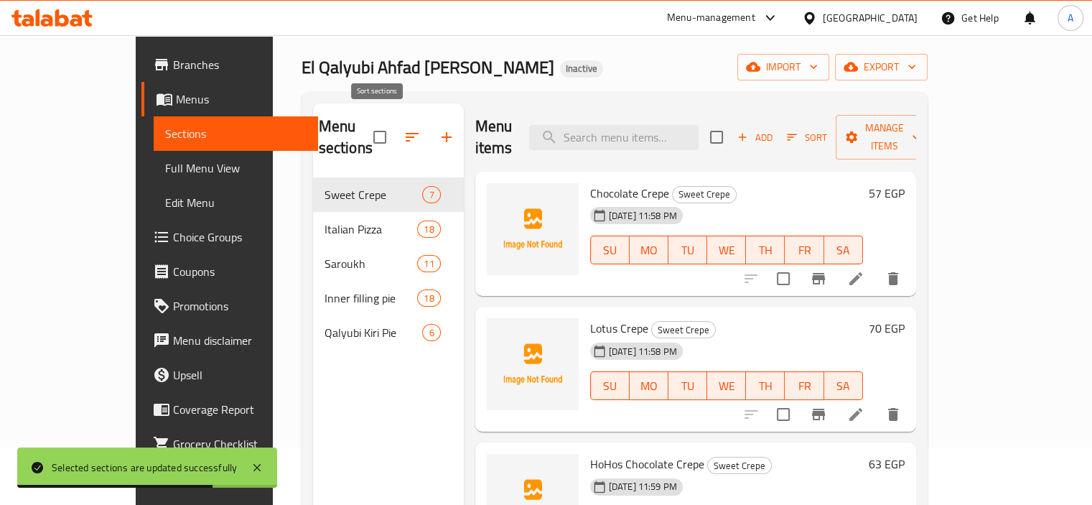
click at [403, 128] on icon "button" at bounding box center [411, 136] width 17 height 17
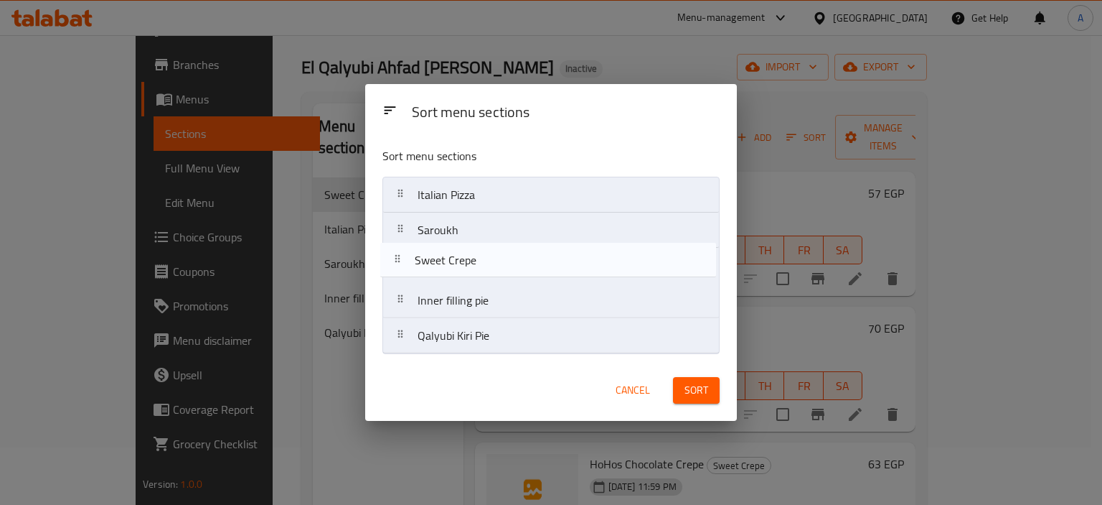
drag, startPoint x: 399, startPoint y: 196, endPoint x: 398, endPoint y: 269, distance: 73.2
click at [398, 269] on nav "Sweet Crepe Italian Pizza Saroukh Inner filling pie Qalyubi Kiri Pie" at bounding box center [551, 265] width 337 height 177
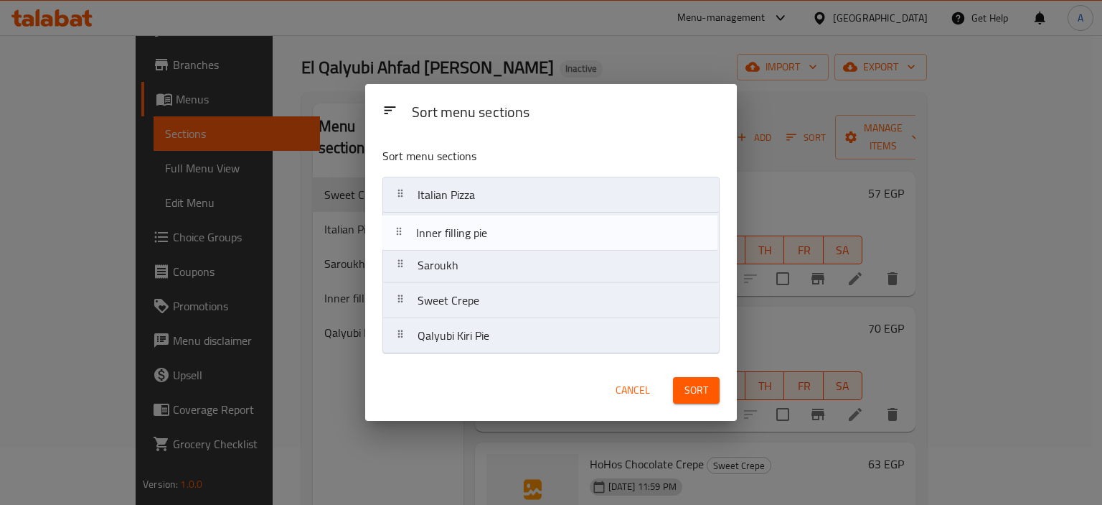
drag, startPoint x: 406, startPoint y: 298, endPoint x: 404, endPoint y: 225, distance: 73.2
click at [404, 225] on nav "Italian Pizza Saroukh Sweet Crepe Inner filling pie Qalyubi Kiri Pie" at bounding box center [551, 265] width 337 height 177
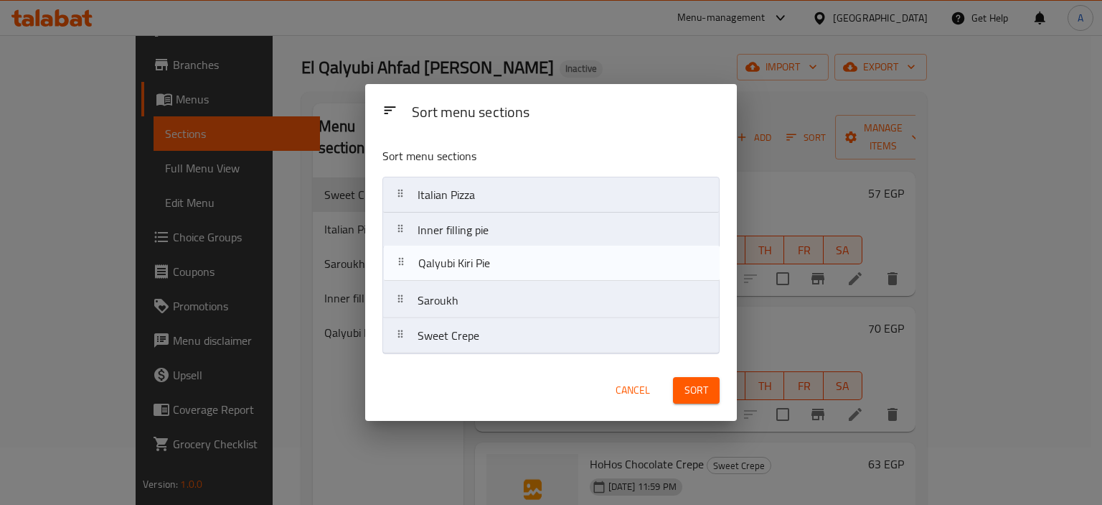
drag, startPoint x: 398, startPoint y: 335, endPoint x: 399, endPoint y: 255, distance: 80.4
click at [399, 255] on nav "Italian Pizza Inner filling pie Saroukh Sweet Crepe Qalyubi Kiri Pie" at bounding box center [551, 265] width 337 height 177
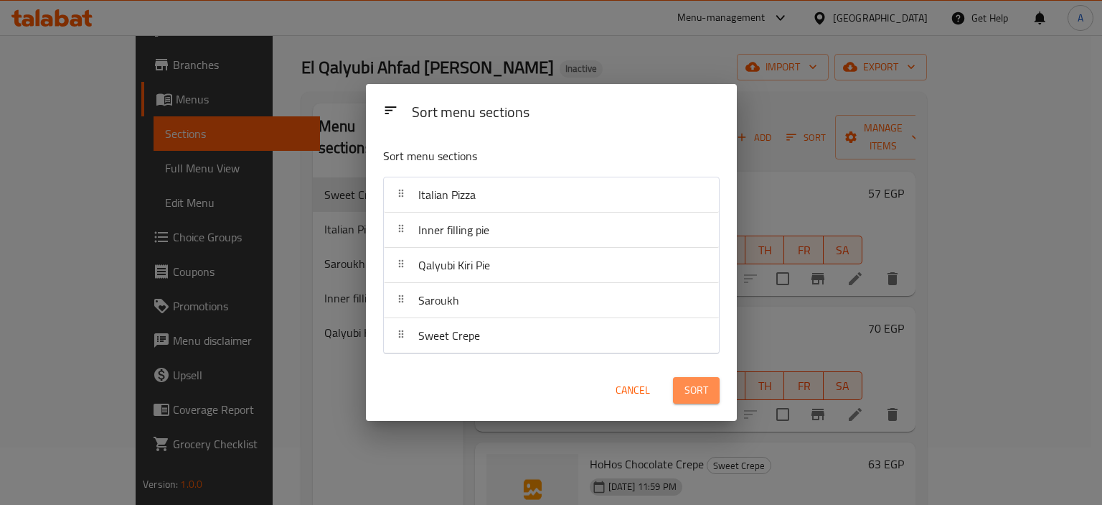
click at [701, 392] on span "Sort" at bounding box center [697, 390] width 24 height 18
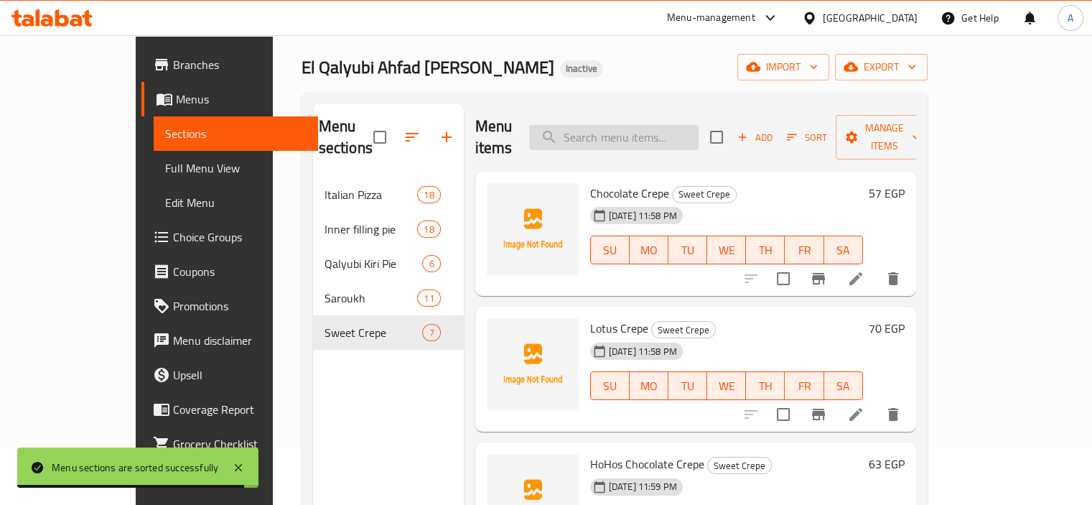
click at [657, 127] on input "search" at bounding box center [613, 137] width 169 height 25
paste input "Pastrami Pizza"
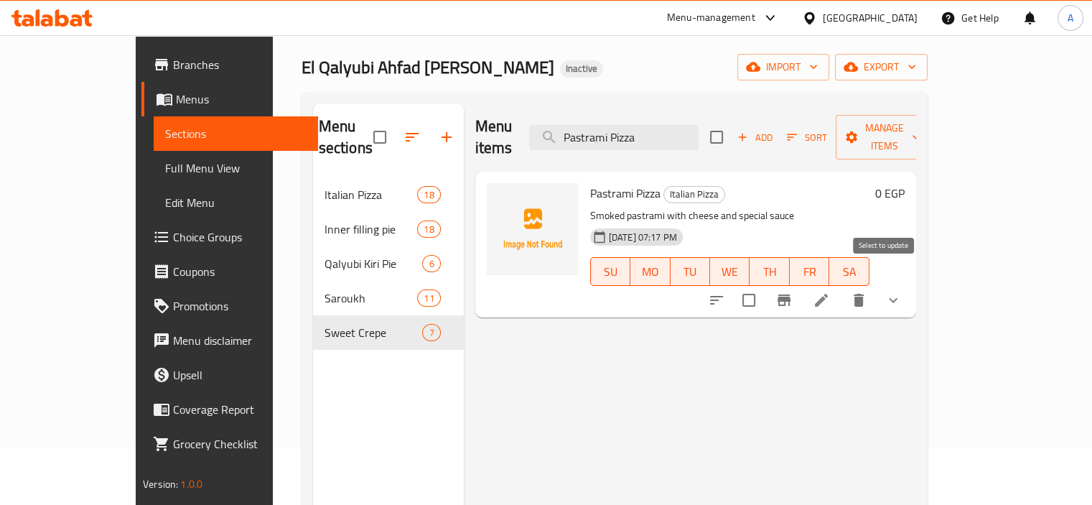
type input "Pastrami Pizza"
click at [764, 285] on input "checkbox" at bounding box center [749, 300] width 30 height 30
checkbox input "true"
click at [652, 125] on input "Pastrami Pizza" at bounding box center [613, 137] width 169 height 25
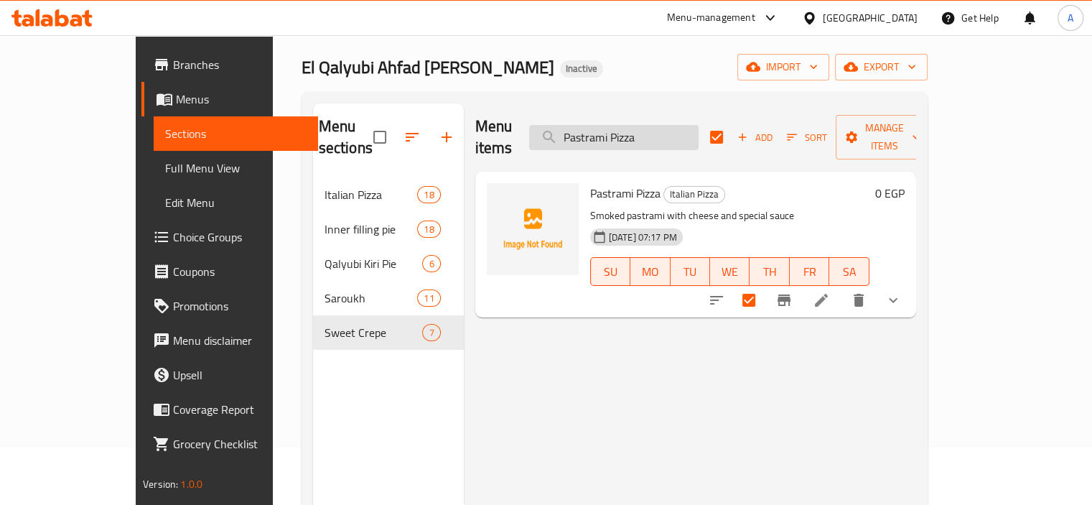
click at [652, 125] on input "Pastrami Pizza" at bounding box center [613, 137] width 169 height 25
paste input "pie"
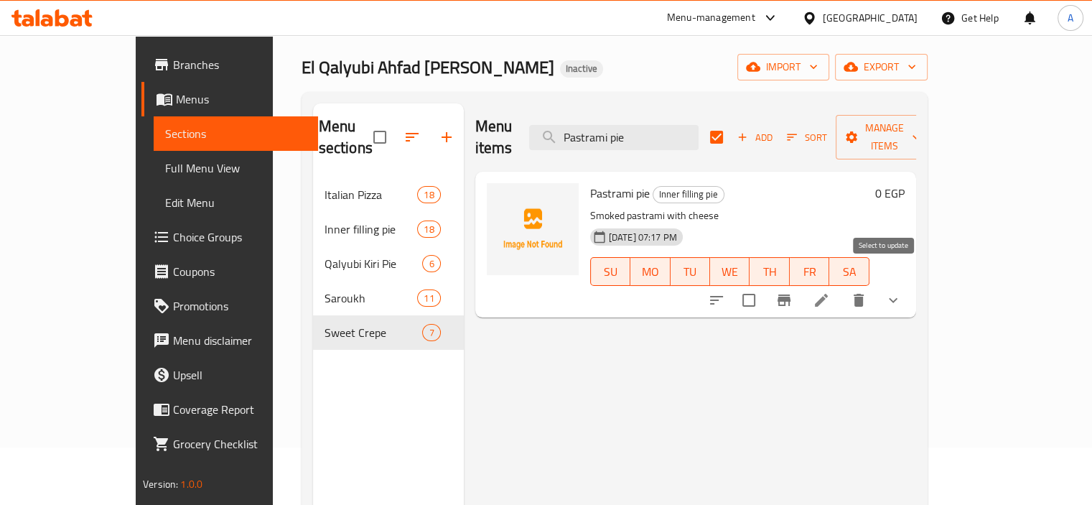
type input "Pastrami pie"
click at [764, 285] on input "checkbox" at bounding box center [749, 300] width 30 height 30
checkbox input "true"
checkbox input "false"
click at [920, 126] on span "Manage items" at bounding box center [883, 137] width 73 height 36
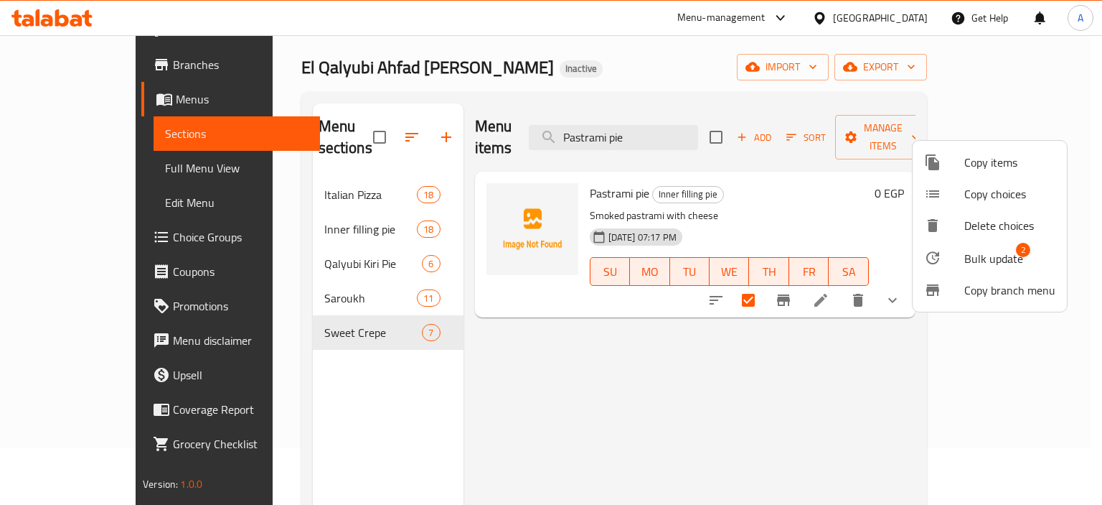
click at [960, 256] on div at bounding box center [944, 257] width 40 height 17
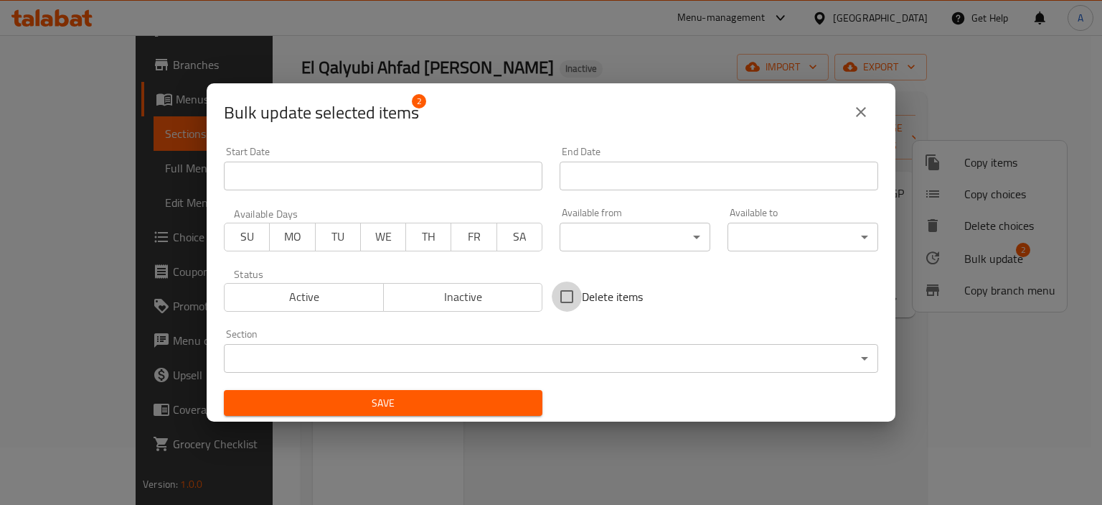
click at [571, 293] on input "Delete items" at bounding box center [567, 296] width 30 height 30
checkbox input "true"
click at [494, 396] on span "Save" at bounding box center [383, 403] width 296 height 18
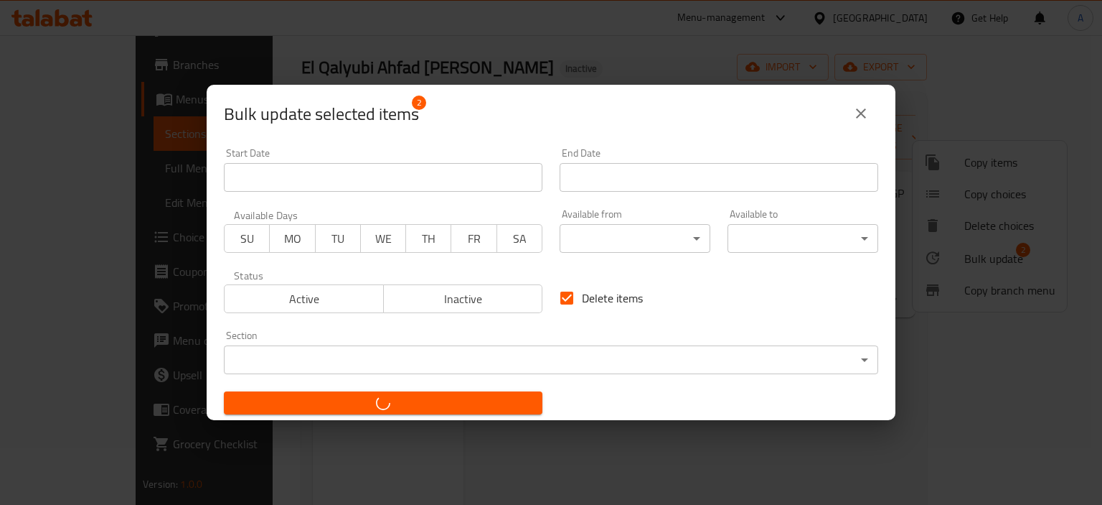
checkbox input "false"
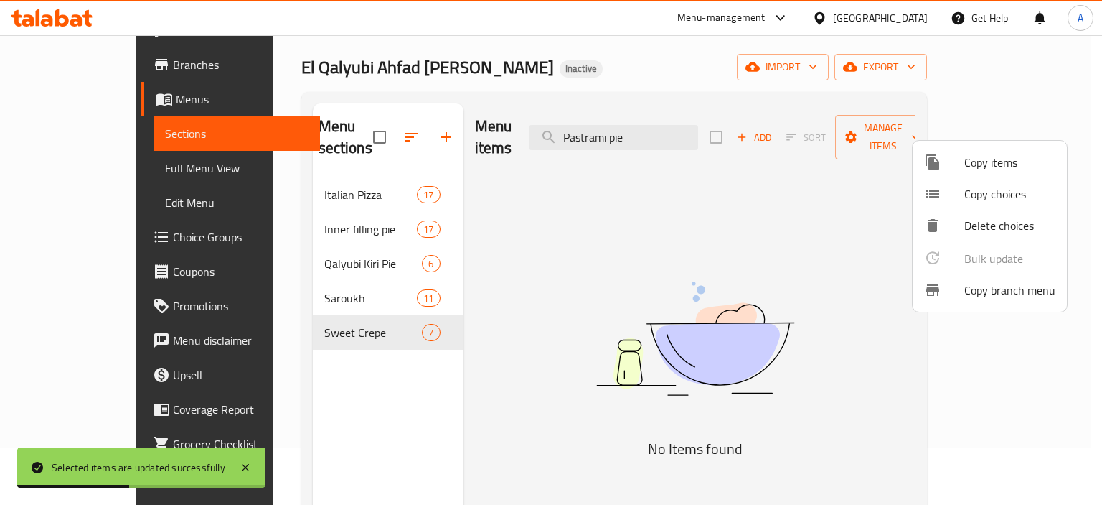
click at [695, 200] on div at bounding box center [551, 252] width 1102 height 505
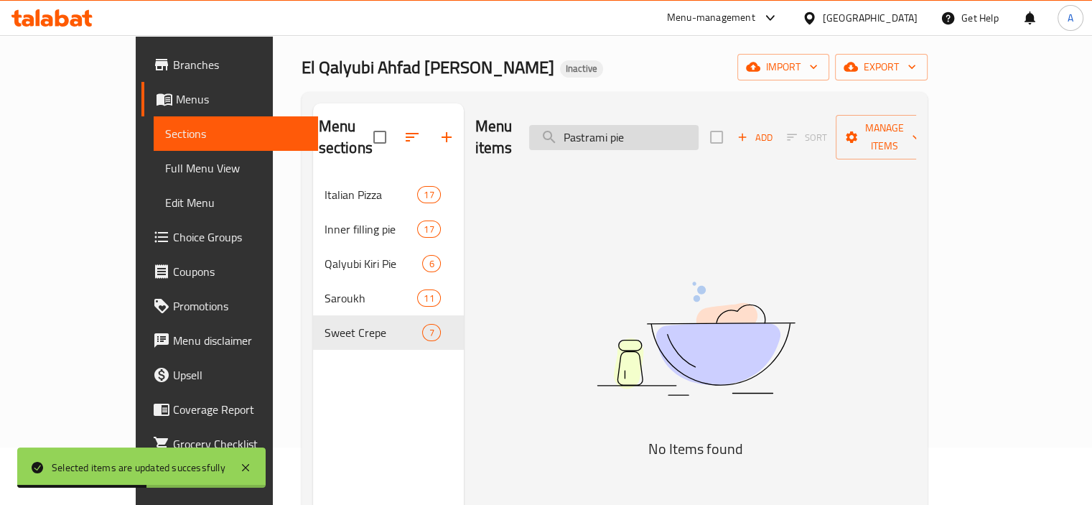
click at [646, 126] on input "Pastrami pie" at bounding box center [613, 137] width 169 height 25
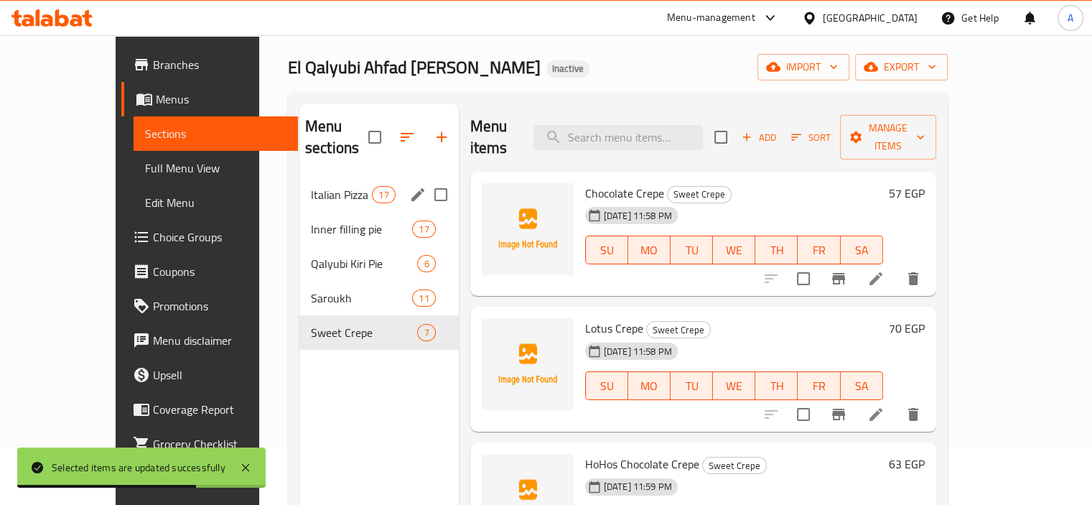
click at [299, 184] on div "Italian Pizza 17" at bounding box center [378, 194] width 159 height 34
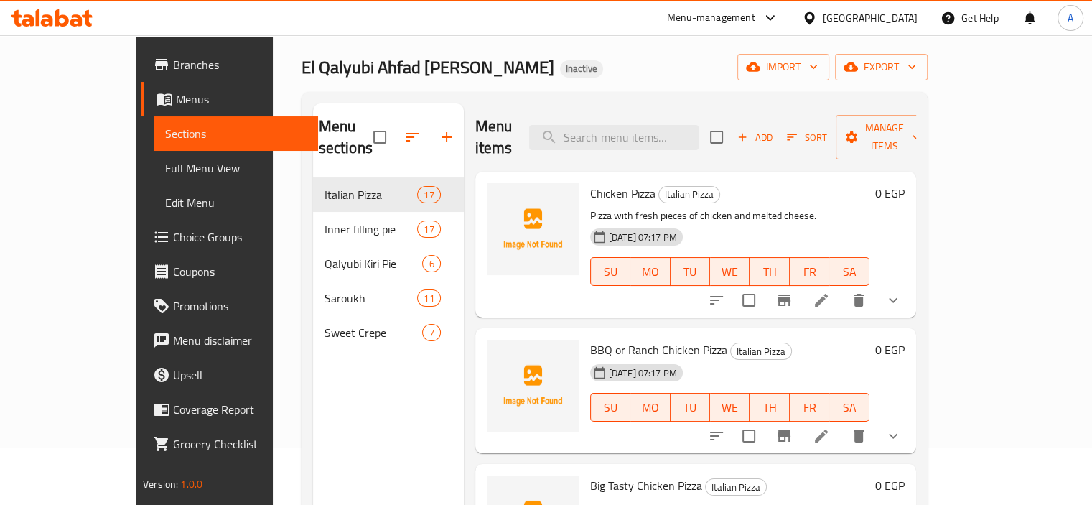
click at [165, 172] on span "Full Menu View" at bounding box center [235, 167] width 141 height 17
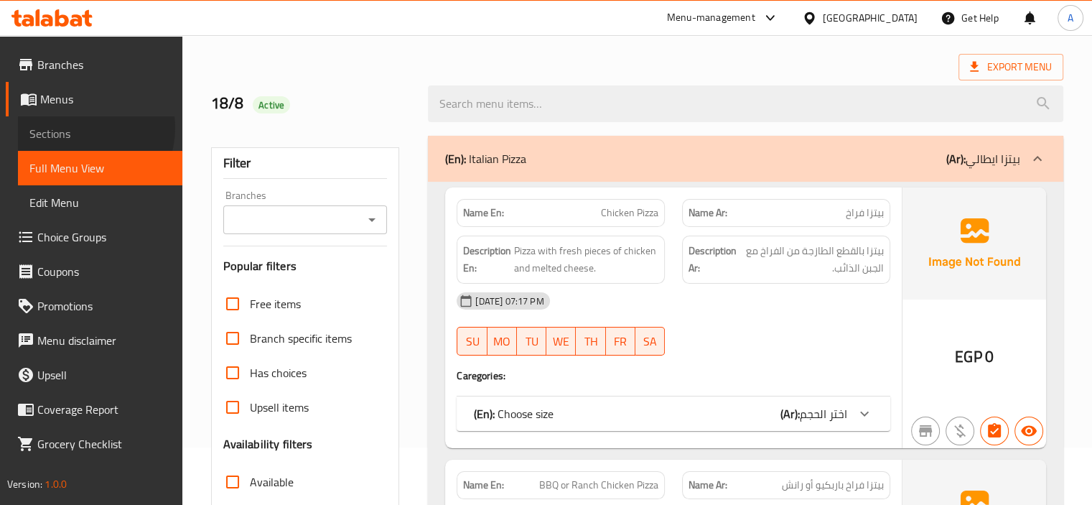
click at [80, 128] on span "Sections" at bounding box center [99, 133] width 141 height 17
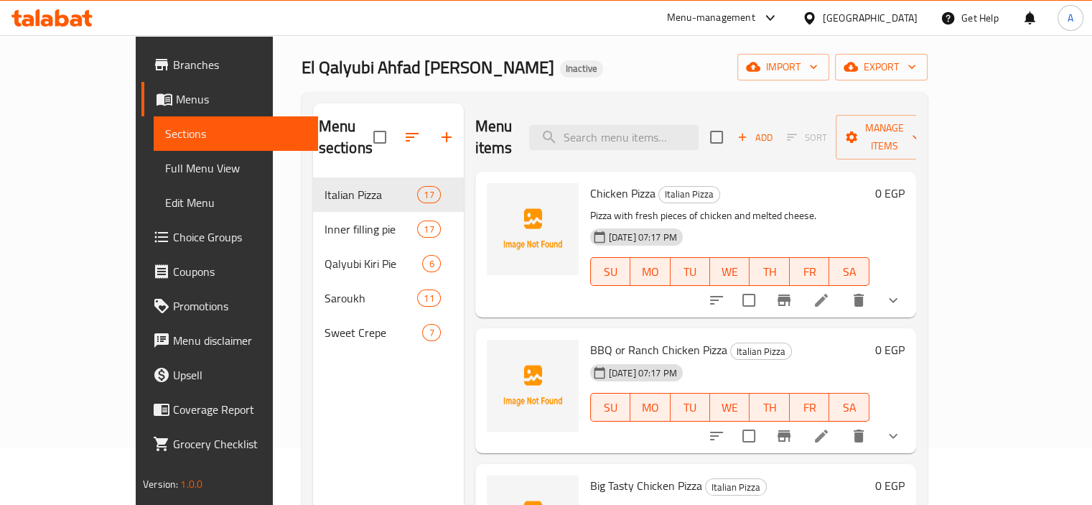
click at [647, 78] on div "El Qalyubi Ahfad Abu Sarea Inactive import export" at bounding box center [614, 67] width 626 height 27
click at [858, 67] on icon "button" at bounding box center [850, 66] width 14 height 9
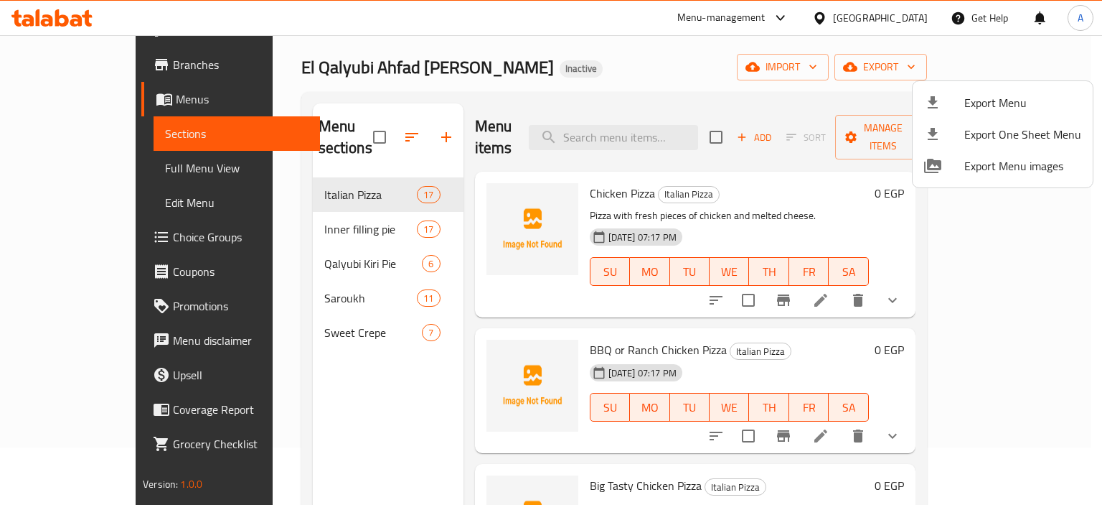
click at [74, 182] on div at bounding box center [551, 252] width 1102 height 505
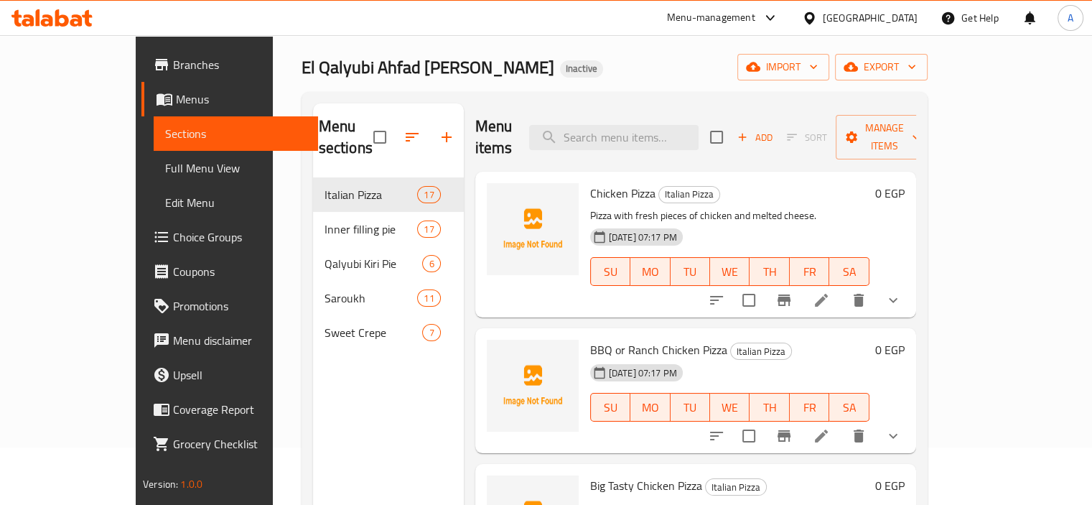
click at [165, 177] on span "Full Menu View" at bounding box center [235, 167] width 141 height 17
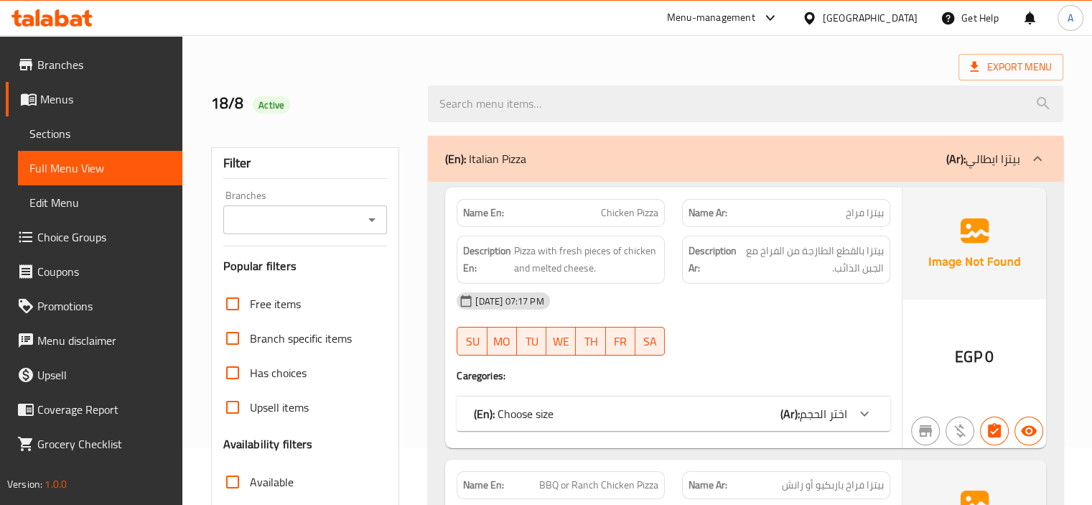
scroll to position [416, 0]
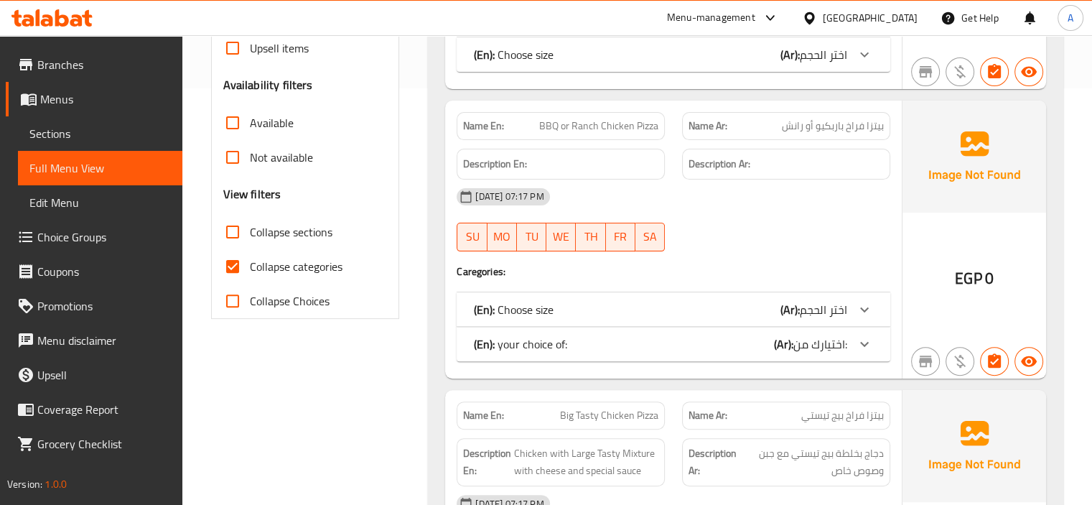
click at [310, 266] on span "Collapse categories" at bounding box center [296, 266] width 93 height 17
click at [250, 266] on input "Collapse categories" at bounding box center [232, 266] width 34 height 34
checkbox input "false"
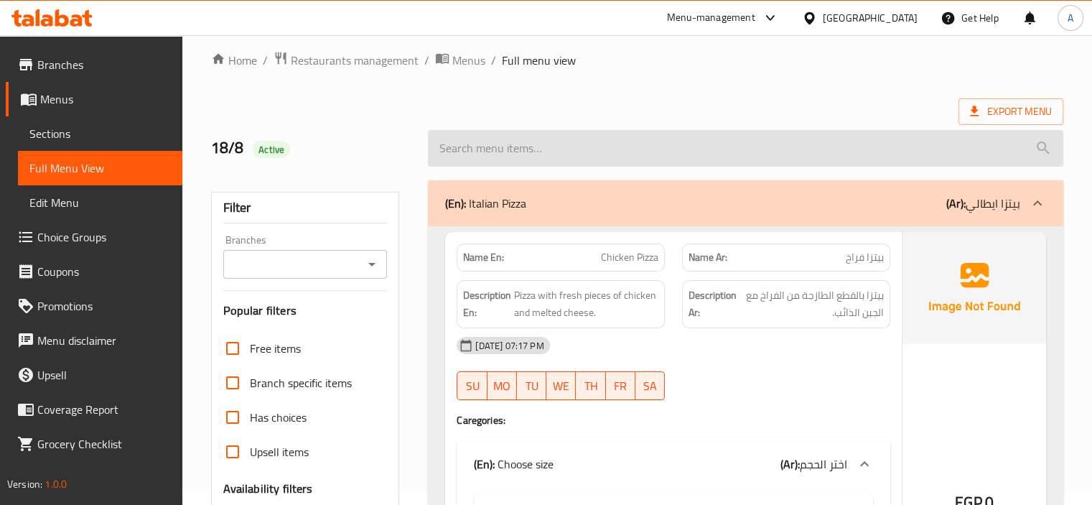
scroll to position [0, 0]
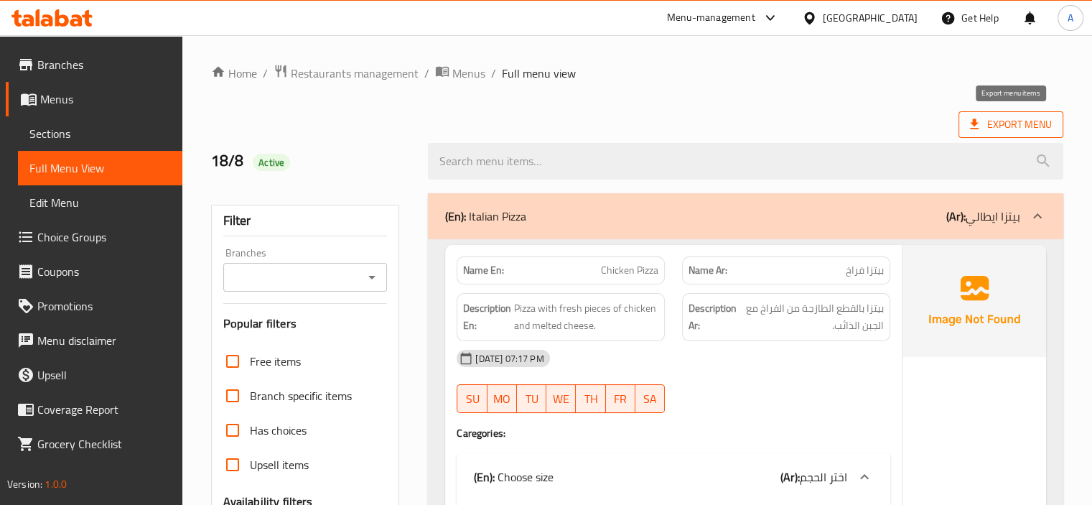
click at [1008, 130] on span "Export Menu" at bounding box center [1011, 125] width 82 height 18
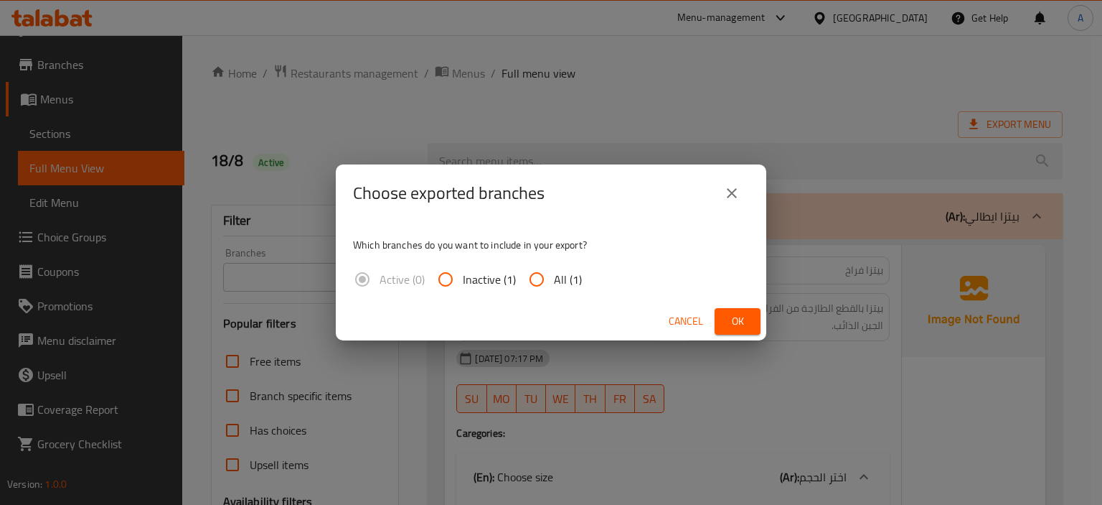
click at [565, 283] on span "All (1)" at bounding box center [568, 279] width 28 height 17
click at [554, 283] on input "All (1)" at bounding box center [537, 279] width 34 height 34
radio input "true"
click at [739, 322] on span "Ok" at bounding box center [737, 321] width 23 height 18
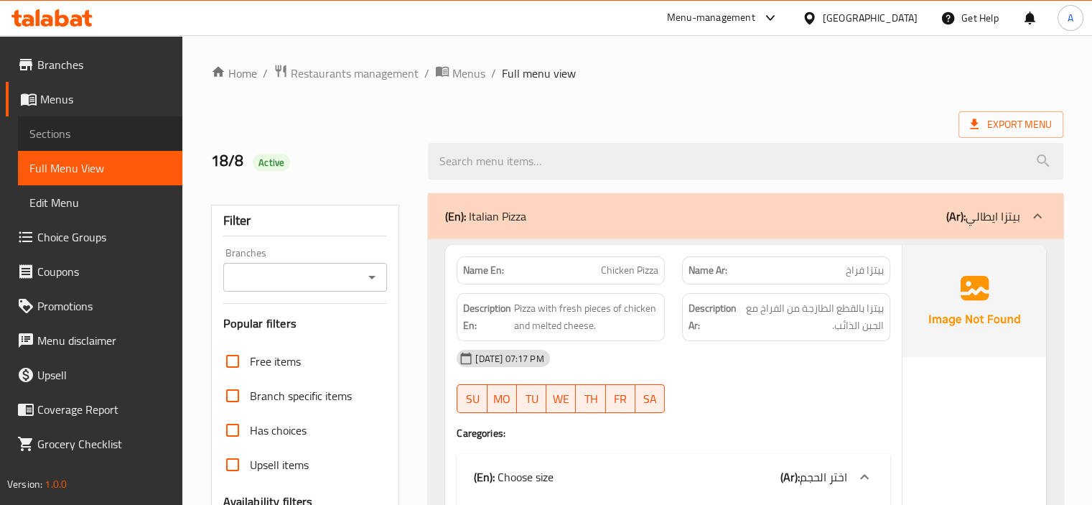
click at [100, 137] on span "Sections" at bounding box center [99, 133] width 141 height 17
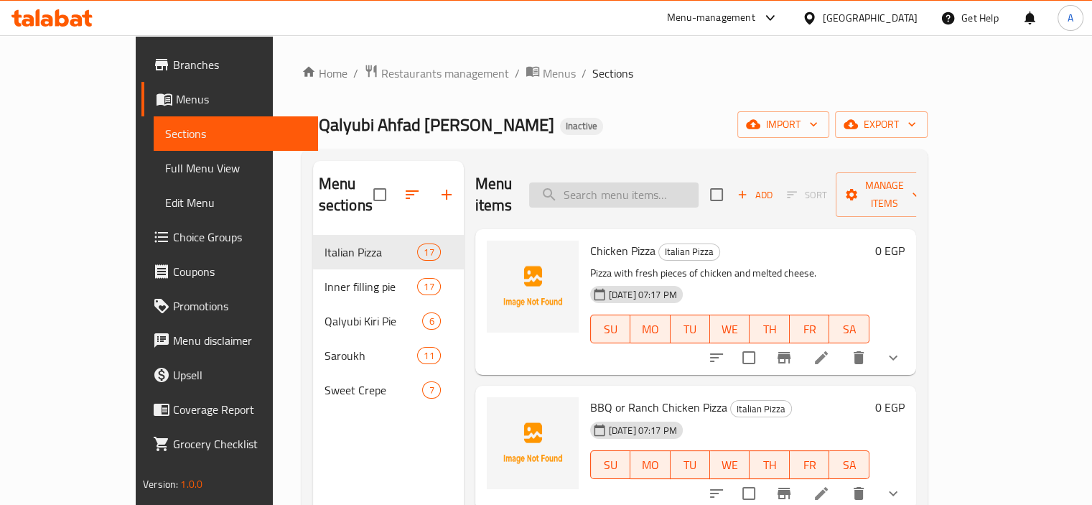
click at [666, 182] on input "search" at bounding box center [613, 194] width 169 height 25
paste input "Alexandrian Sausage"
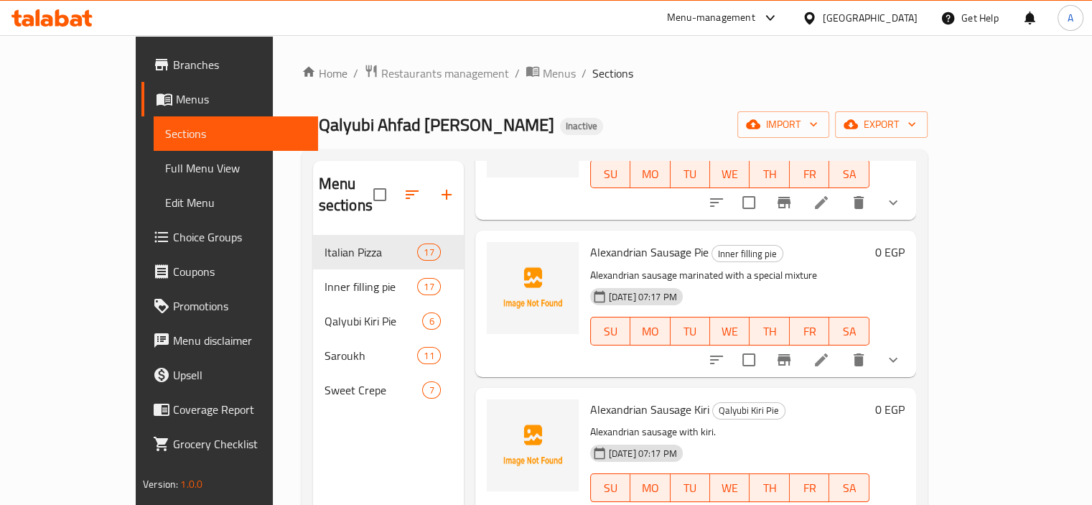
scroll to position [158, 0]
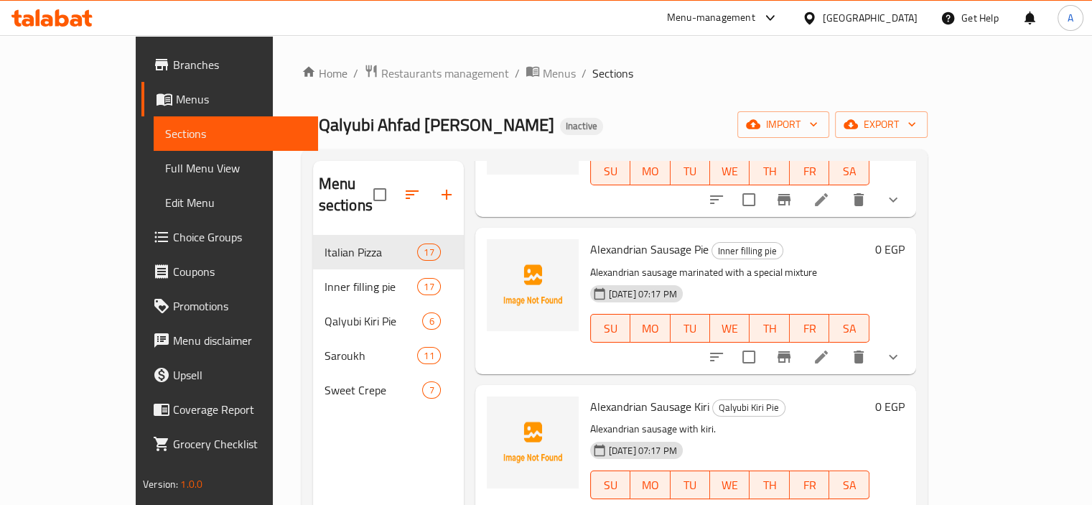
type input "Alexandrian Sausage"
click at [850, 420] on p "Alexandrian sausage with kiri." at bounding box center [729, 429] width 279 height 18
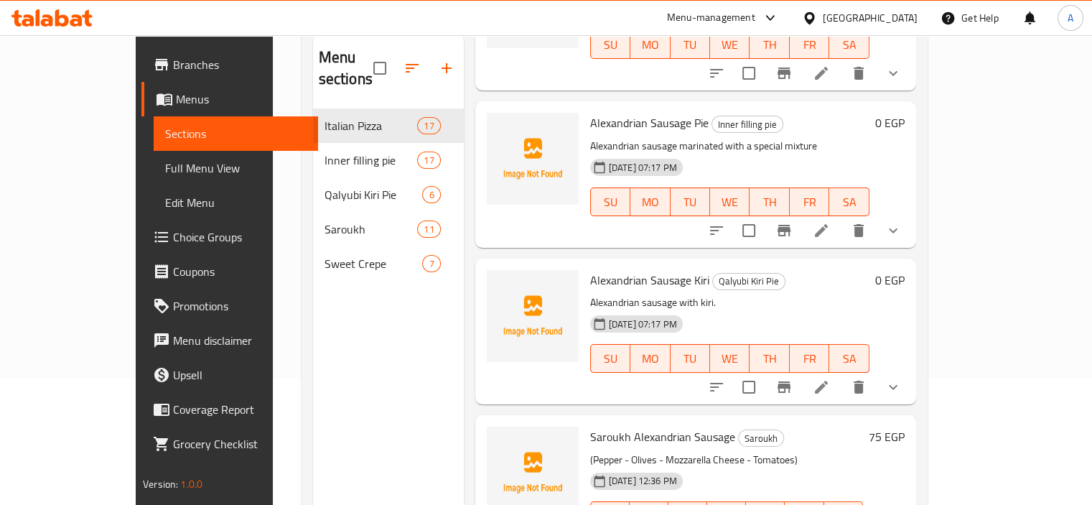
scroll to position [201, 0]
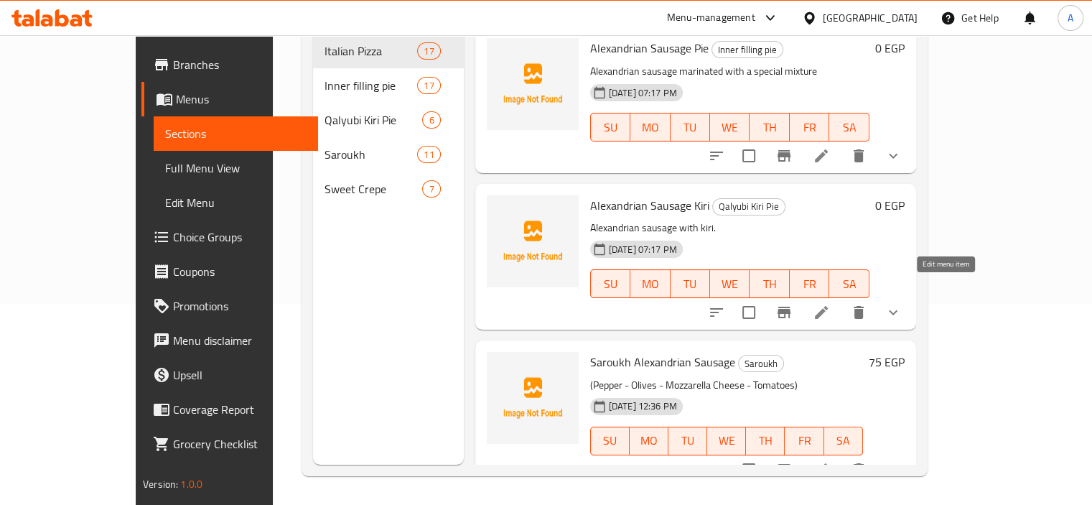
click at [830, 304] on icon at bounding box center [820, 312] width 17 height 17
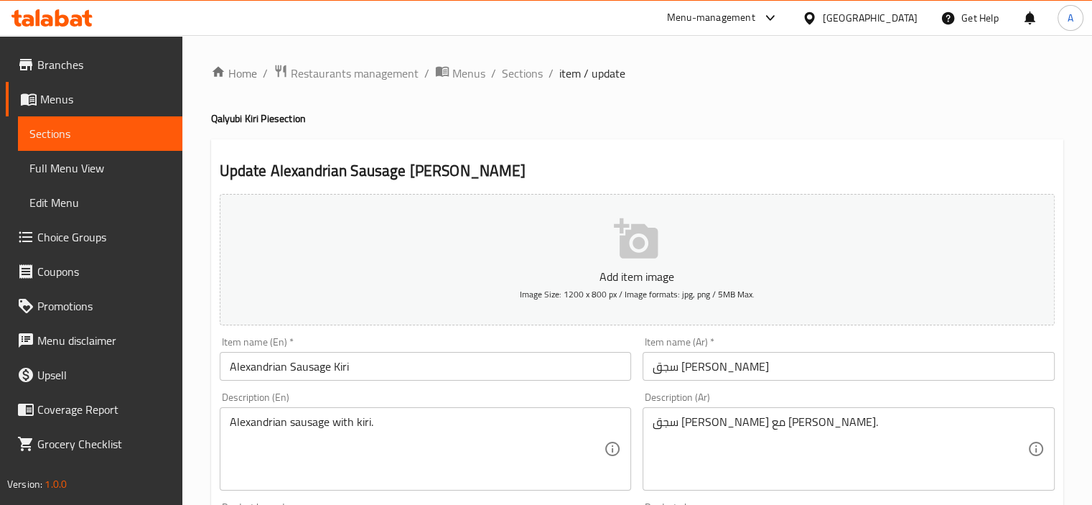
click at [339, 411] on div "Alexandrian sausage with kiri. Description (En)" at bounding box center [426, 448] width 412 height 83
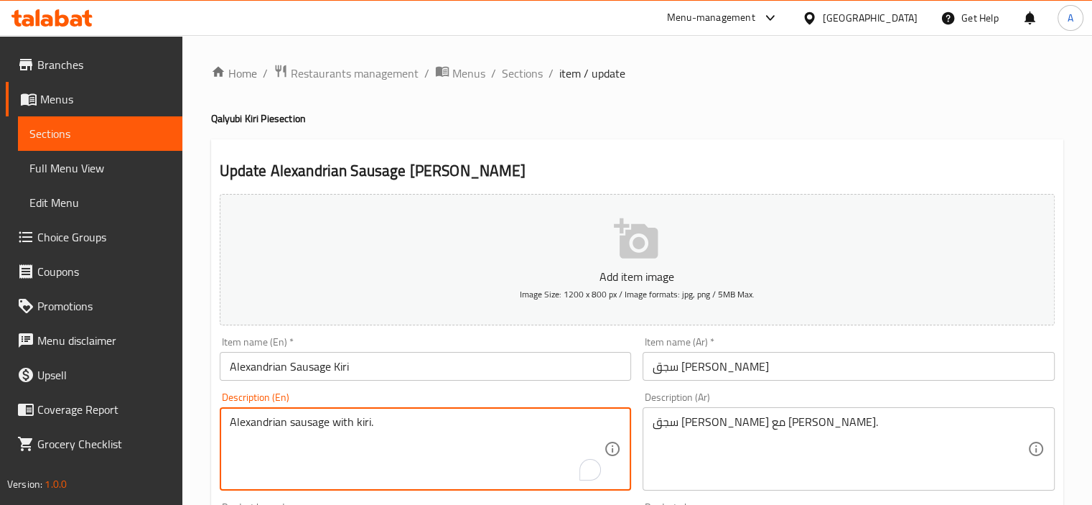
click at [338, 418] on textarea "Alexandrian sausage with kiri." at bounding box center [417, 449] width 375 height 68
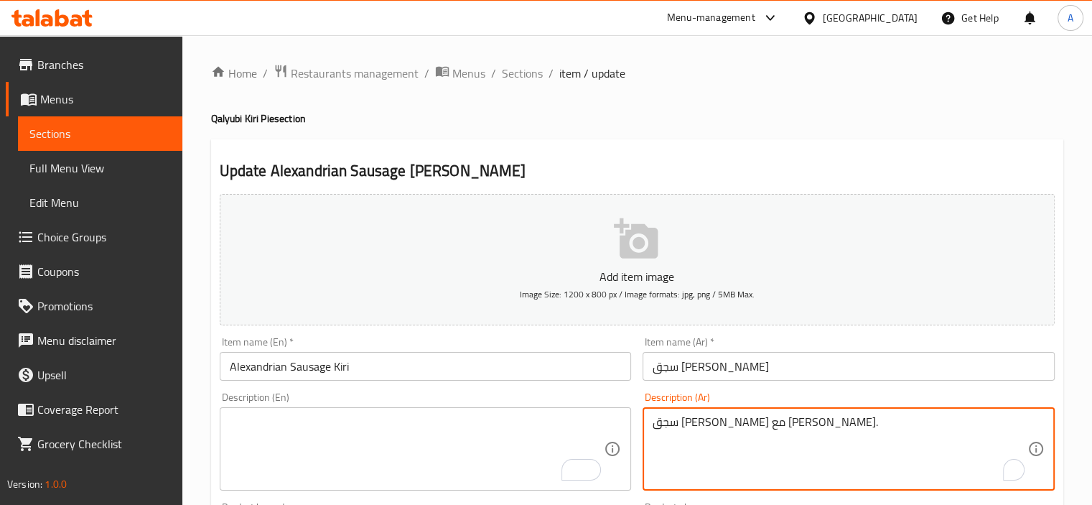
click at [698, 426] on textarea "سجق إسكندراني مع كيري." at bounding box center [839, 449] width 375 height 68
click at [550, 357] on input "Alexandrian Sausage Kiri" at bounding box center [426, 366] width 412 height 29
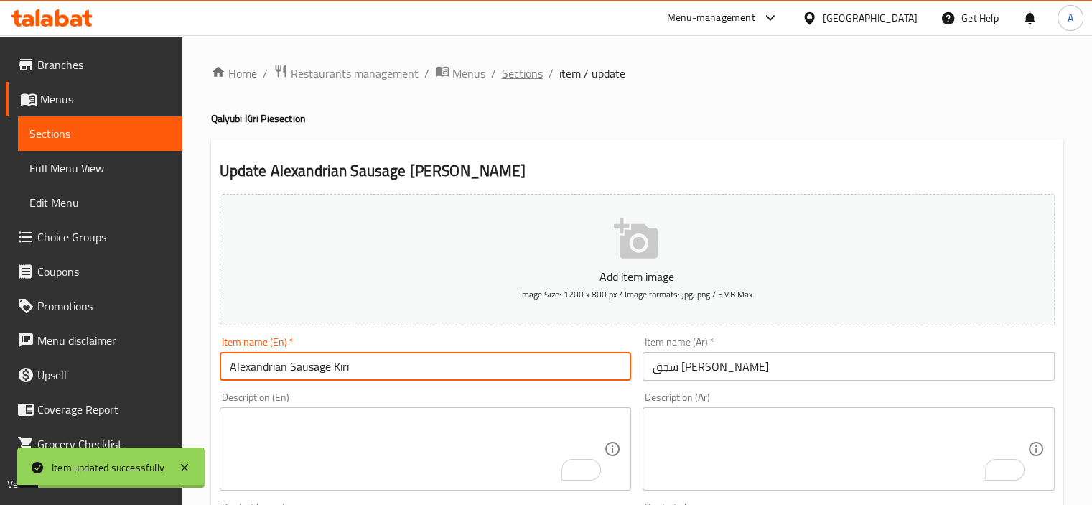
click at [525, 70] on span "Sections" at bounding box center [522, 73] width 41 height 17
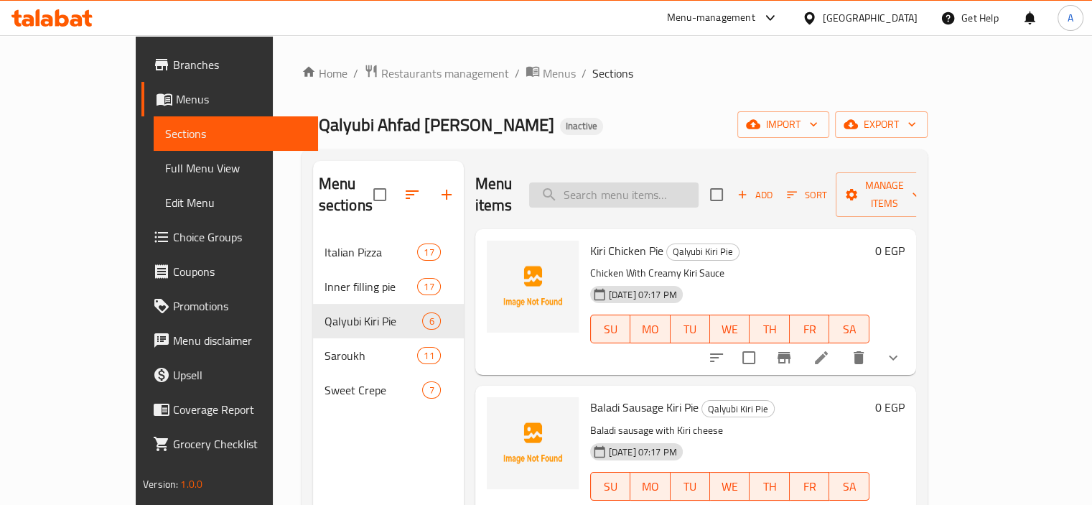
click at [634, 192] on input "search" at bounding box center [613, 194] width 169 height 25
paste input "Pastrami Kiri Pie"
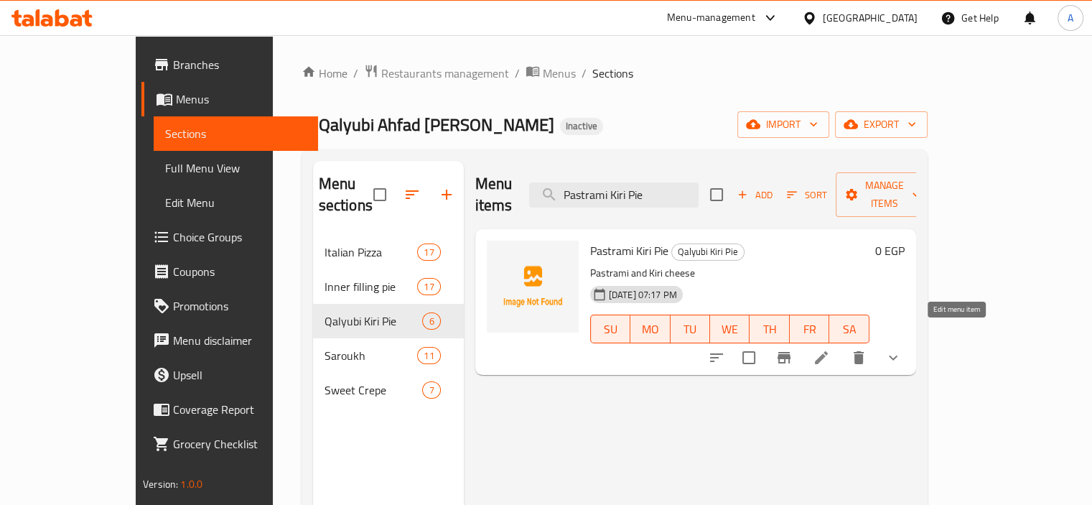
type input "Pastrami Kiri Pie"
click at [830, 349] on icon at bounding box center [820, 357] width 17 height 17
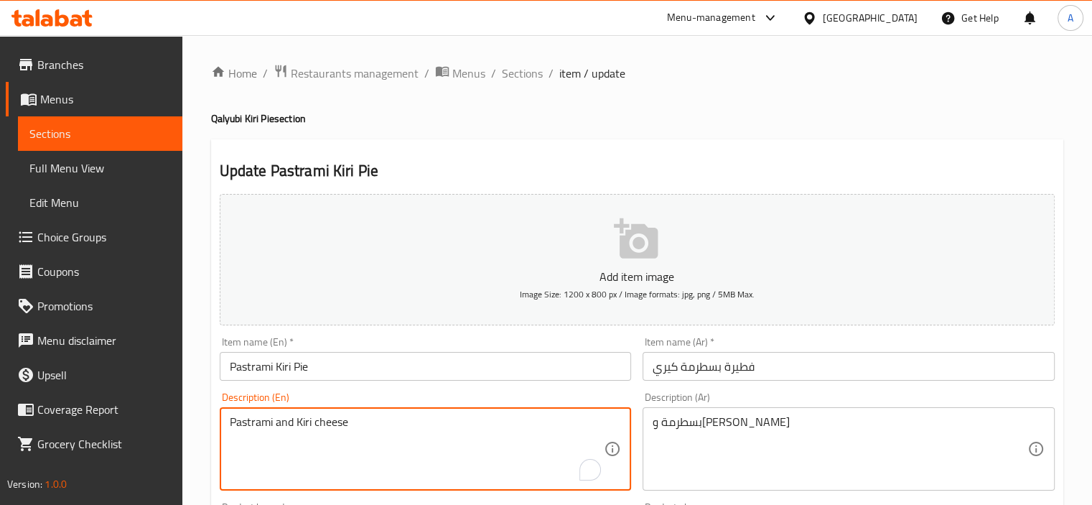
click at [278, 425] on textarea "Pastrami and Kiri cheese" at bounding box center [417, 449] width 375 height 68
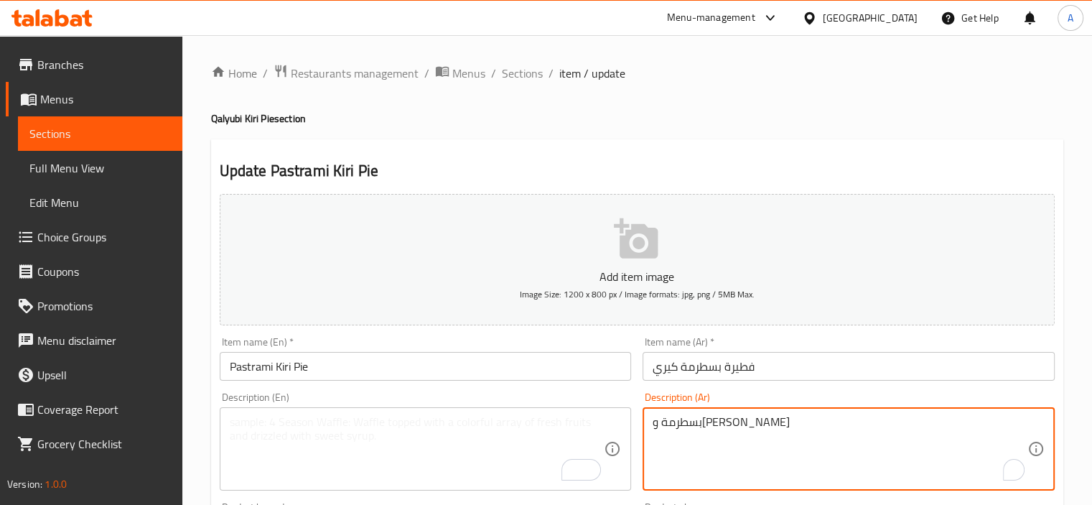
click at [729, 424] on textarea "بسطرمة وجبنة كيري" at bounding box center [839, 449] width 375 height 68
click at [585, 371] on input "Pastrami Kiri Pie" at bounding box center [426, 366] width 412 height 29
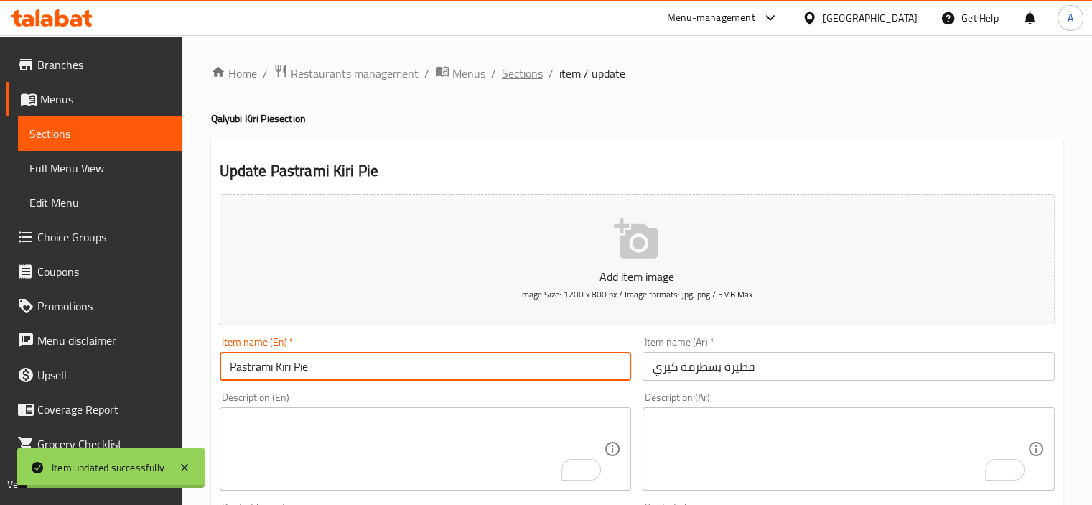
click at [526, 66] on span "Sections" at bounding box center [522, 73] width 41 height 17
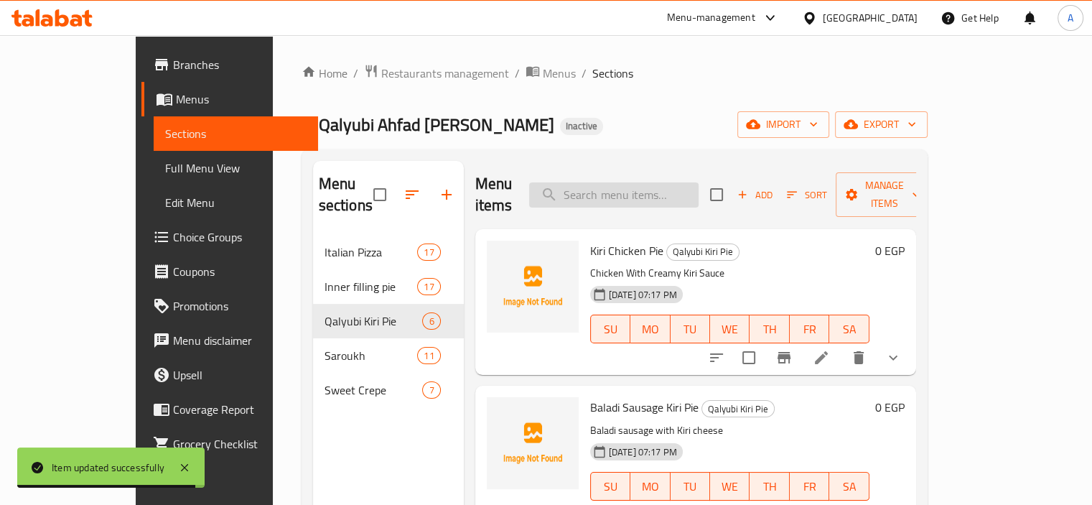
click at [637, 190] on input "search" at bounding box center [613, 194] width 169 height 25
paste input "Alexandrian Sausage Kiri"
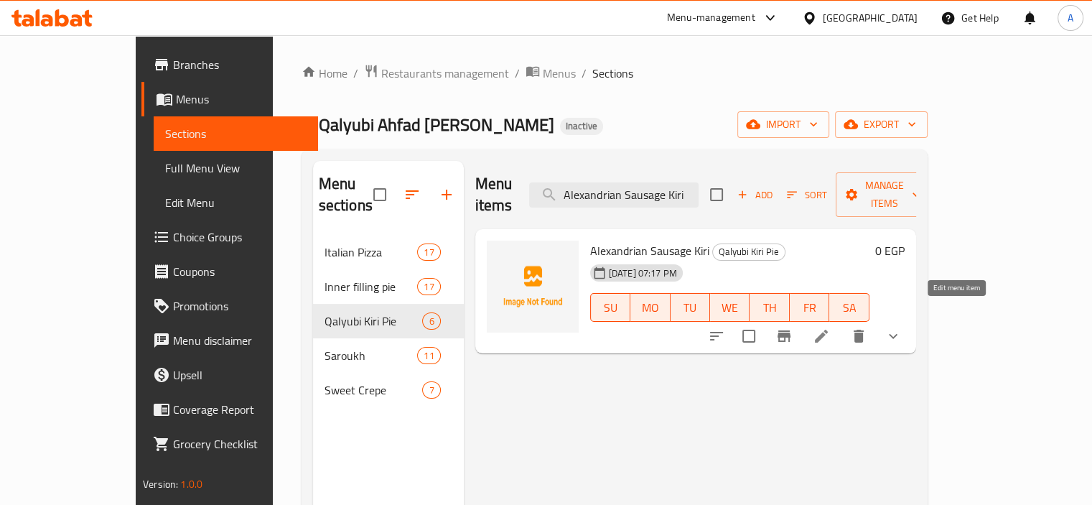
type input "Alexandrian Sausage Kiri"
click at [830, 327] on icon at bounding box center [820, 335] width 17 height 17
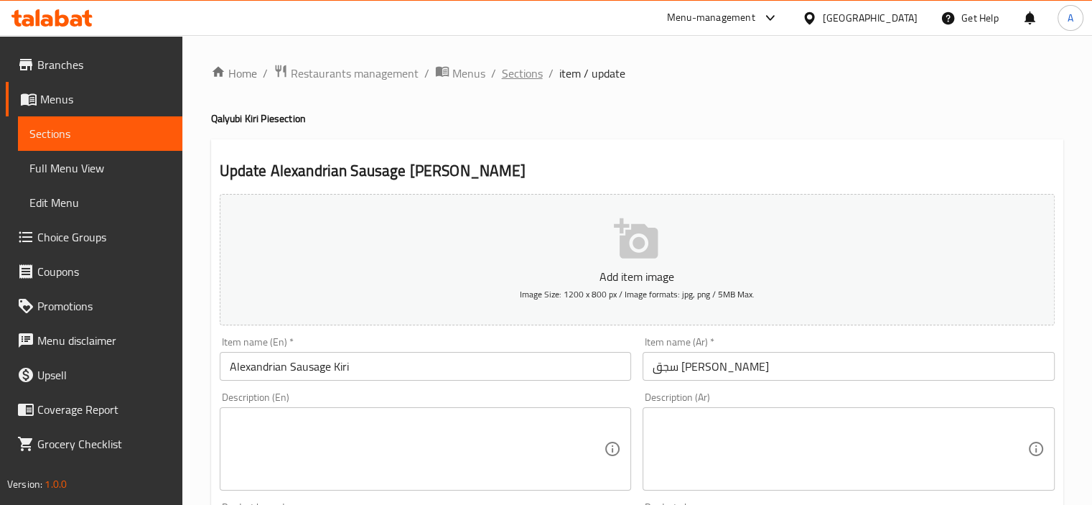
click at [530, 65] on span "Sections" at bounding box center [522, 73] width 41 height 17
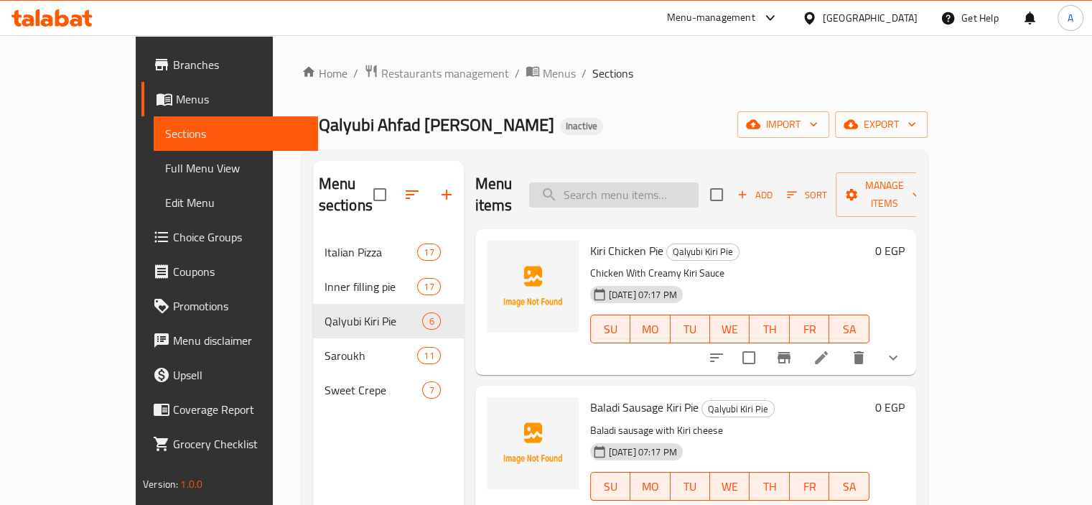
click at [645, 182] on input "search" at bounding box center [613, 194] width 169 height 25
paste input "Pastrami Kiri Pie"
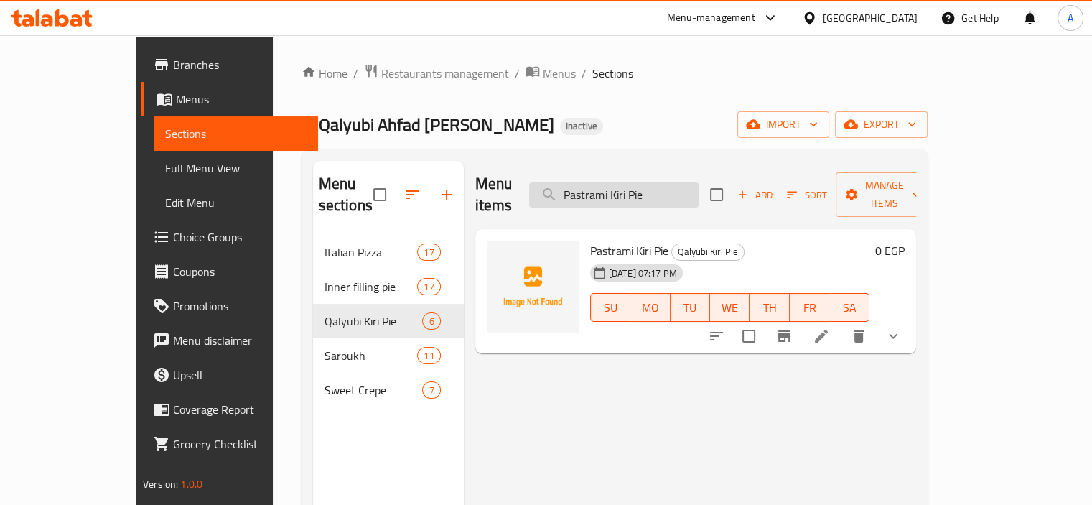
click at [660, 187] on input "Pastrami Kiri Pie" at bounding box center [613, 194] width 169 height 25
paste input "Baladi Sausage"
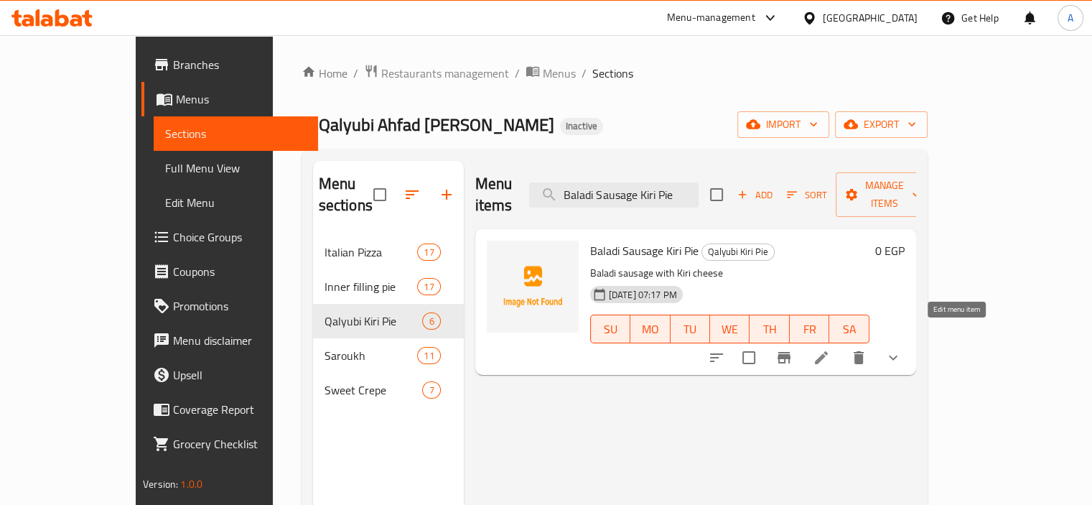
type input "Baladi Sausage Kiri Pie"
click at [830, 349] on icon at bounding box center [820, 357] width 17 height 17
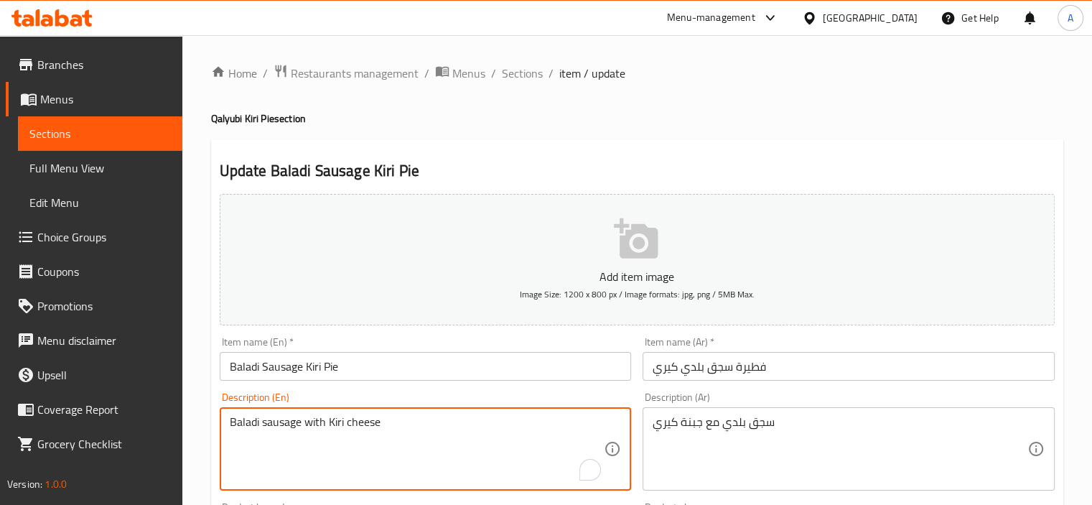
click at [316, 424] on textarea "Baladi sausage with Kiri cheese" at bounding box center [417, 449] width 375 height 68
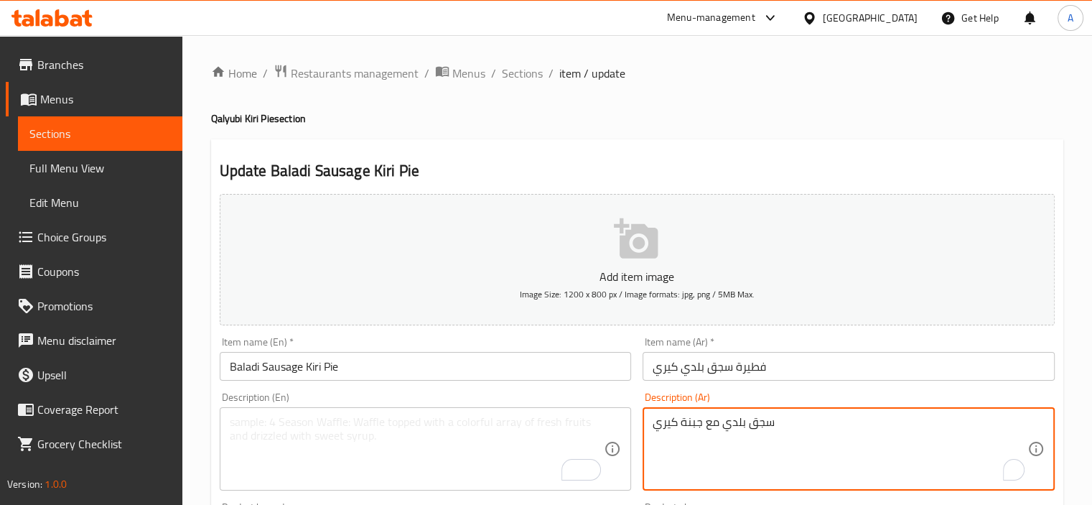
click at [680, 423] on textarea "سجق بلدي مع جبنة كيري" at bounding box center [839, 449] width 375 height 68
click at [566, 362] on input "Baladi Sausage Kiri Pie" at bounding box center [426, 366] width 412 height 29
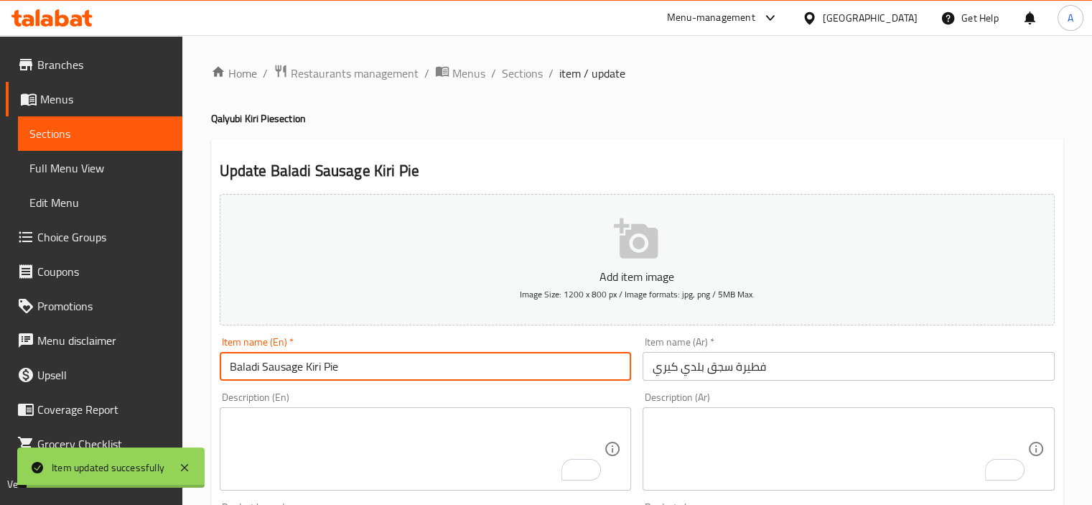
click at [517, 75] on span "Sections" at bounding box center [522, 73] width 41 height 17
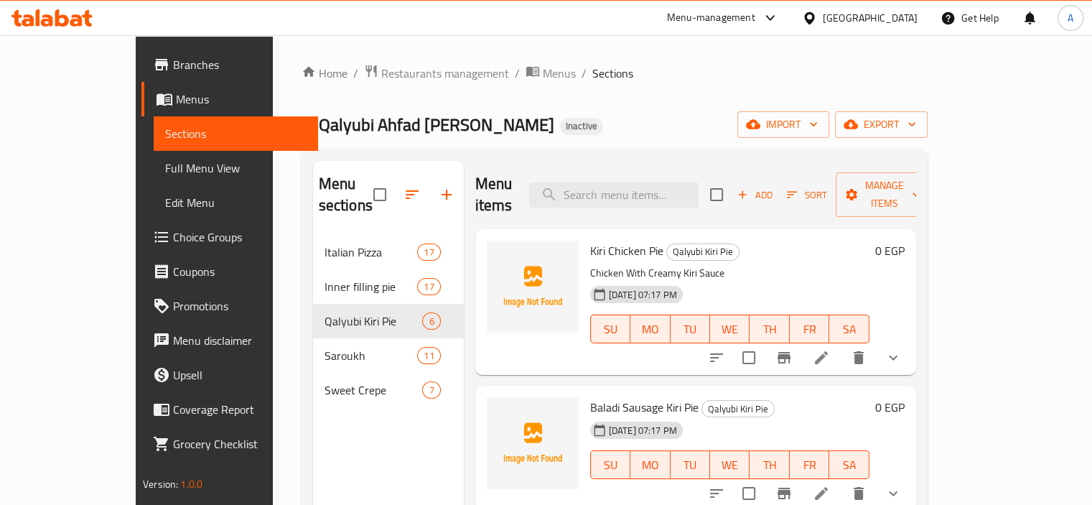
click at [273, 166] on div "Home / Restaurants management / Menus / Sections El Qalyubi Ahfad Abu Sarea Ina…" at bounding box center [614, 370] width 683 height 670
click at [154, 158] on link "Full Menu View" at bounding box center [236, 168] width 164 height 34
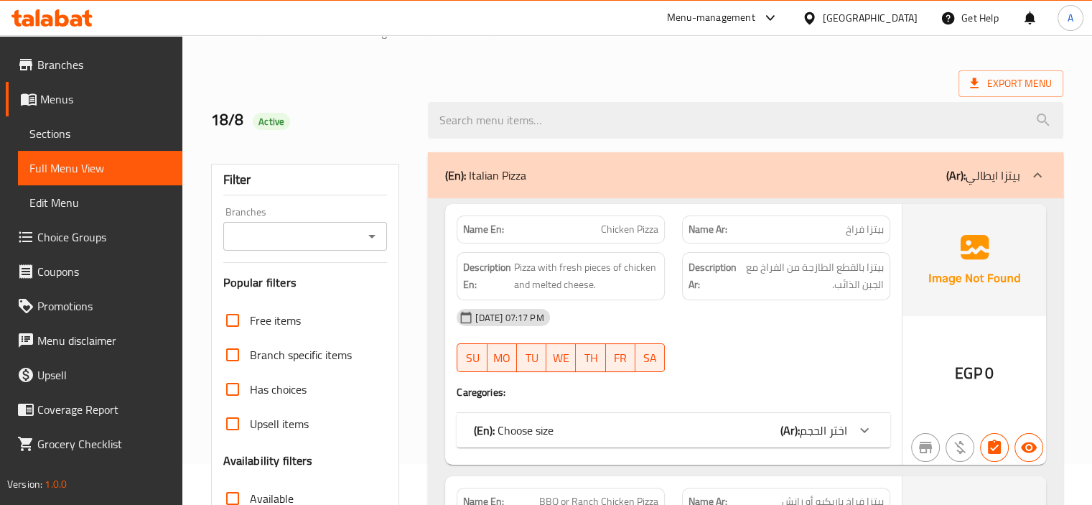
scroll to position [215, 0]
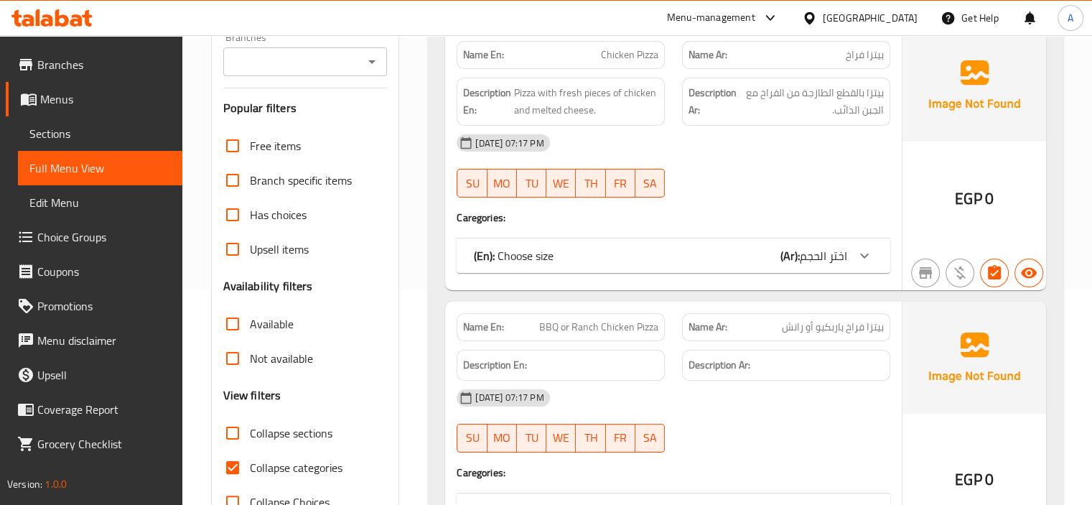
click at [303, 466] on span "Collapse categories" at bounding box center [296, 467] width 93 height 17
click at [250, 466] on input "Collapse categories" at bounding box center [232, 467] width 34 height 34
checkbox input "false"
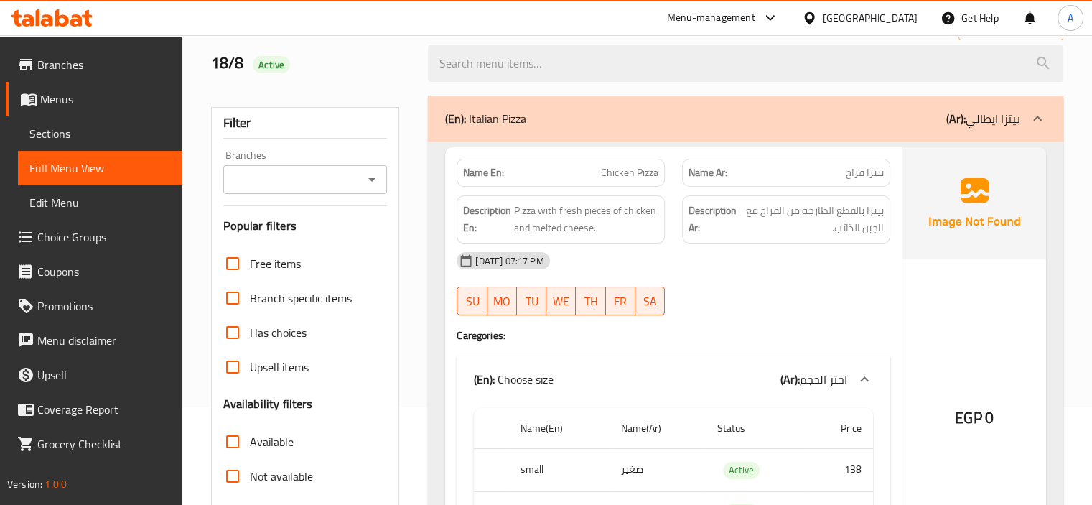
scroll to position [0, 0]
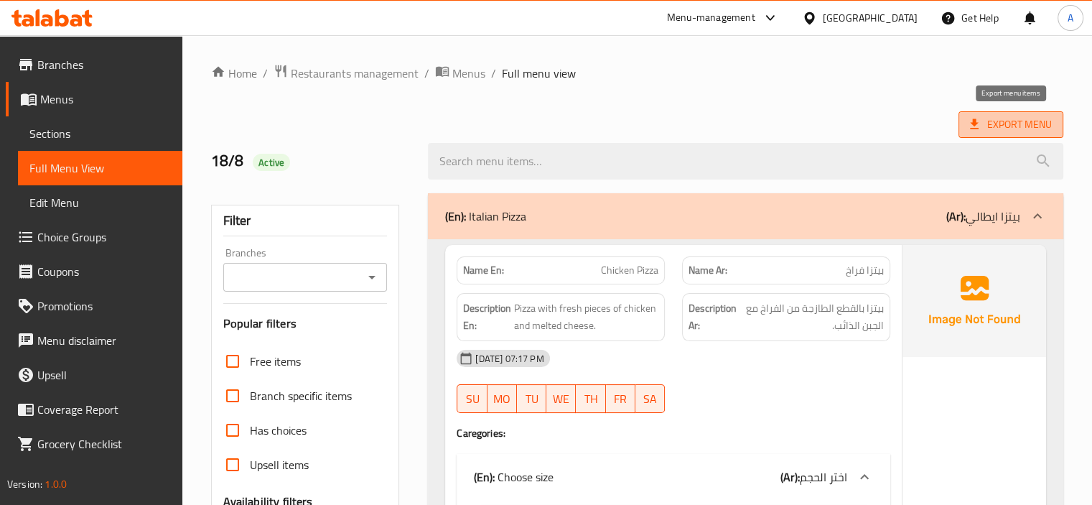
click at [1002, 116] on span "Export Menu" at bounding box center [1011, 125] width 82 height 18
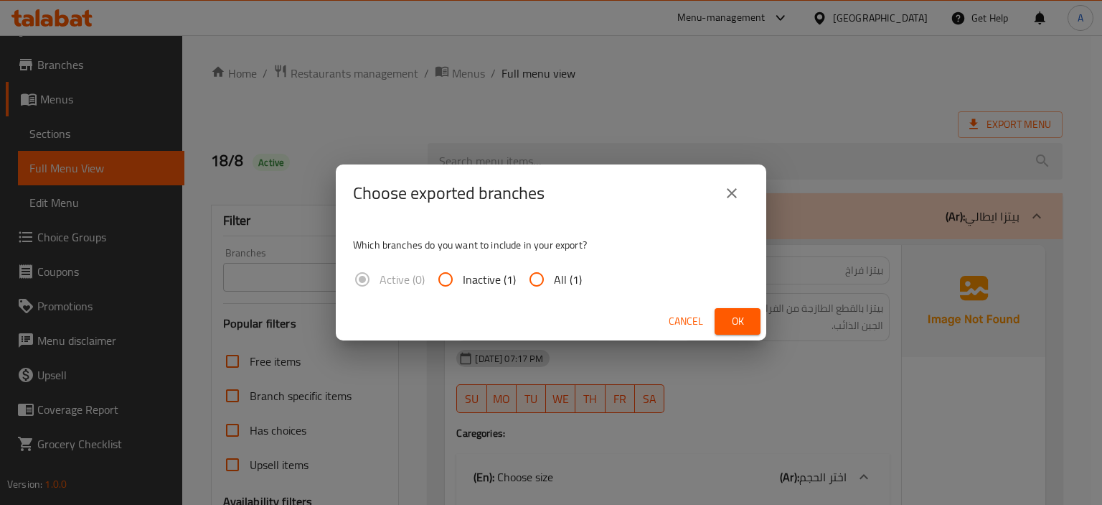
click at [554, 272] on span "All (1)" at bounding box center [568, 279] width 28 height 17
click at [554, 272] on input "All (1)" at bounding box center [537, 279] width 34 height 34
radio input "true"
click at [743, 317] on span "Ok" at bounding box center [737, 321] width 23 height 18
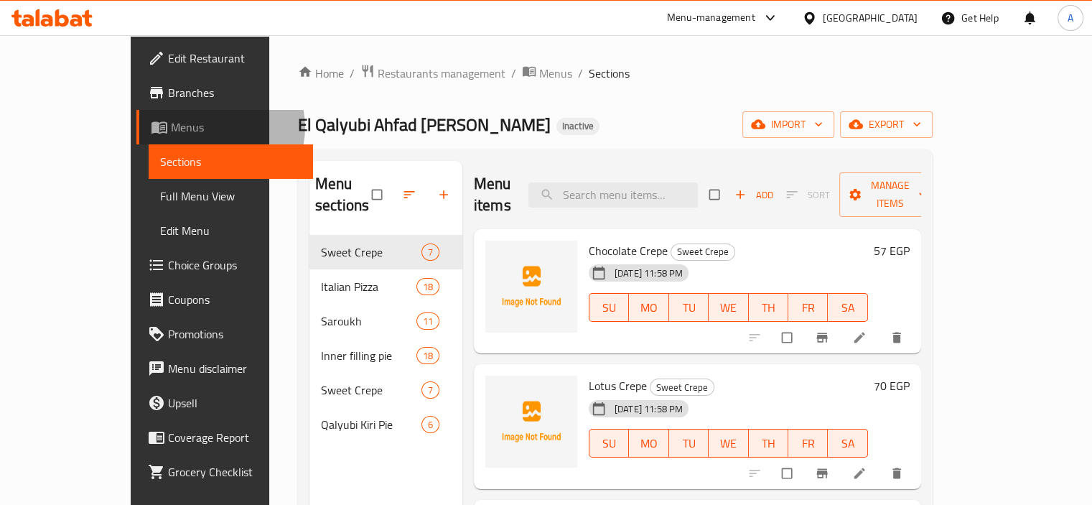
click at [171, 127] on span "Menus" at bounding box center [236, 126] width 131 height 17
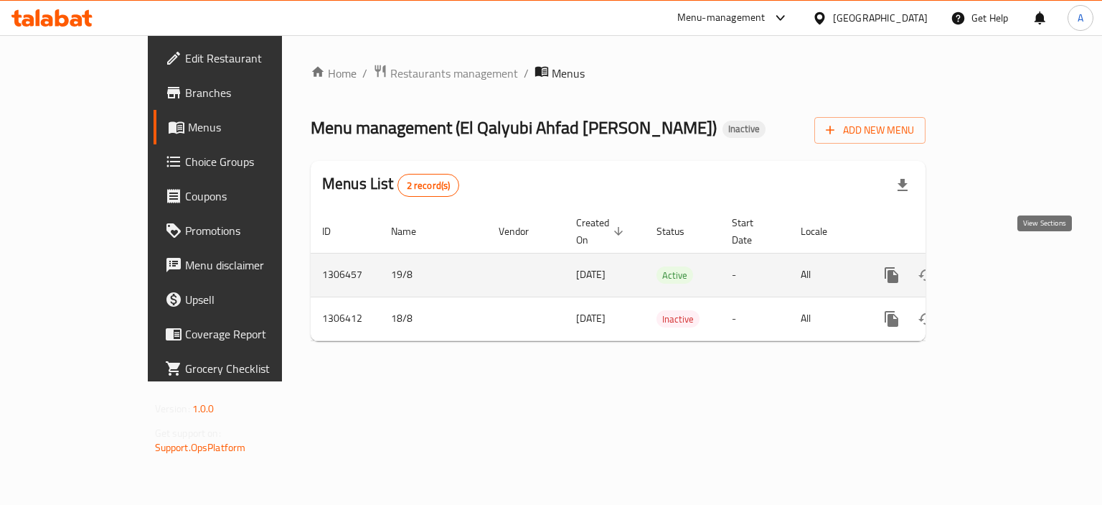
click at [1004, 266] on icon "enhanced table" at bounding box center [995, 274] width 17 height 17
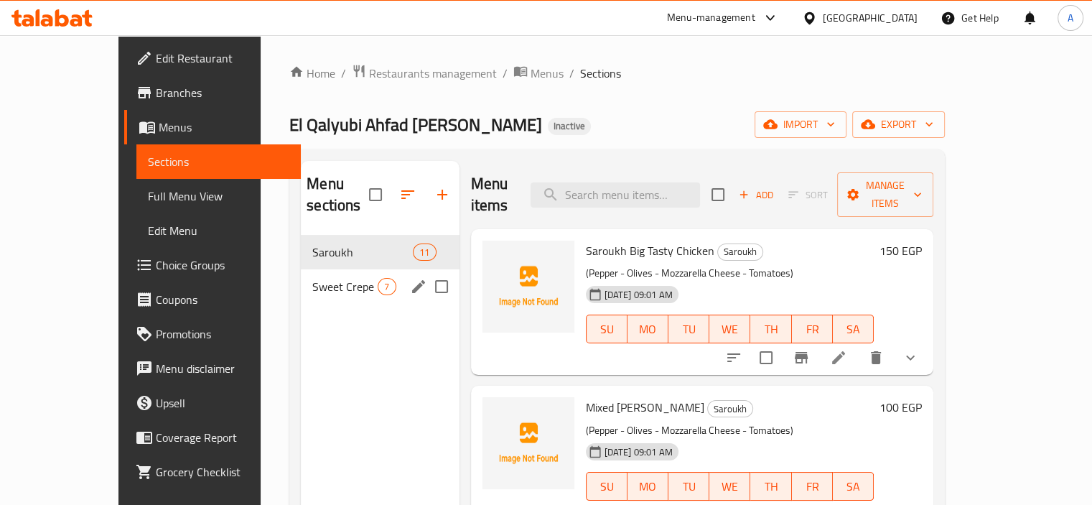
click at [324, 275] on div "Sweet Crepe 7" at bounding box center [380, 286] width 158 height 34
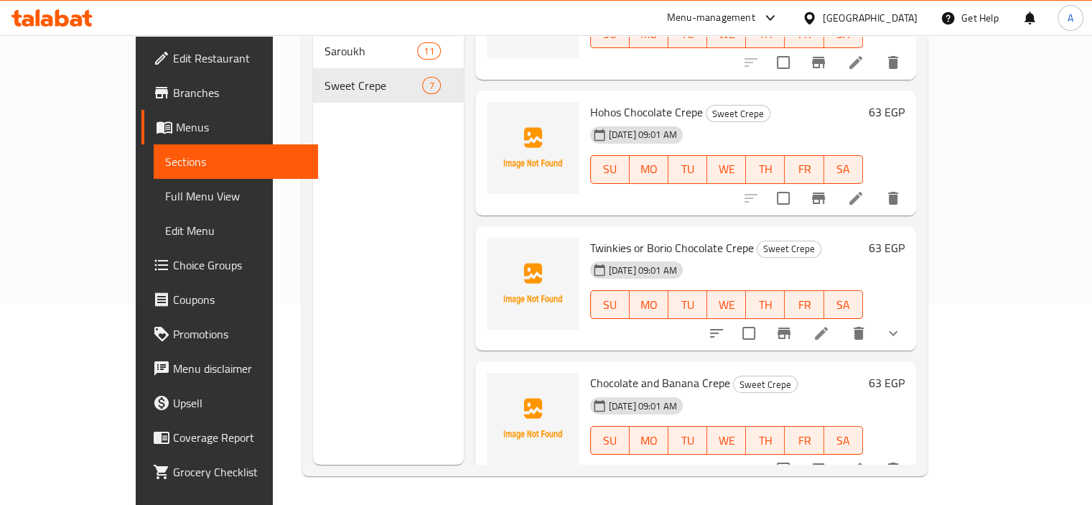
scroll to position [215, 0]
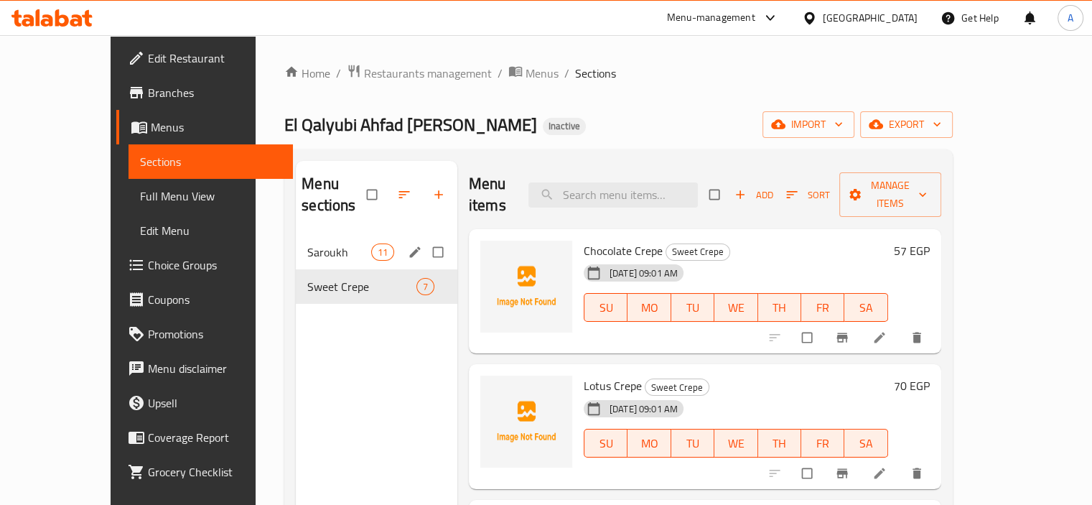
click at [296, 246] on div "Saroukh 11" at bounding box center [376, 252] width 161 height 34
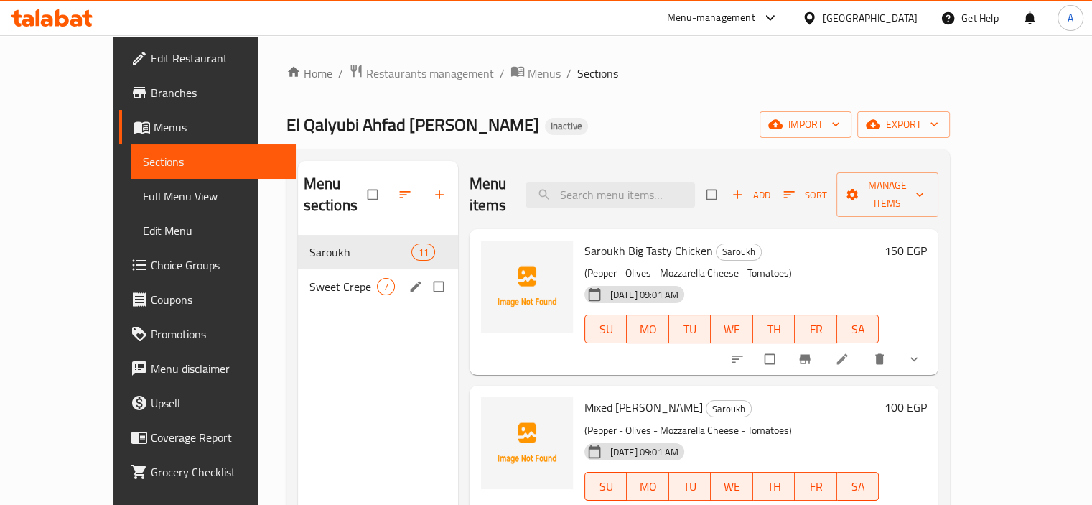
click at [298, 269] on div "Sweet Crepe 7" at bounding box center [378, 286] width 160 height 34
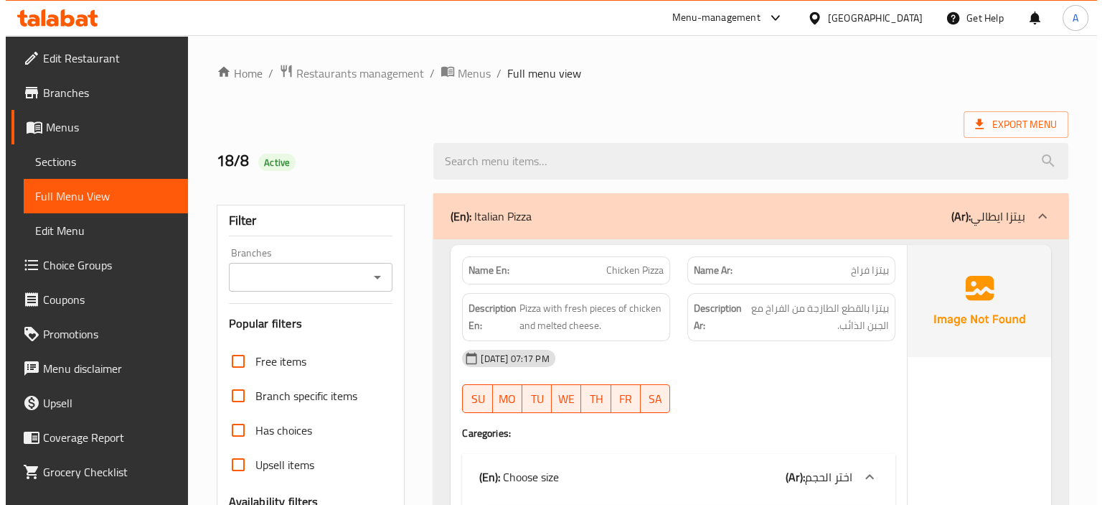
scroll to position [28, 0]
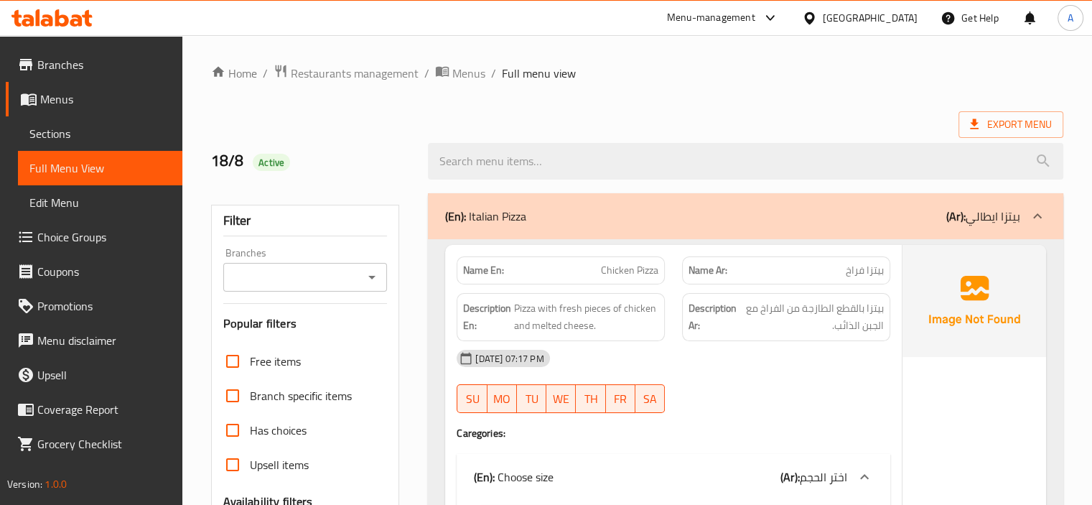
click at [62, 131] on span "Sections" at bounding box center [99, 133] width 141 height 17
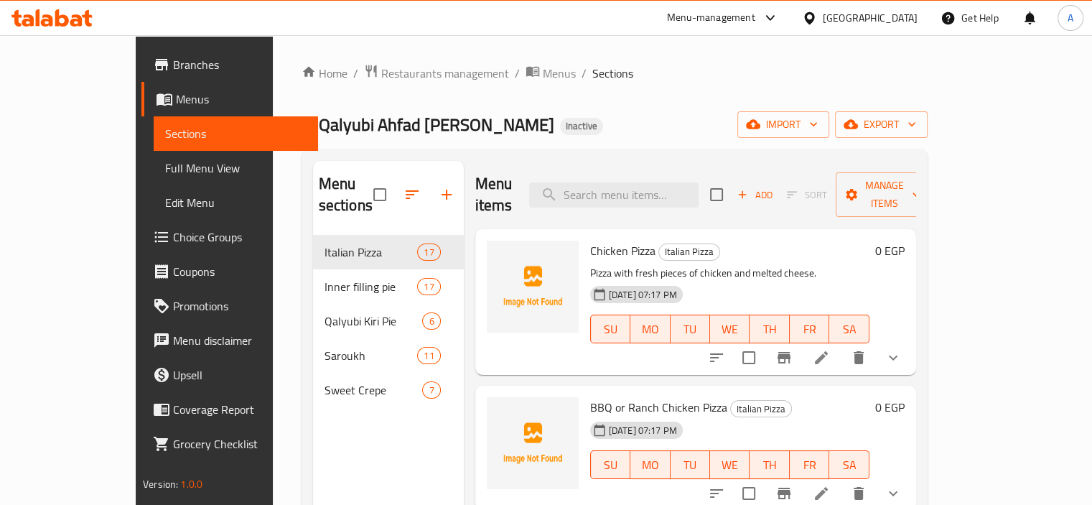
click at [176, 103] on span "Menus" at bounding box center [241, 98] width 131 height 17
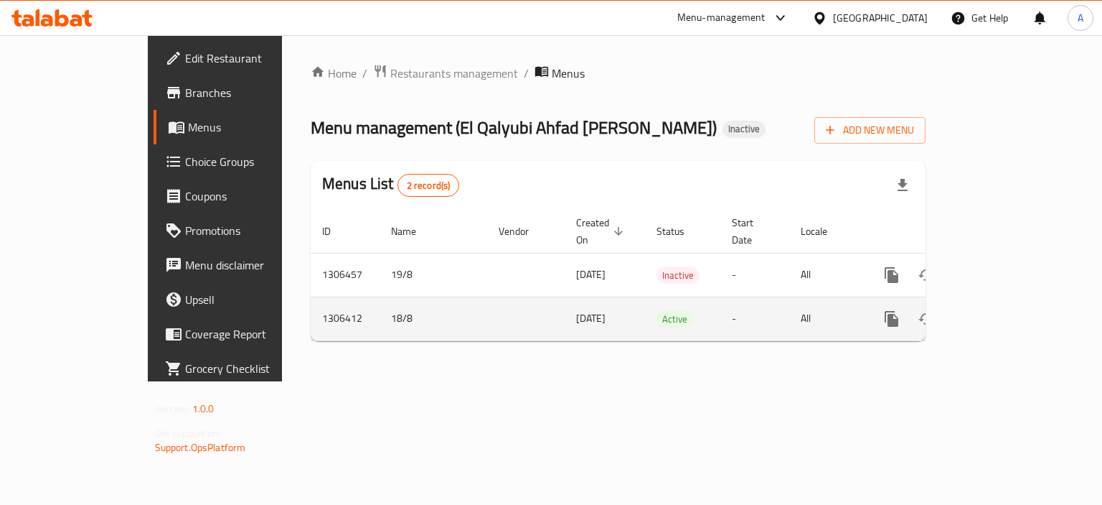
click at [380, 299] on td "18/8" at bounding box center [434, 318] width 108 height 44
copy td "18/8"
click at [1004, 310] on icon "enhanced table" at bounding box center [995, 318] width 17 height 17
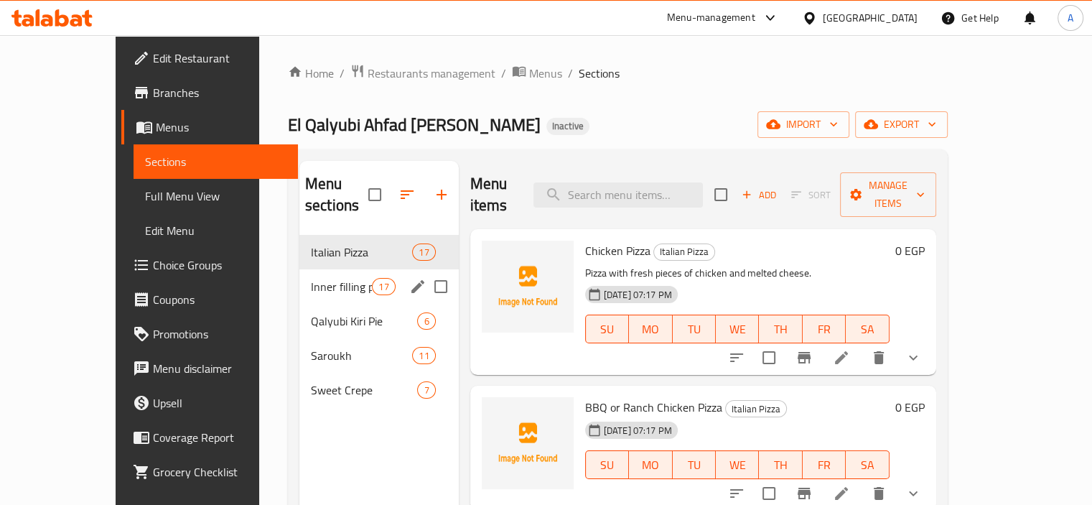
click at [327, 269] on div "Inner filling pie 17" at bounding box center [378, 286] width 159 height 34
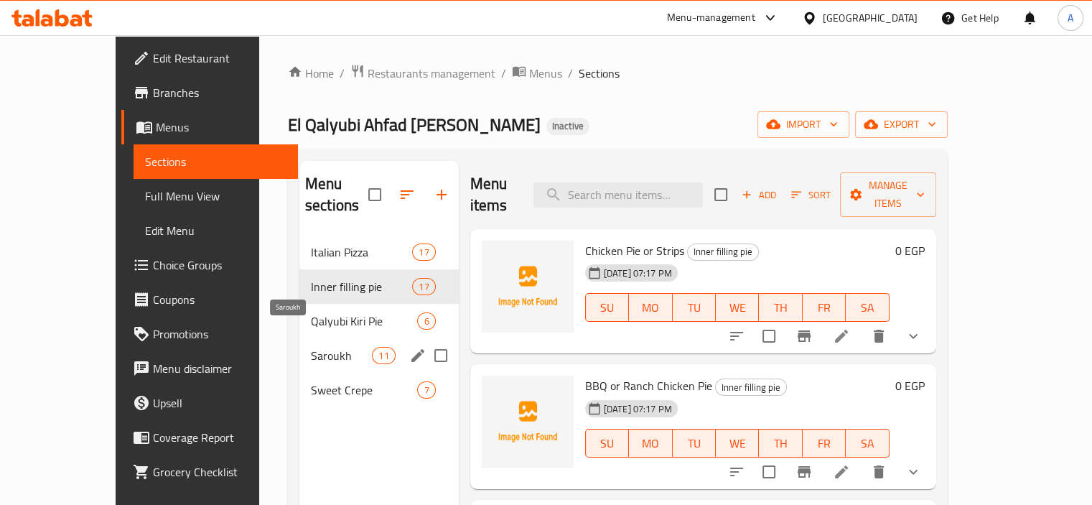
click at [311, 347] on span "Saroukh" at bounding box center [341, 355] width 61 height 17
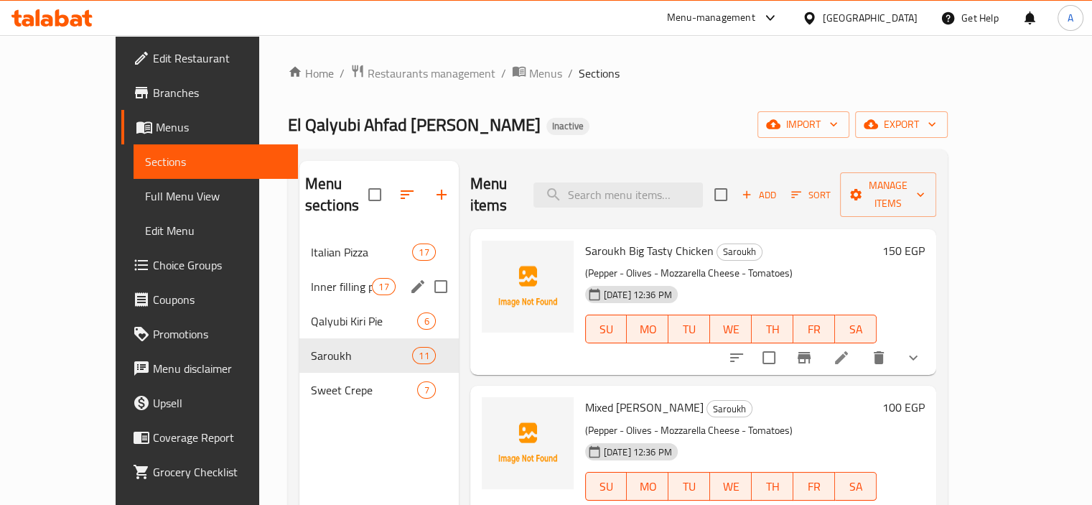
click at [299, 269] on div "Inner filling pie 17" at bounding box center [378, 286] width 159 height 34
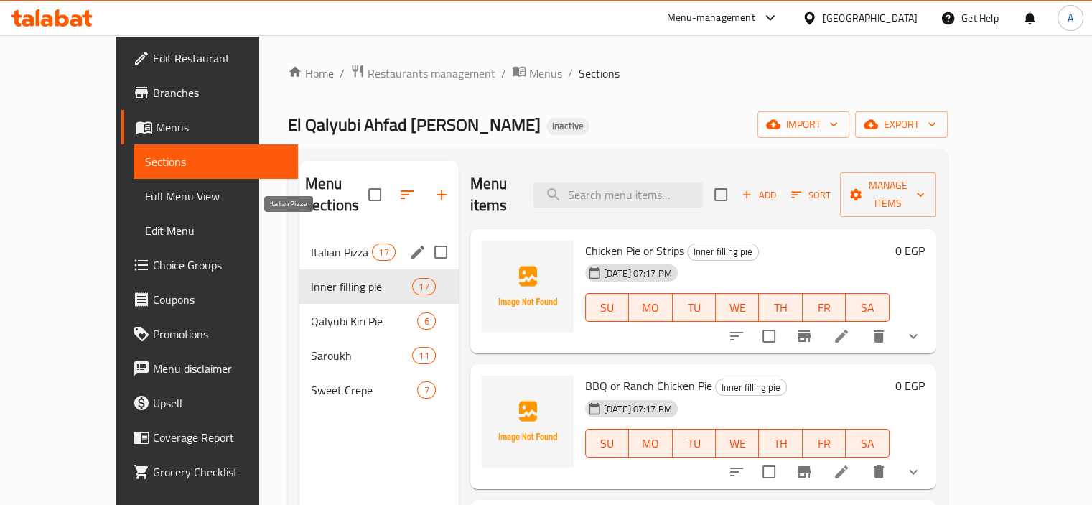
click at [311, 243] on span "Italian Pizza" at bounding box center [341, 251] width 61 height 17
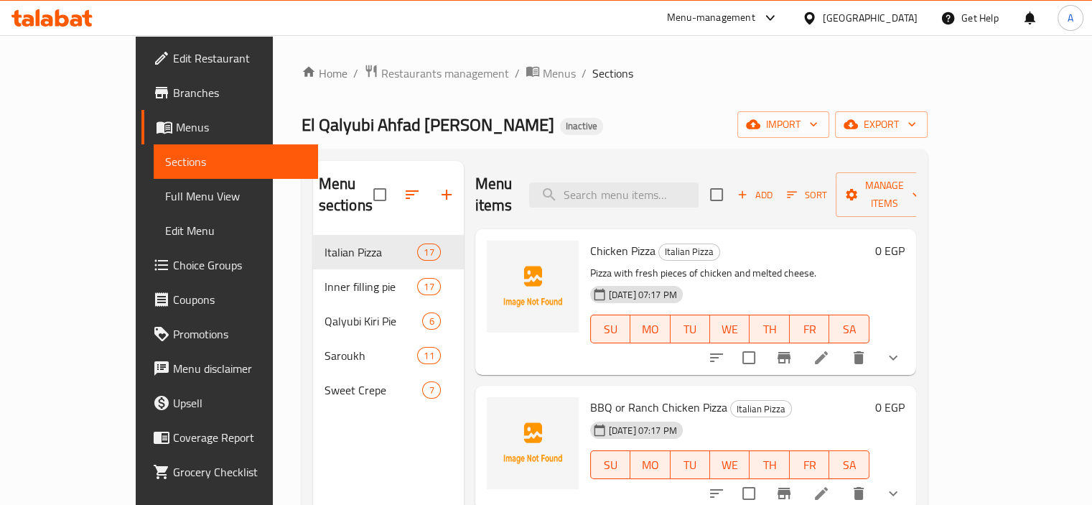
click at [176, 126] on span "Menus" at bounding box center [241, 126] width 131 height 17
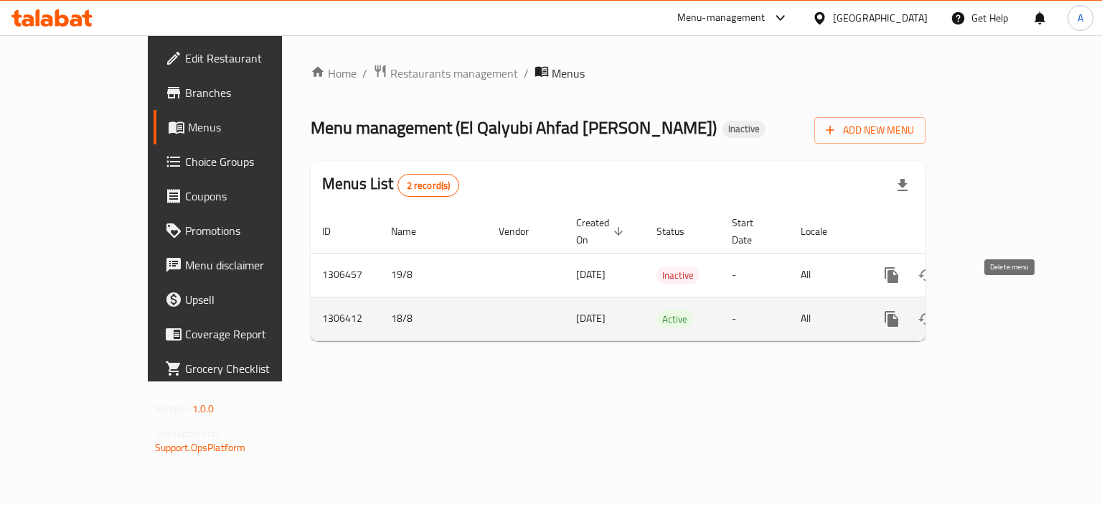
click at [966, 312] on icon "enhanced table" at bounding box center [961, 318] width 10 height 13
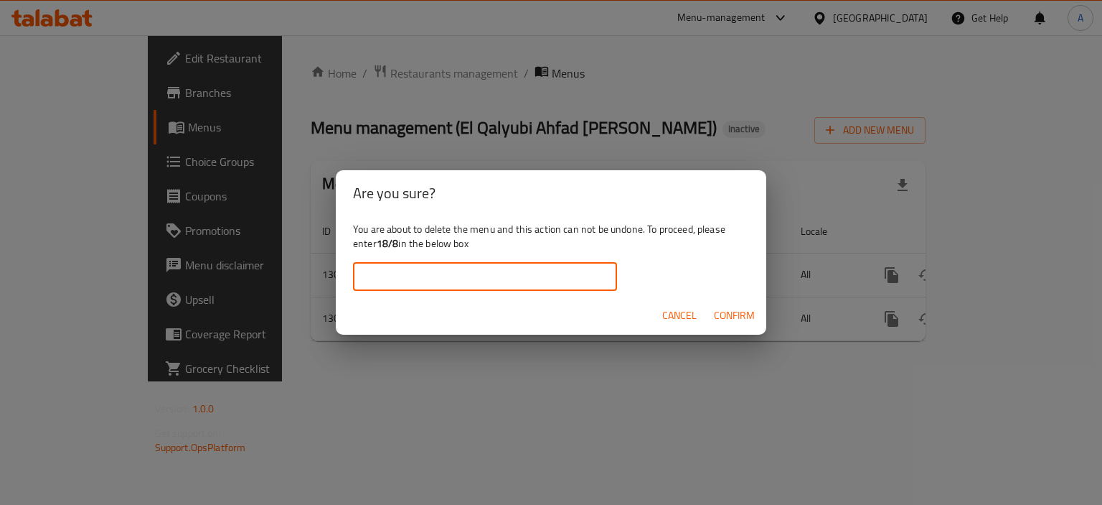
click at [510, 278] on input "text" at bounding box center [485, 276] width 264 height 29
paste input "18/8"
type input "18/8"
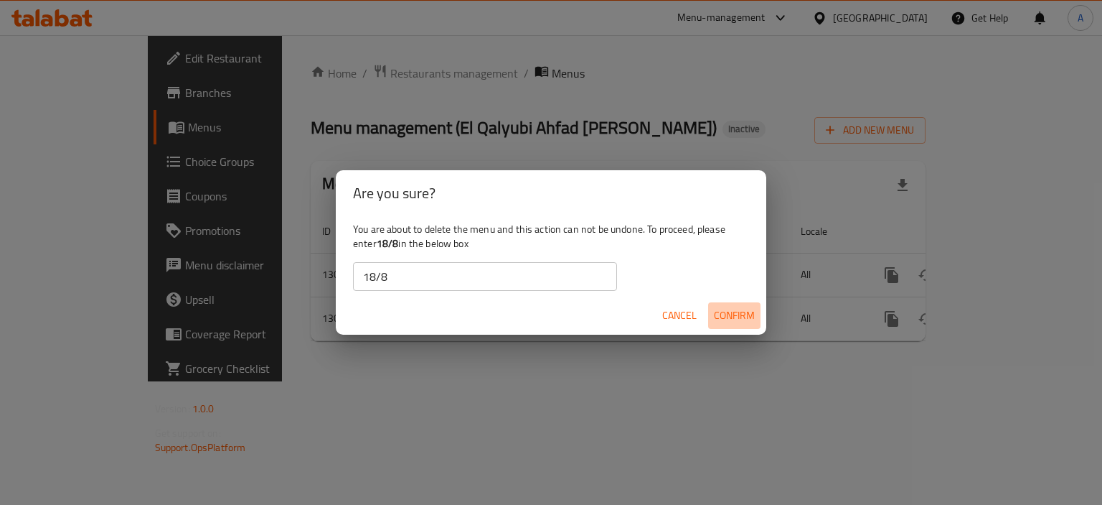
click at [729, 313] on span "Confirm" at bounding box center [734, 315] width 41 height 18
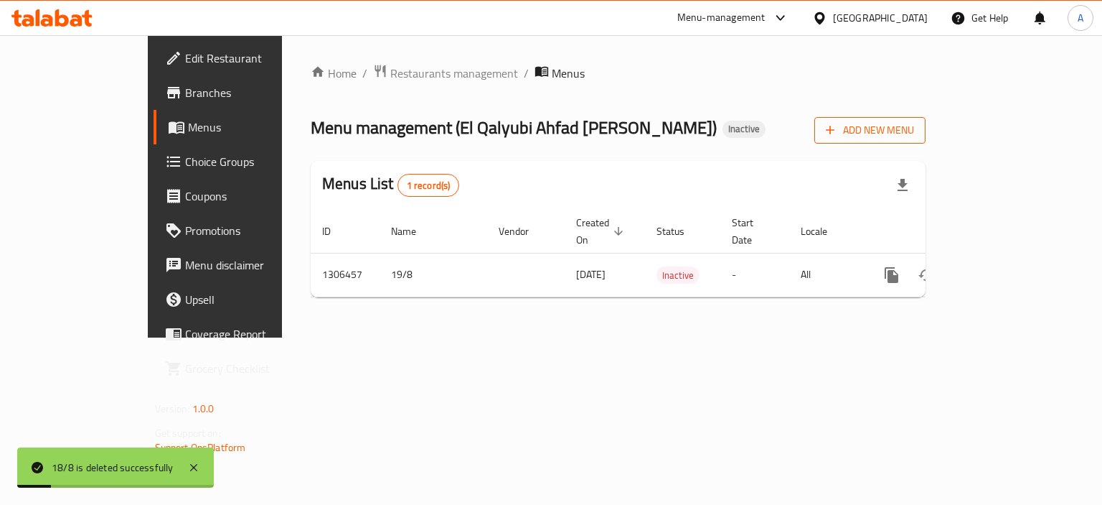
click at [914, 124] on span "Add New Menu" at bounding box center [870, 130] width 88 height 18
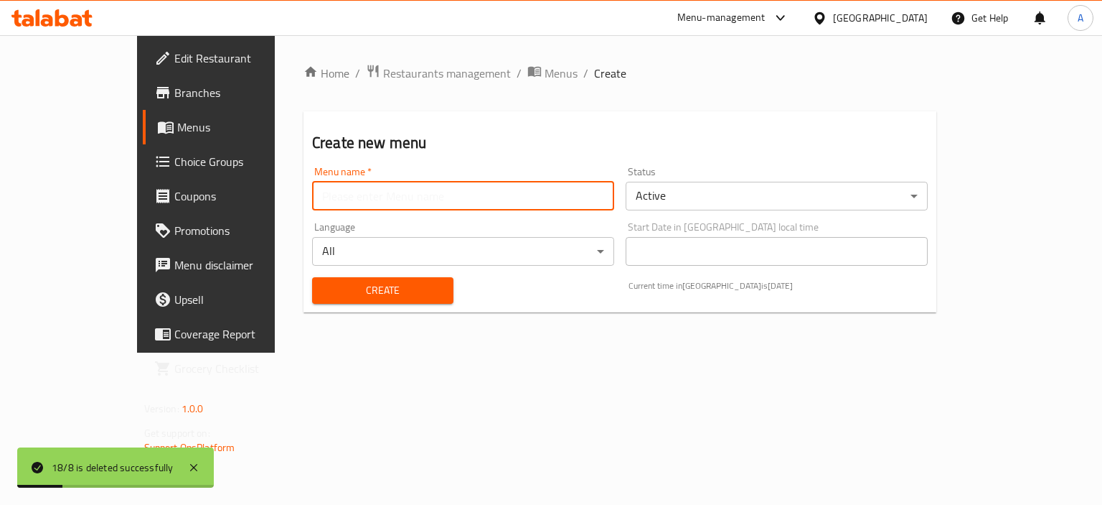
click at [411, 210] on input "text" at bounding box center [463, 196] width 302 height 29
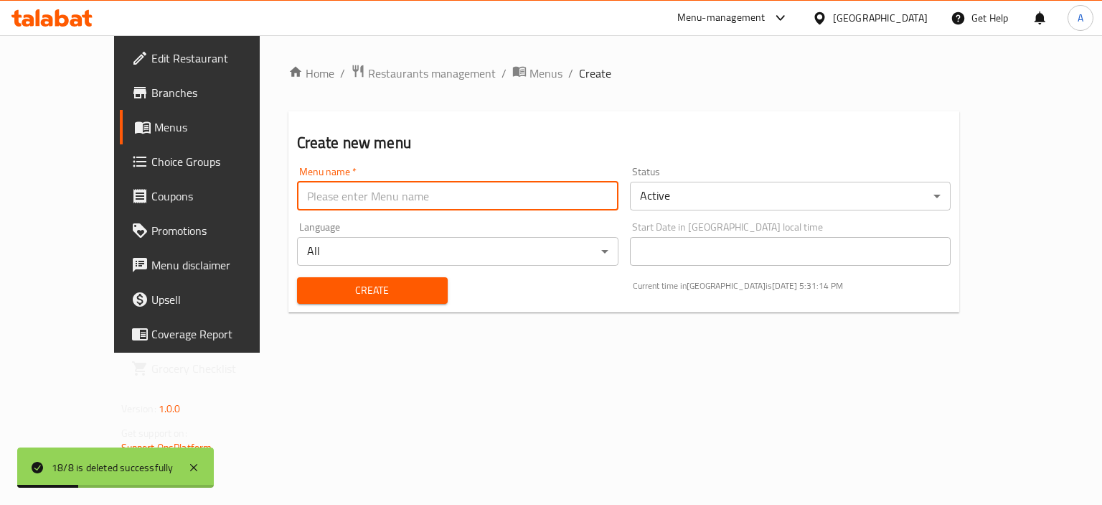
paste input "18/8"
type input "18/8"
click at [360, 281] on button "Create" at bounding box center [372, 290] width 151 height 27
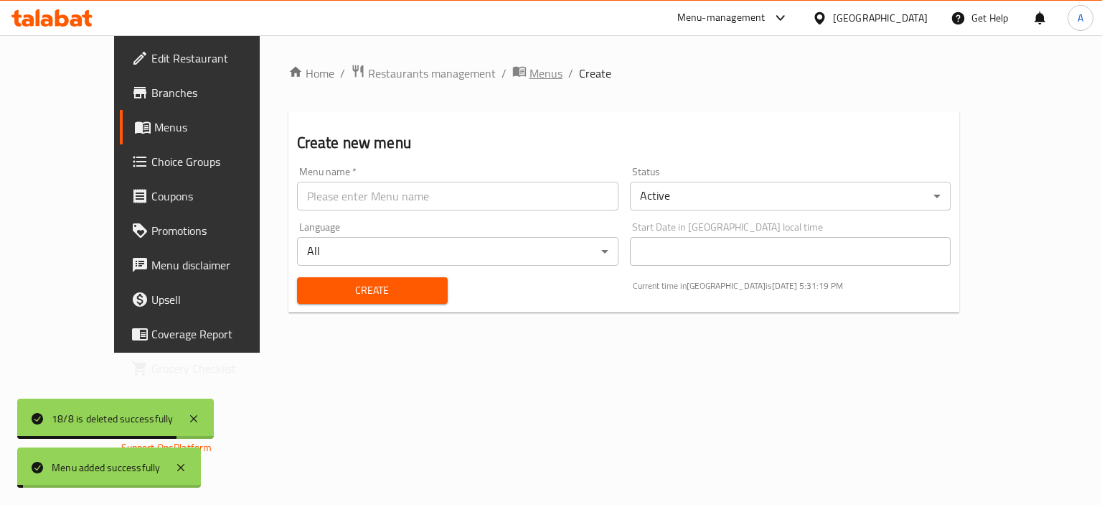
click at [530, 77] on span "Menus" at bounding box center [546, 73] width 33 height 17
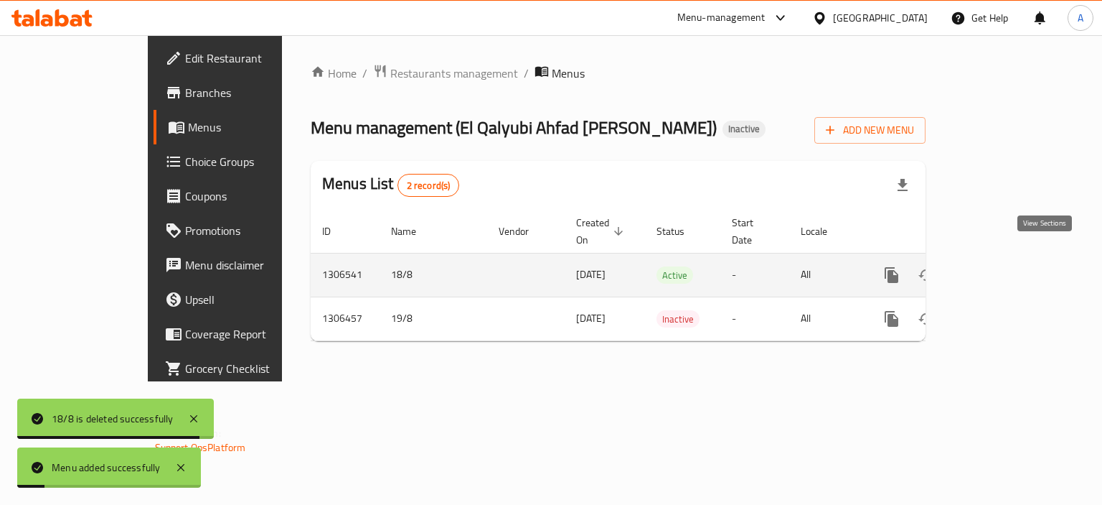
click at [1004, 266] on icon "enhanced table" at bounding box center [995, 274] width 17 height 17
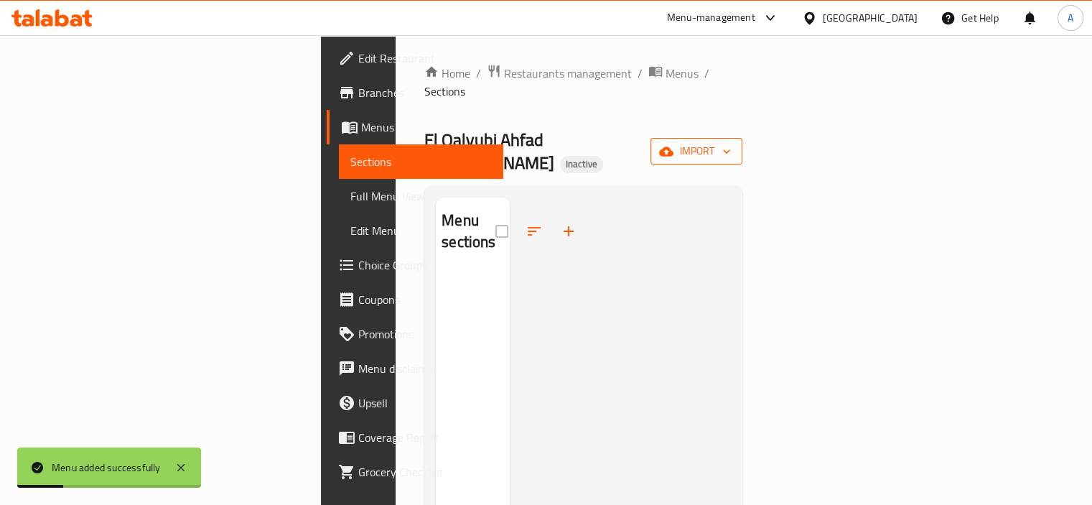
click at [731, 142] on span "import" at bounding box center [696, 151] width 69 height 18
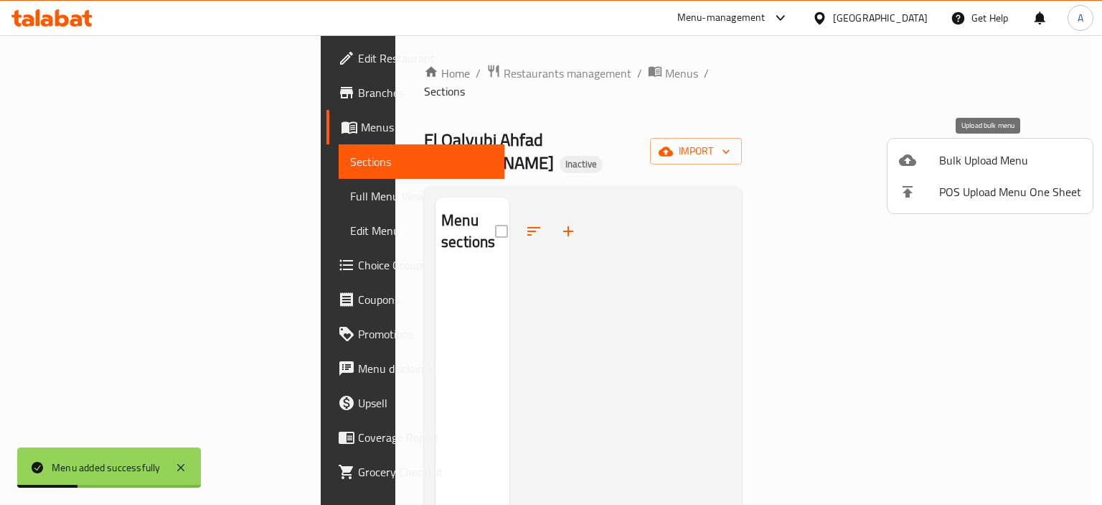
click at [919, 161] on div at bounding box center [919, 159] width 40 height 17
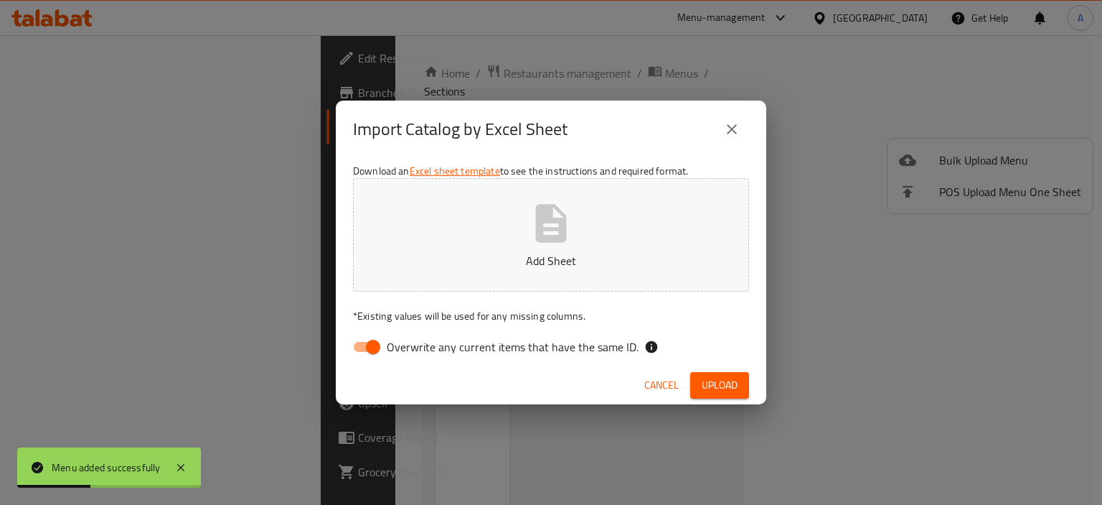
click at [484, 341] on span "Overwrite any current items that have the same ID." at bounding box center [513, 346] width 252 height 17
click at [414, 341] on input "Overwrite any current items that have the same ID." at bounding box center [373, 346] width 82 height 27
checkbox input "false"
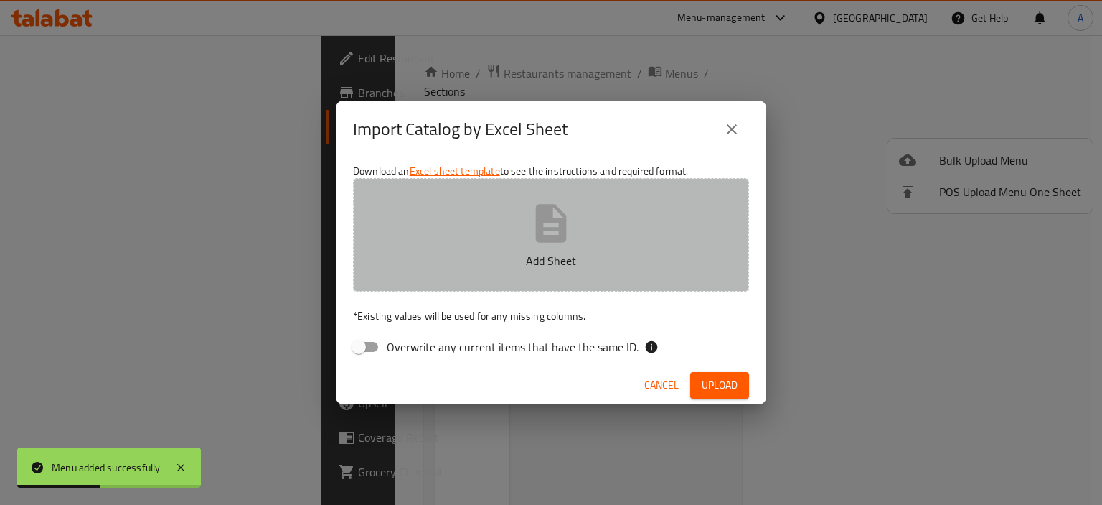
click at [497, 245] on button "Add Sheet" at bounding box center [551, 234] width 396 height 113
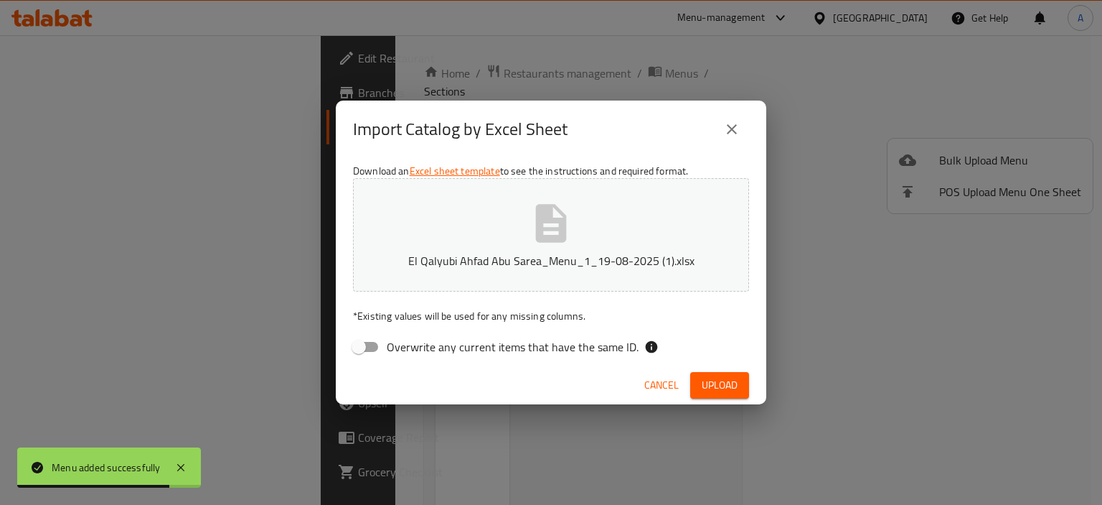
click at [716, 384] on span "Upload" at bounding box center [720, 385] width 36 height 18
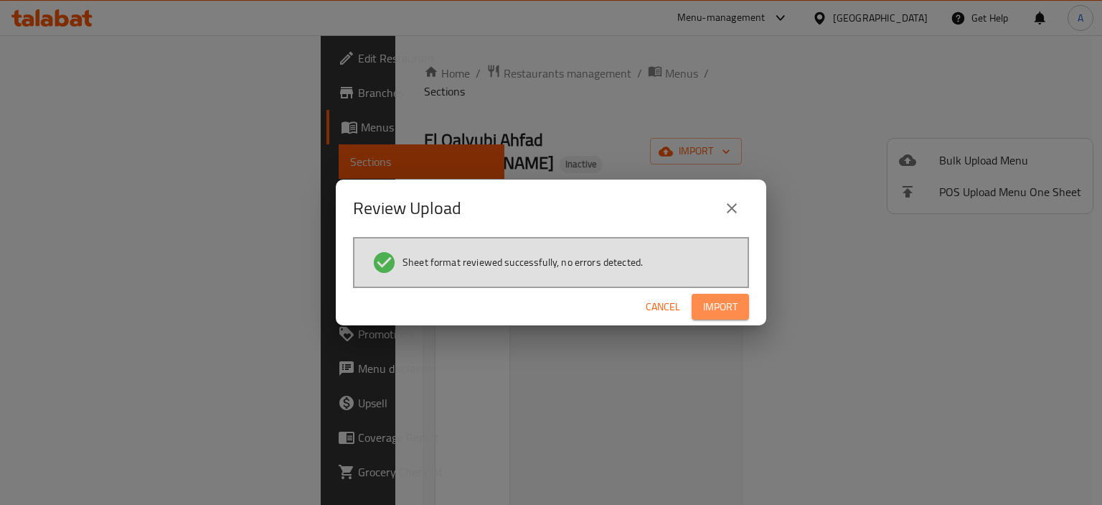
click at [727, 304] on span "Import" at bounding box center [720, 307] width 34 height 18
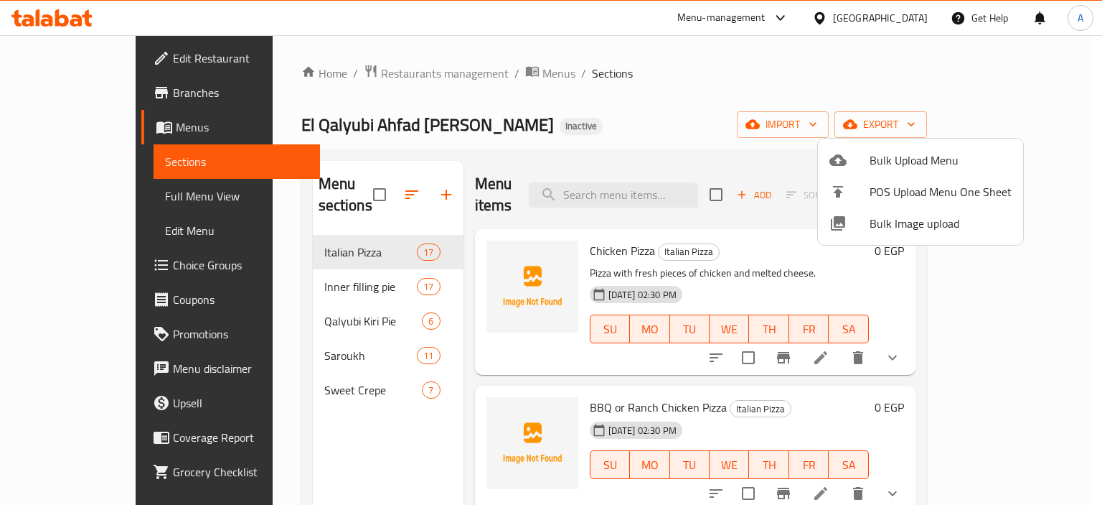
click at [301, 266] on div at bounding box center [551, 252] width 1102 height 505
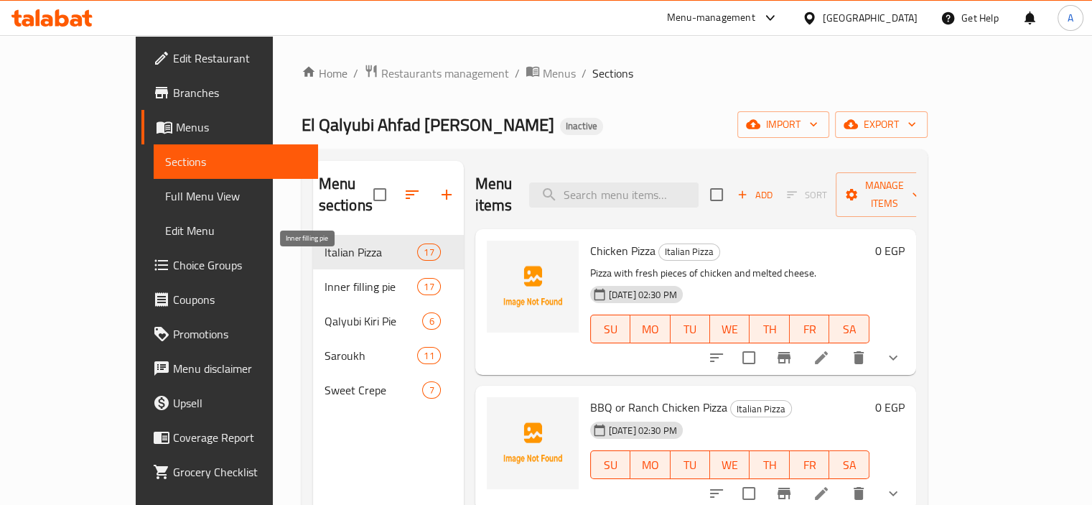
click at [324, 278] on span "Inner filling pie" at bounding box center [370, 286] width 93 height 17
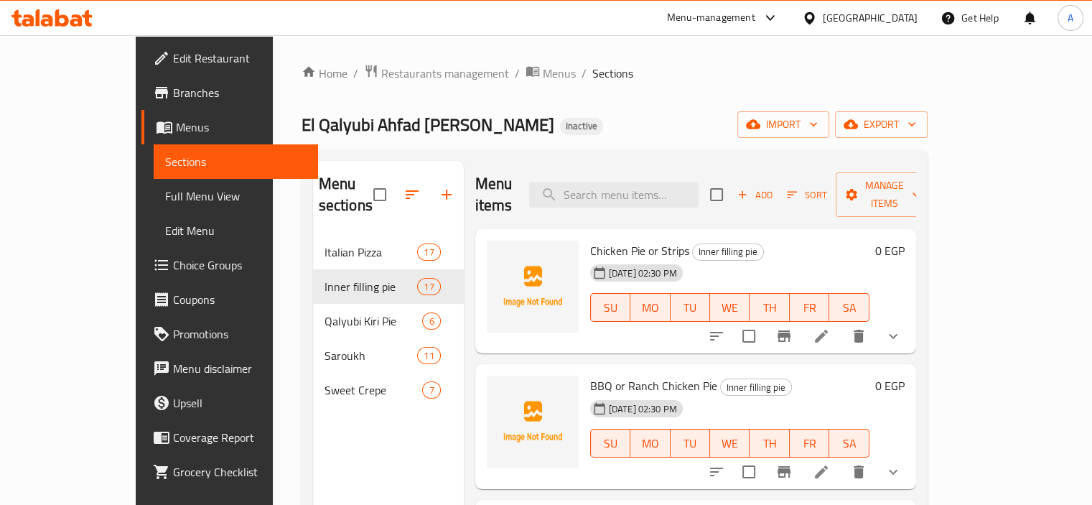
click at [543, 125] on div "El Qalyubi Ahfad Abu Sarea Inactive import export" at bounding box center [614, 124] width 626 height 27
click at [518, 104] on div "Home / Restaurants management / Menus / Sections El Qalyubi Ahfad Abu Sarea Ina…" at bounding box center [614, 370] width 626 height 613
click at [165, 187] on span "Full Menu View" at bounding box center [235, 195] width 141 height 17
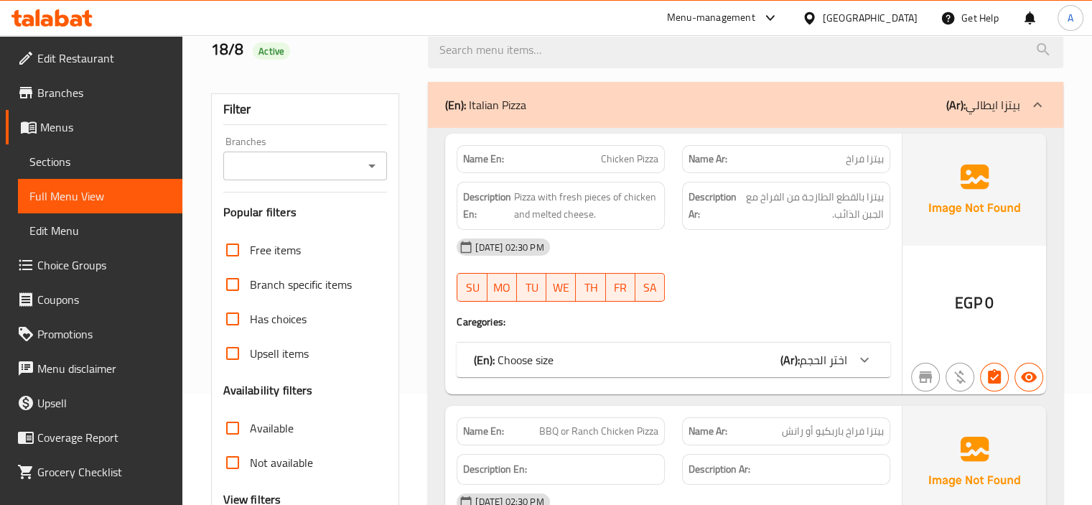
scroll to position [287, 0]
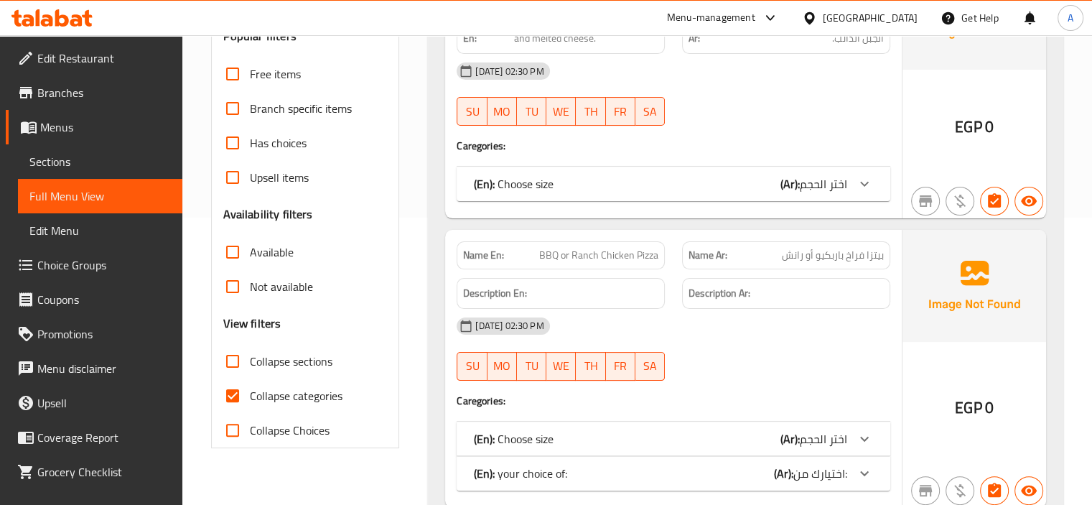
click at [299, 403] on span "Collapse categories" at bounding box center [296, 395] width 93 height 17
click at [250, 403] on input "Collapse categories" at bounding box center [232, 395] width 34 height 34
checkbox input "false"
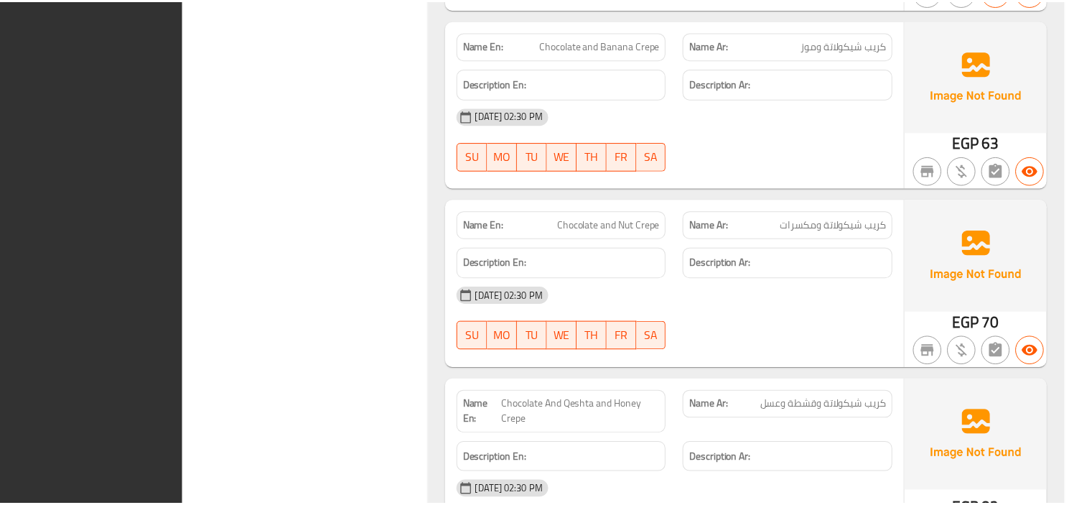
scroll to position [30265, 0]
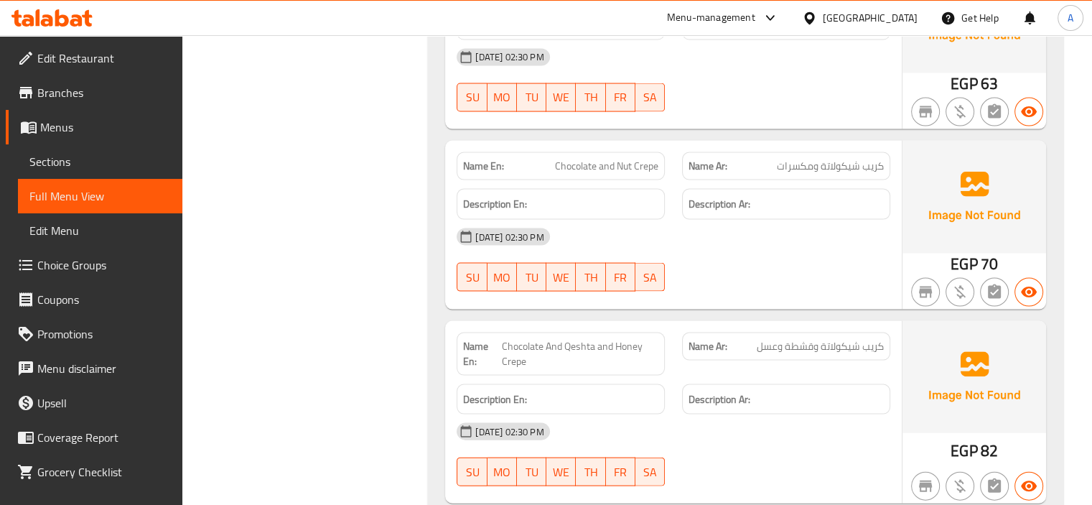
click at [59, 153] on span "Sections" at bounding box center [99, 161] width 141 height 17
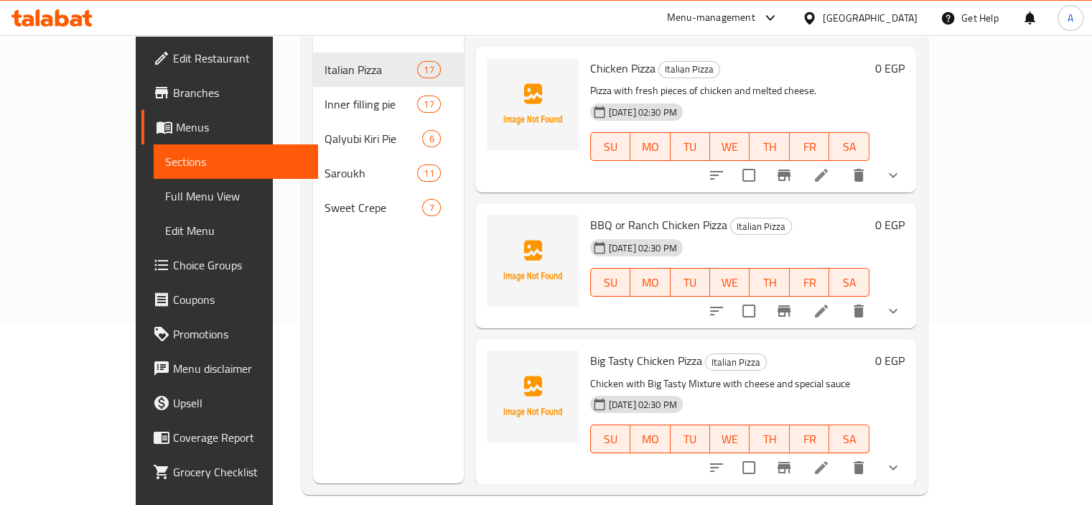
scroll to position [129, 0]
